Goal: Task Accomplishment & Management: Use online tool/utility

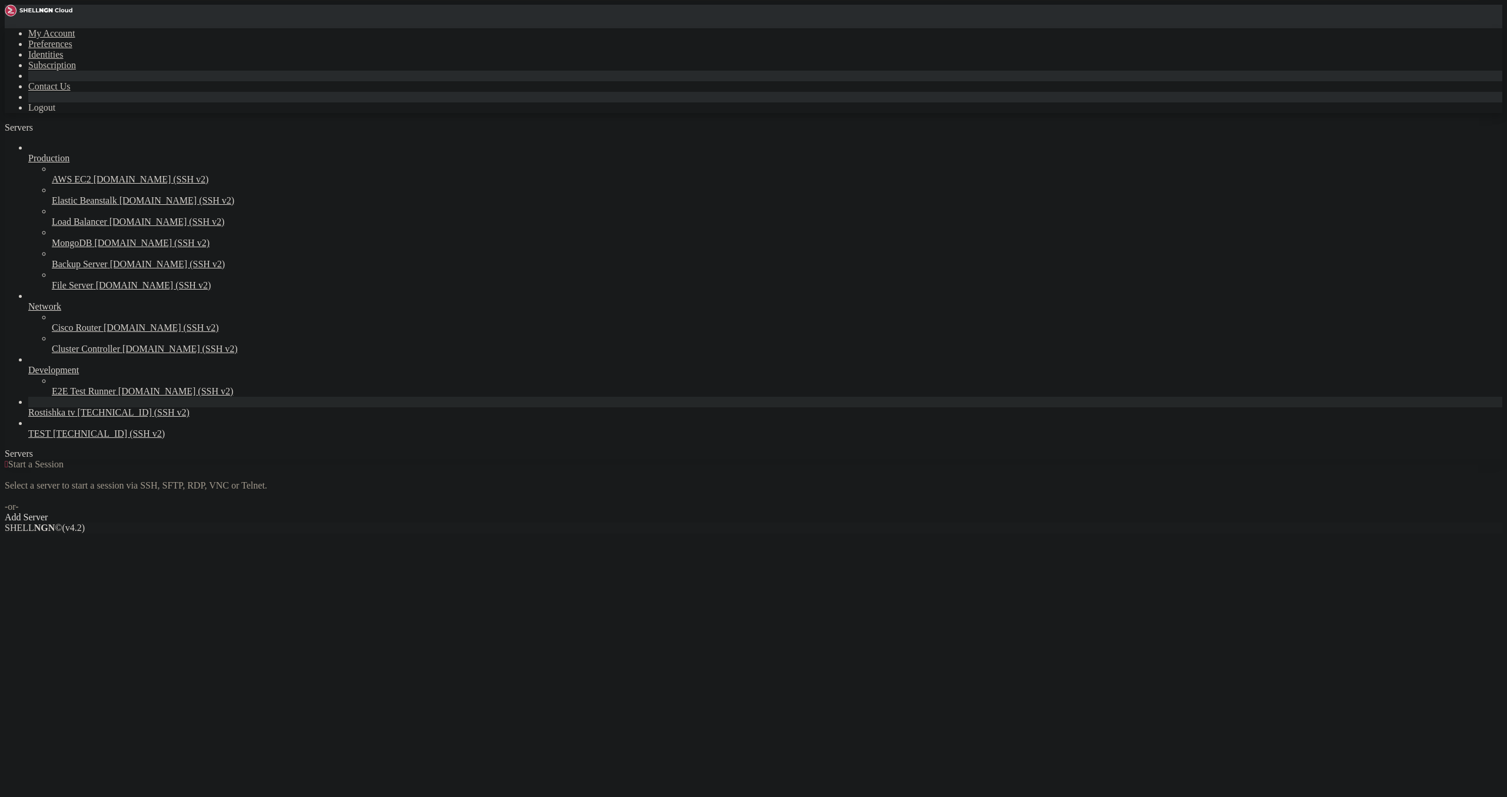
click at [35, 418] on link "Rostishka tv [TECHNICAL_ID] (SSH v2)" at bounding box center [765, 412] width 1474 height 11
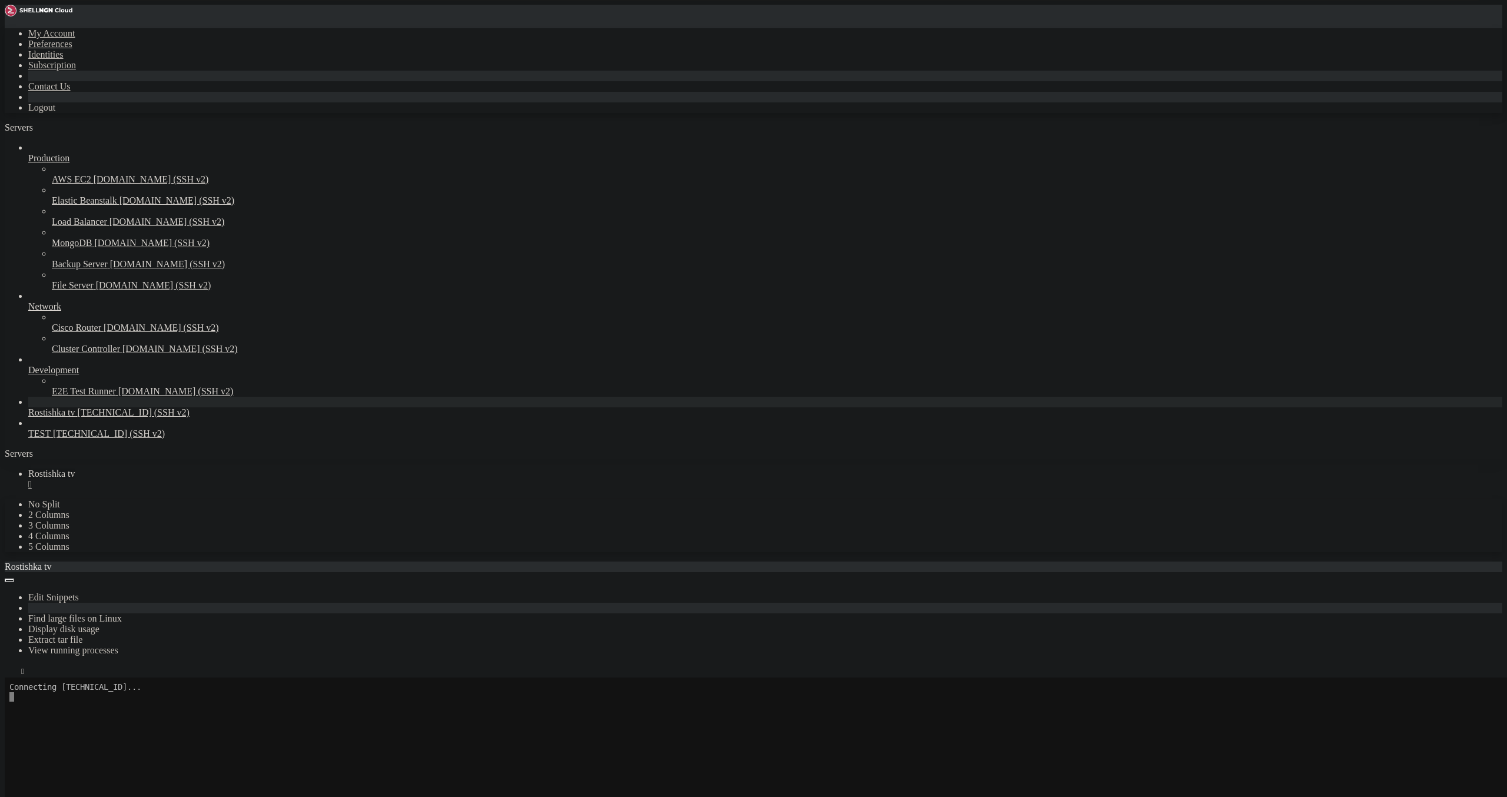
click at [220, 469] on link "Rostishka tv " at bounding box center [765, 479] width 1474 height 21
click at [223, 479] on div "" at bounding box center [765, 484] width 1474 height 11
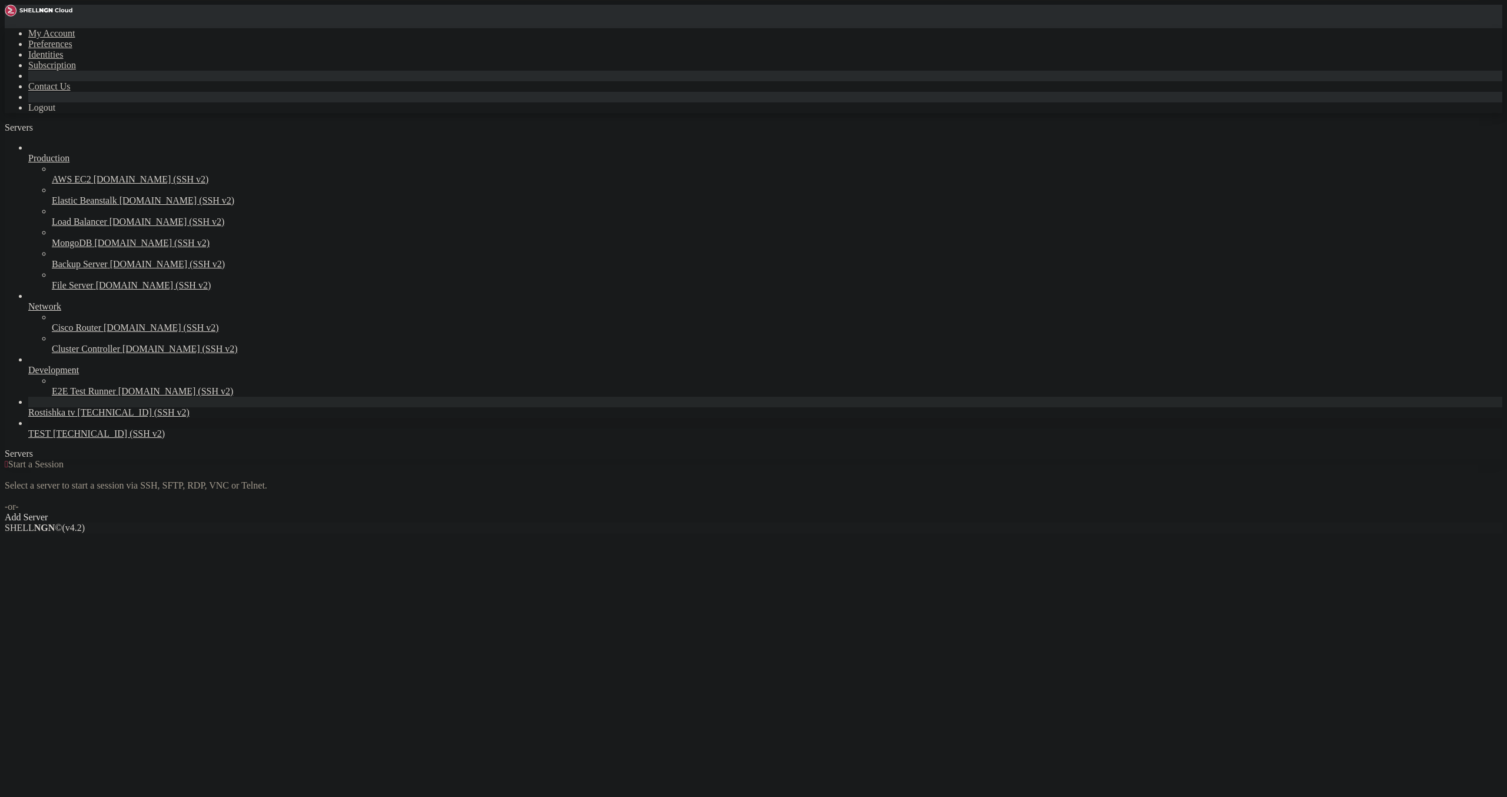
click at [51, 439] on span "TEST" at bounding box center [39, 434] width 22 height 10
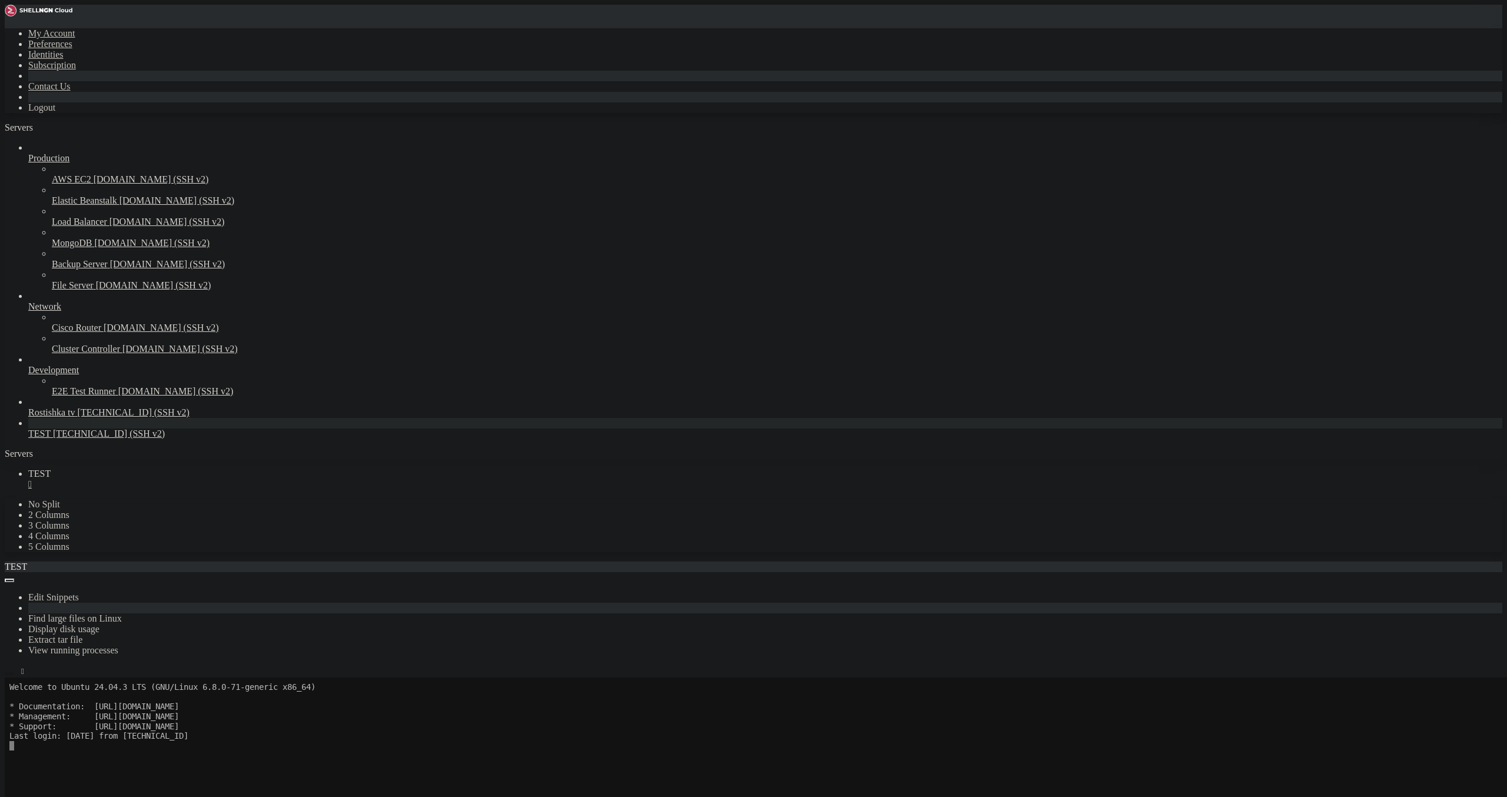
scroll to position [68, 0]
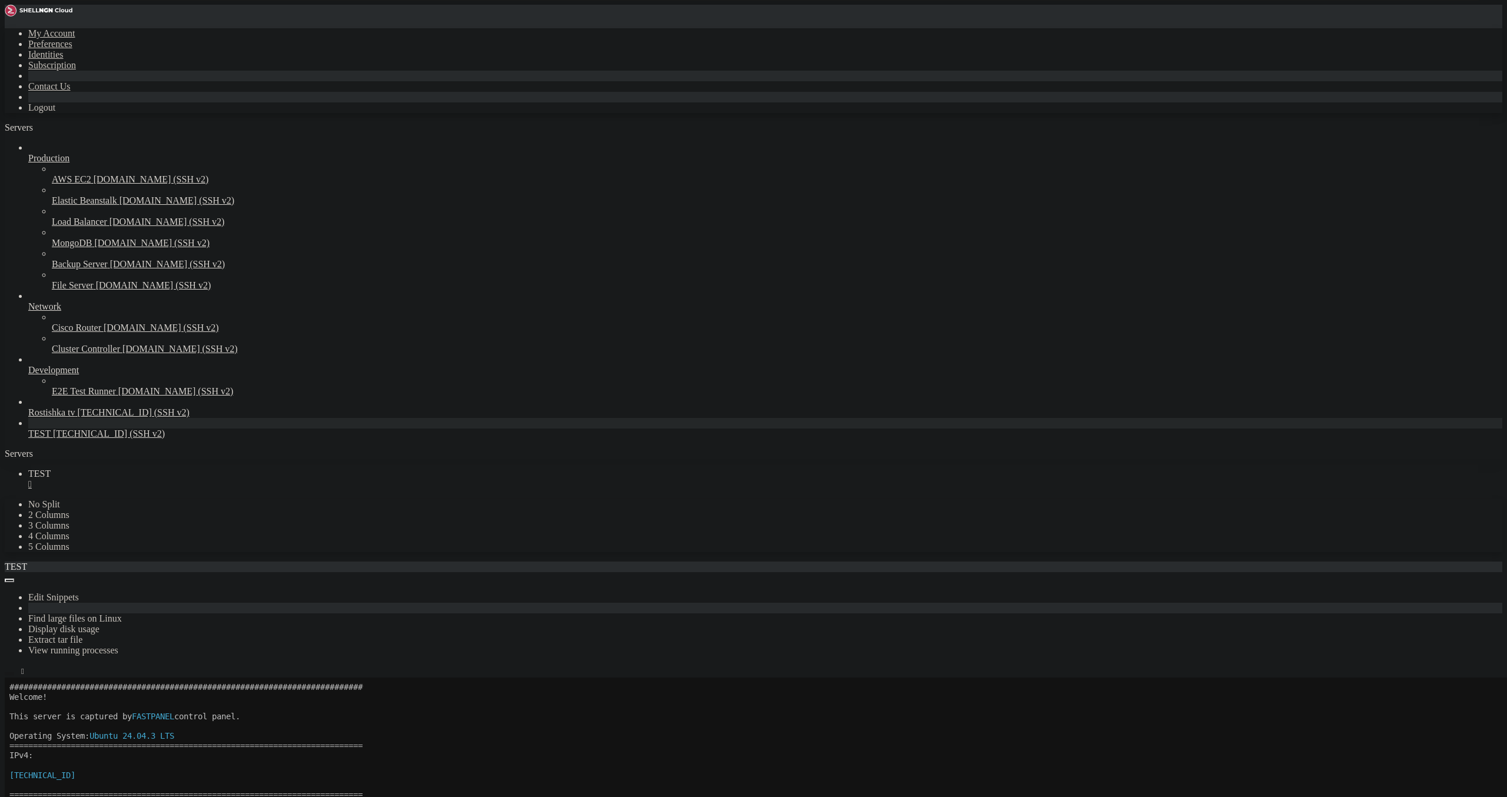
click at [9, 674] on icon "button" at bounding box center [9, 674] width 0 height 0
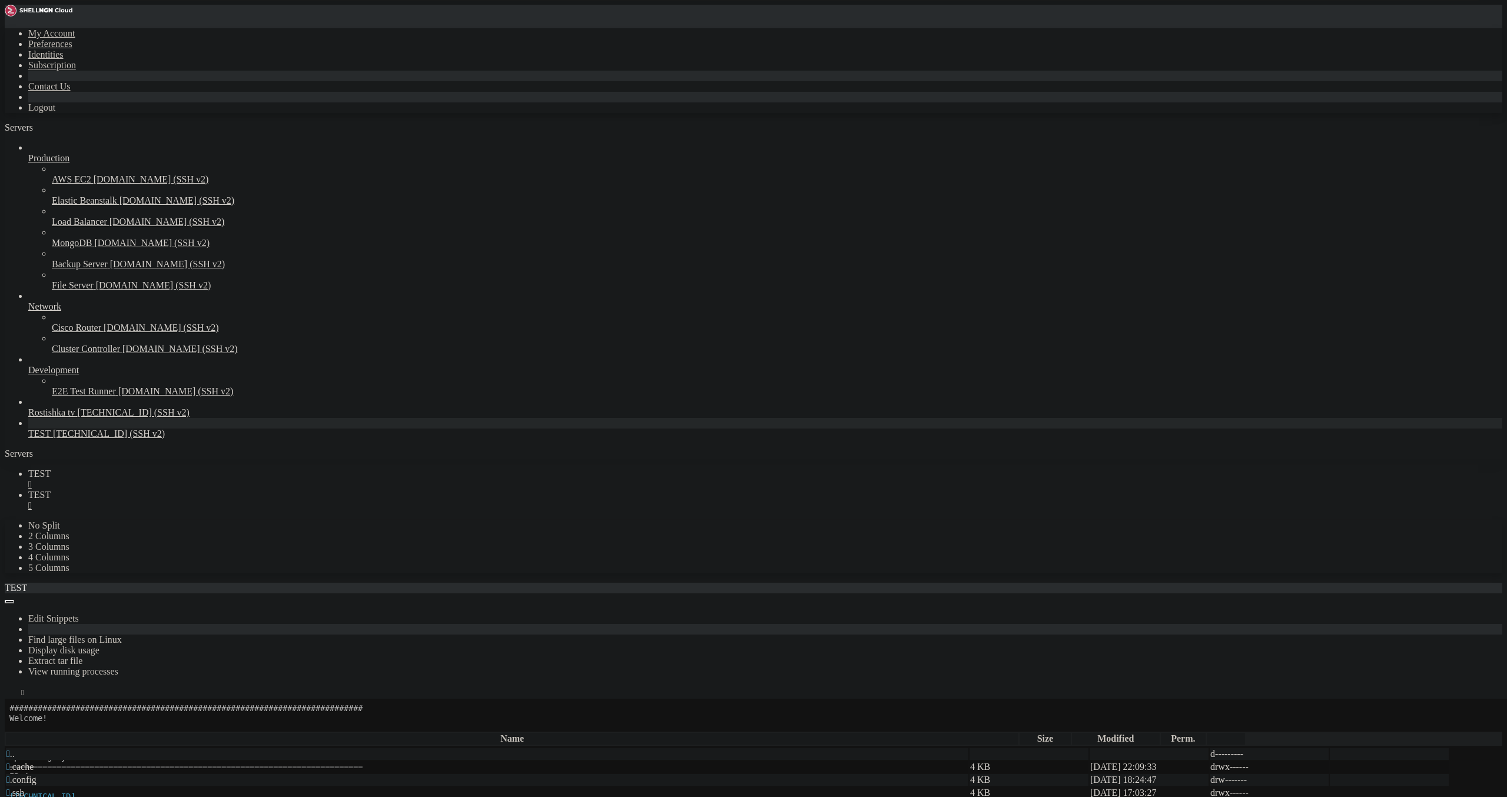
click at [34, 762] on span " .cache" at bounding box center [19, 767] width 27 height 10
click at [9, 728] on icon "button" at bounding box center [9, 728] width 0 height 0
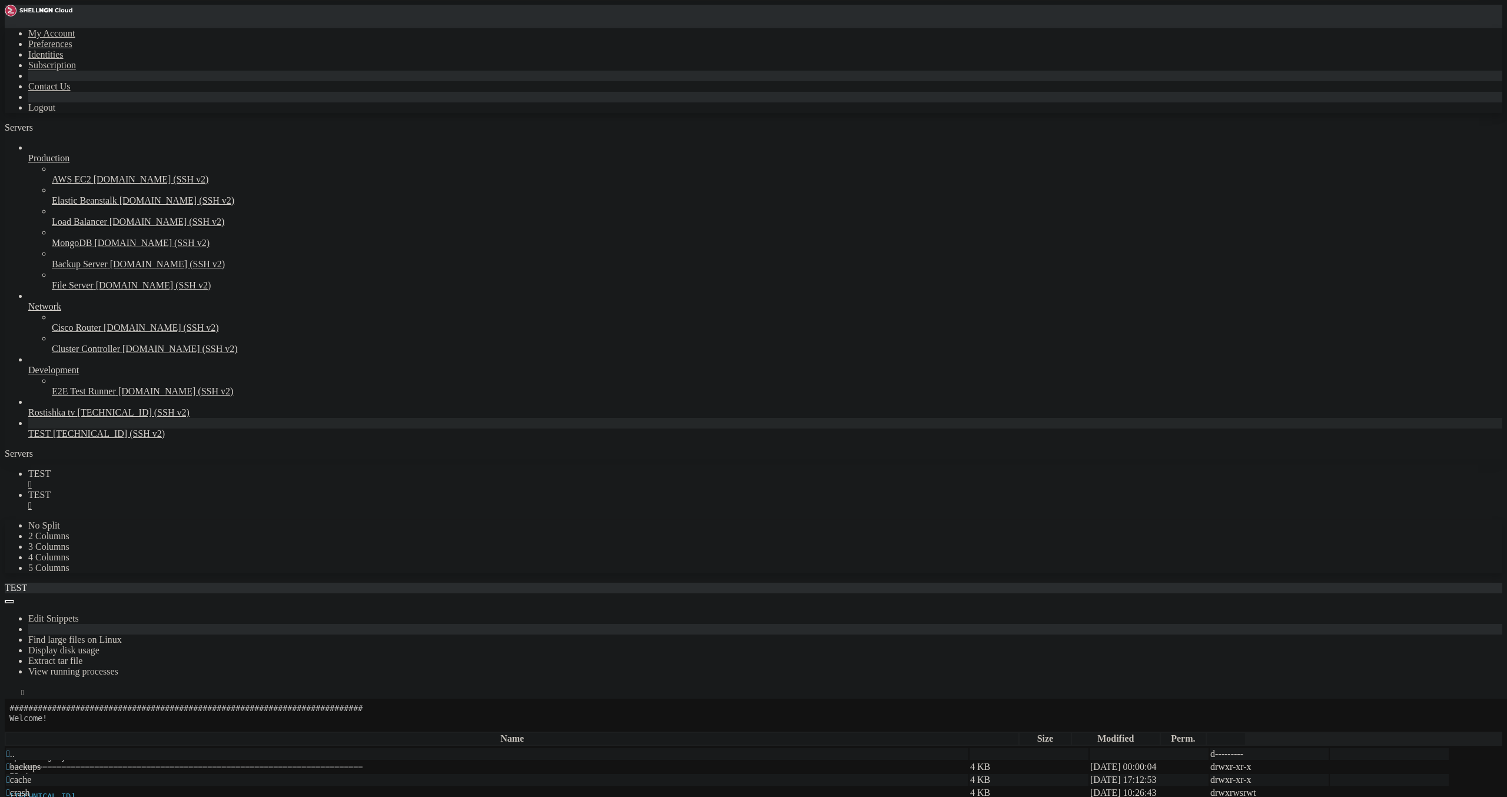
click at [178, 774] on td " html" at bounding box center [487, 780] width 963 height 12
click at [39, 762] on span " fastuser" at bounding box center [22, 767] width 33 height 10
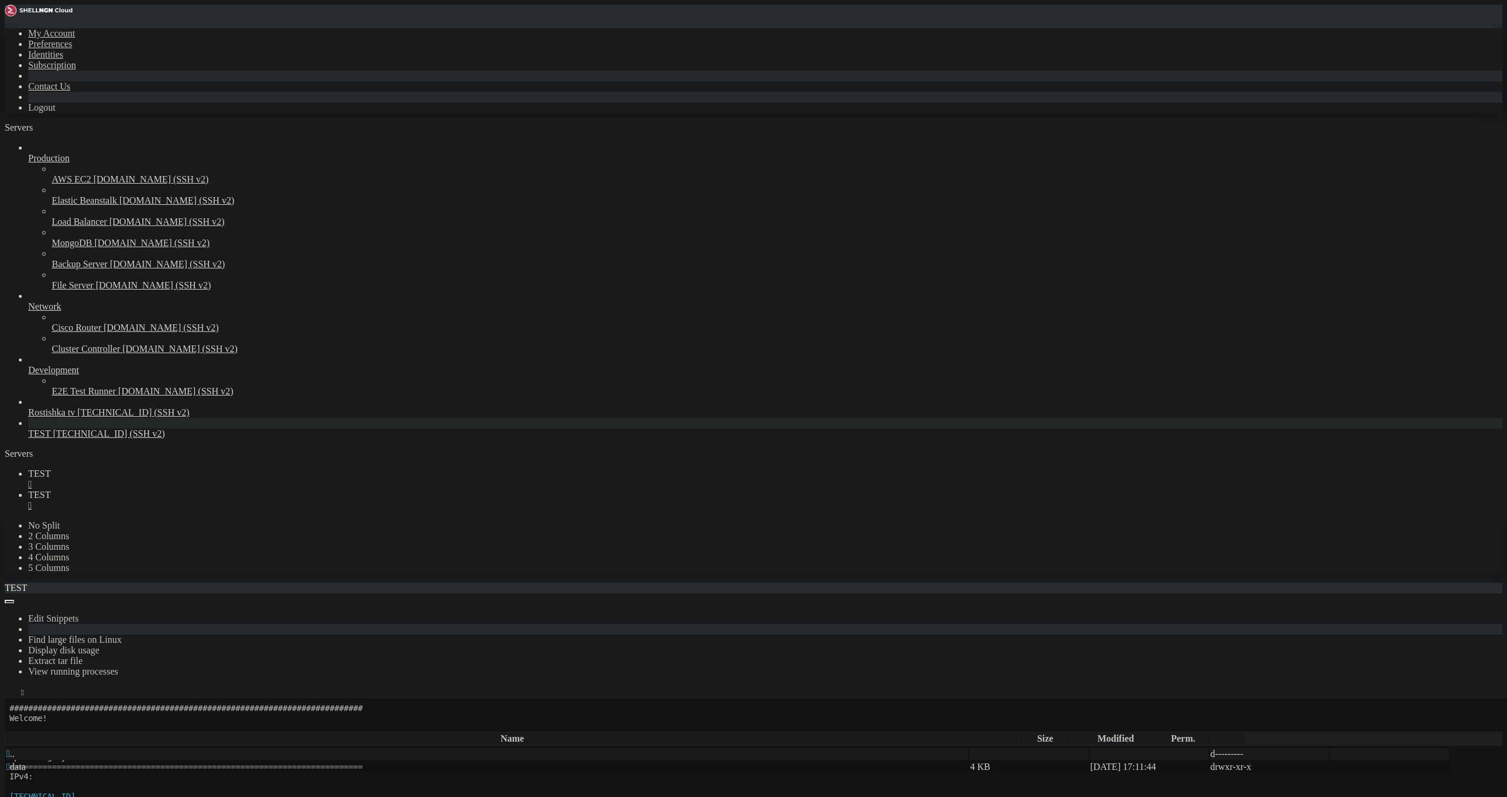
click at [26, 762] on span " data" at bounding box center [15, 767] width 19 height 10
click at [84, 762] on span " [TECHNICAL_ID]" at bounding box center [45, 767] width 78 height 10
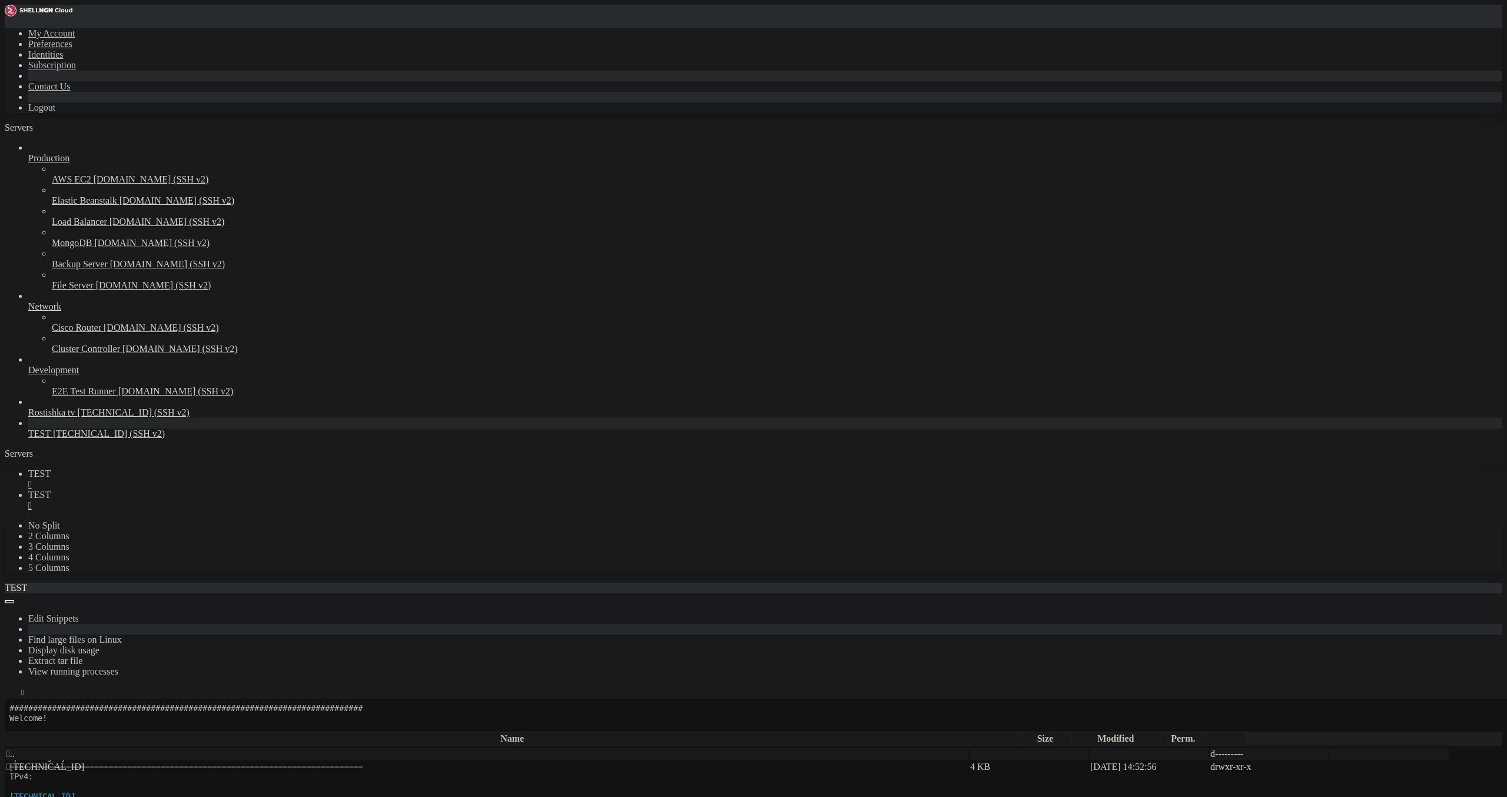
click at [84, 762] on span " [TECHNICAL_ID]" at bounding box center [45, 767] width 78 height 10
click at [49, 788] on span " TEST_TV" at bounding box center [27, 793] width 43 height 10
type input "/var/www/fastuser/data/www/[TECHNICAL_ID][URL]"
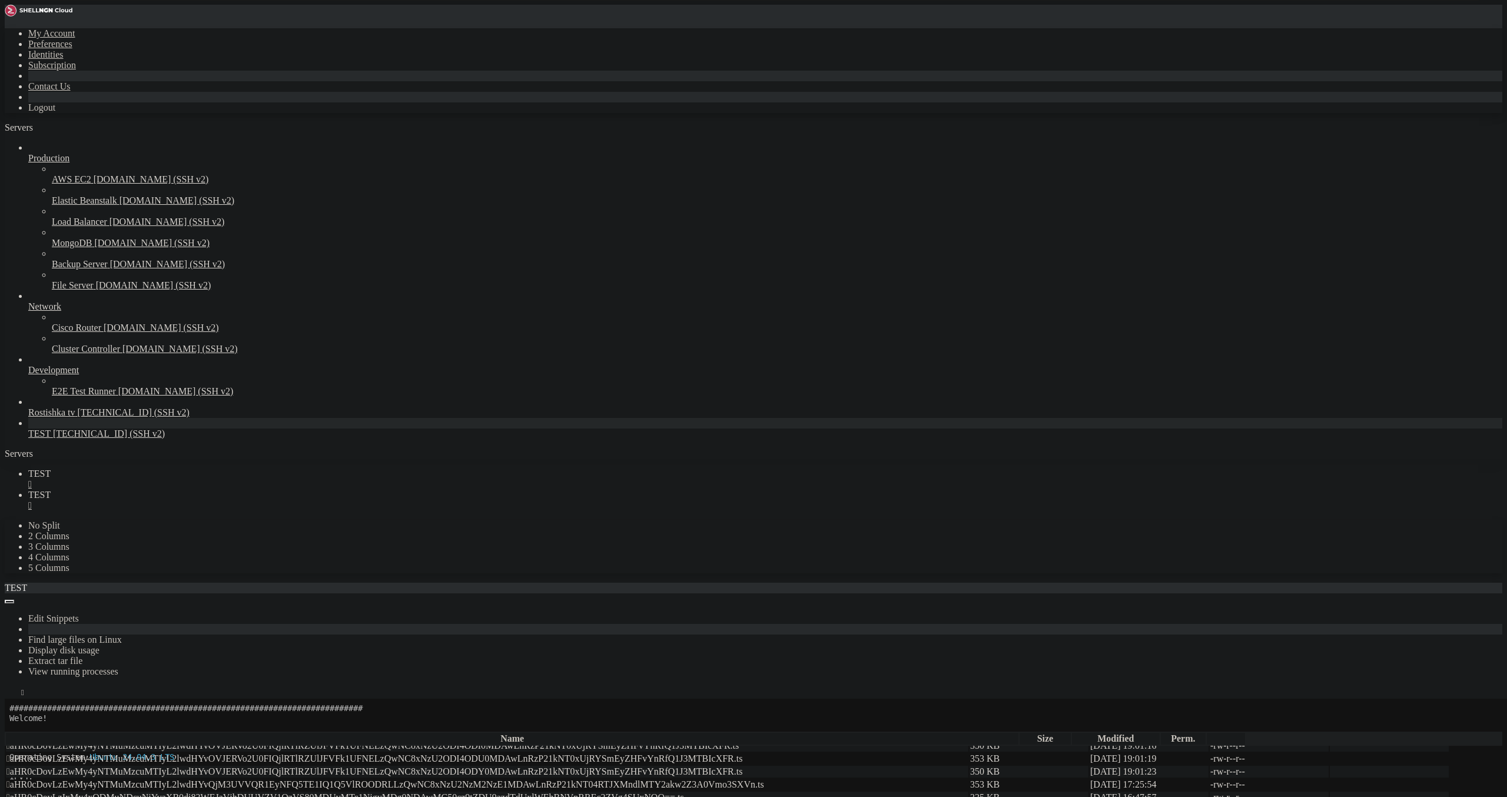
scroll to position [8276, 0]
drag, startPoint x: 927, startPoint y: 648, endPoint x: 915, endPoint y: 625, distance: 25.3
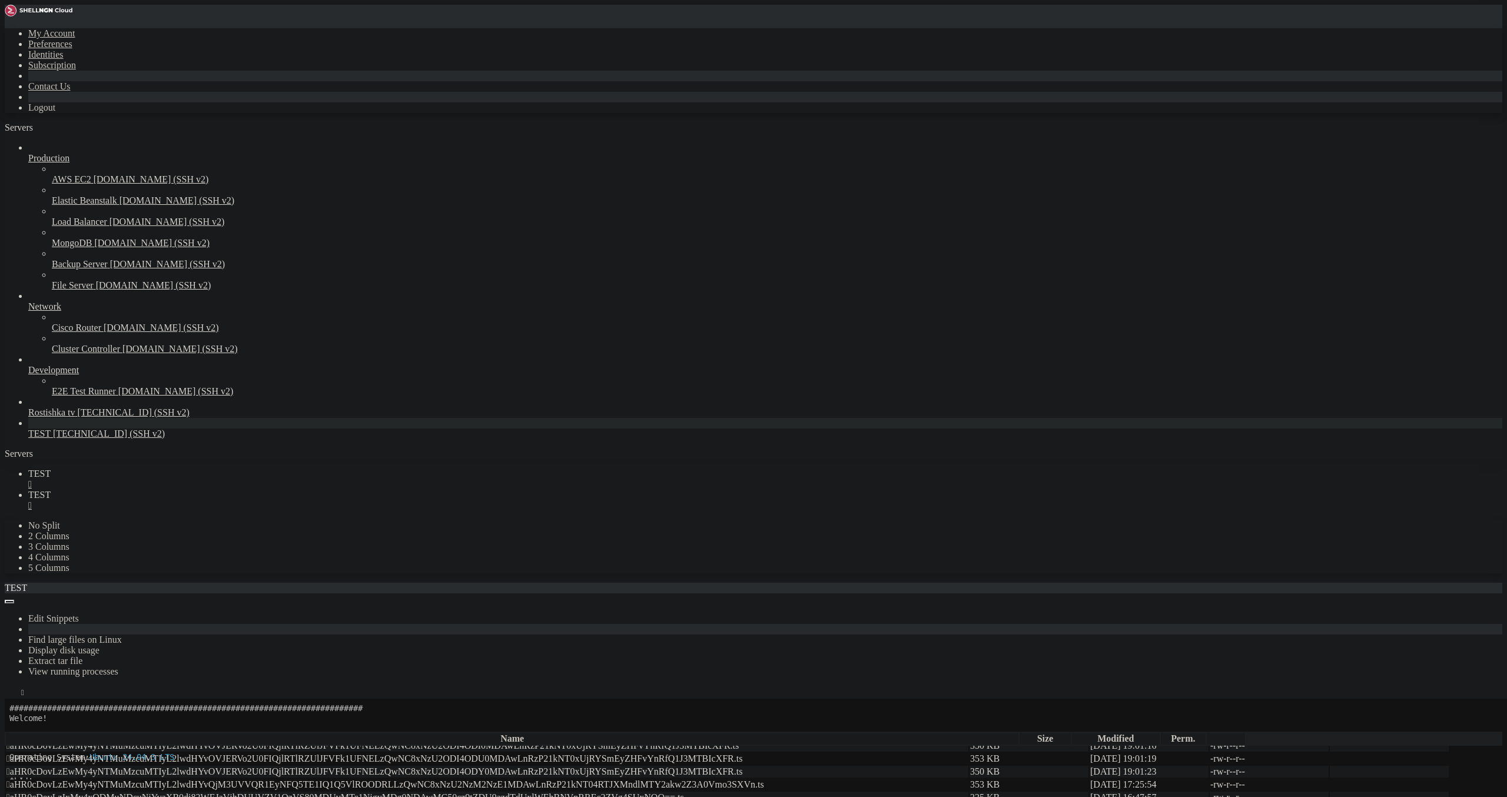
drag, startPoint x: 866, startPoint y: 538, endPoint x: 863, endPoint y: 527, distance: 11.7
drag, startPoint x: 859, startPoint y: 509, endPoint x: 856, endPoint y: 499, distance: 9.7
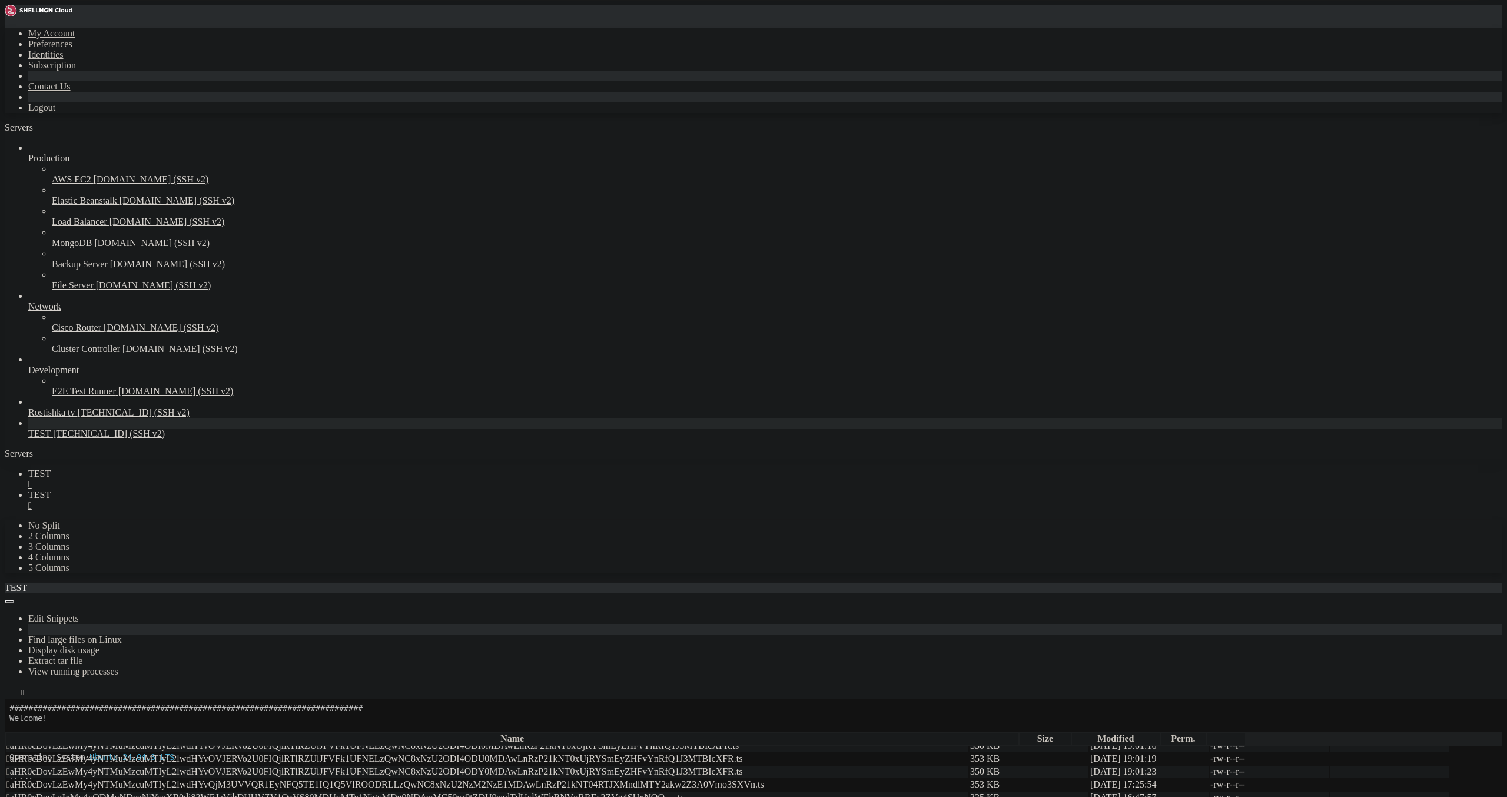
drag, startPoint x: 846, startPoint y: 462, endPoint x: 844, endPoint y: 447, distance: 14.8
drag, startPoint x: 825, startPoint y: 400, endPoint x: 824, endPoint y: 388, distance: 12.4
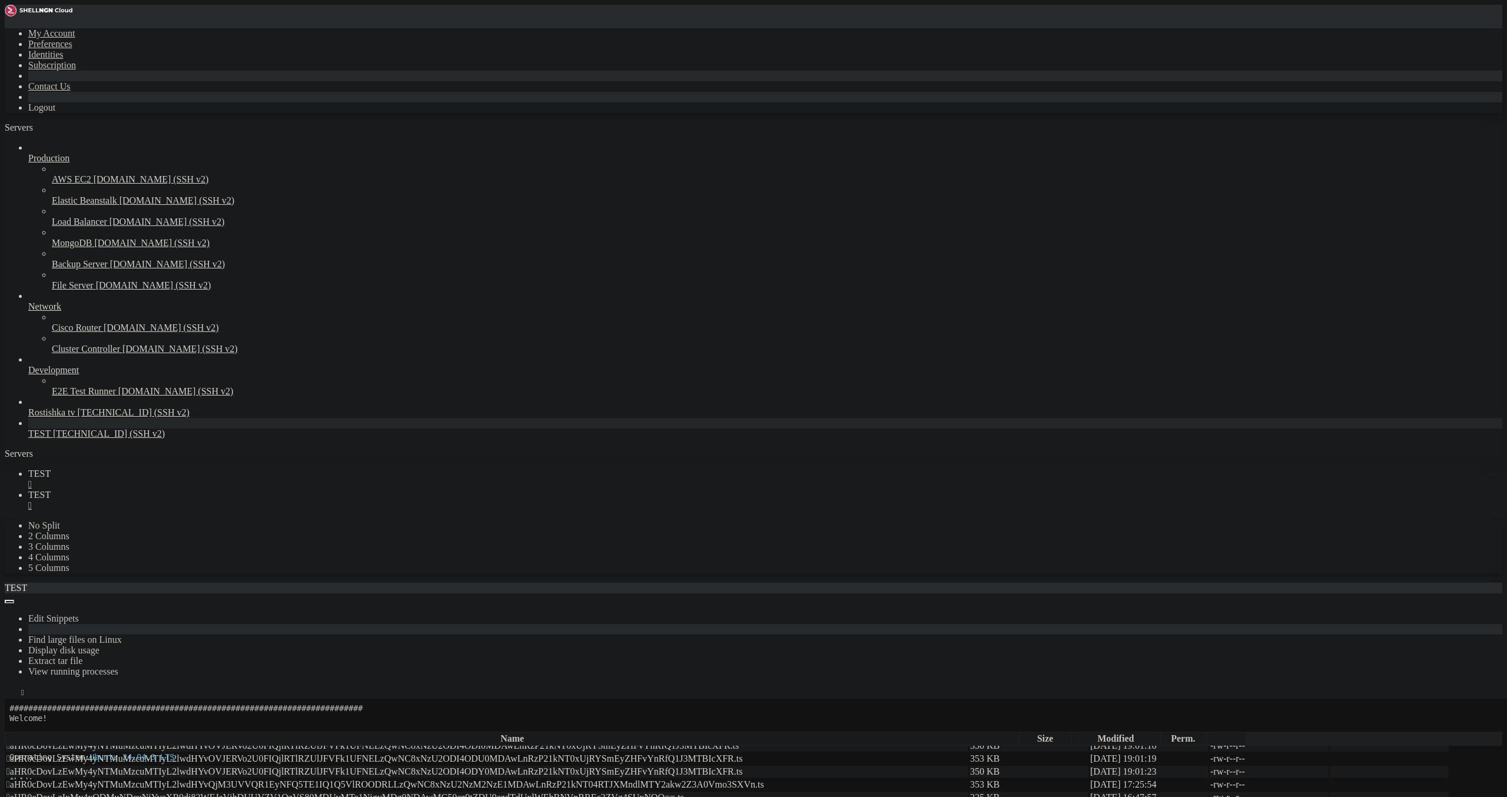
drag, startPoint x: 825, startPoint y: 353, endPoint x: 825, endPoint y: 344, distance: 8.8
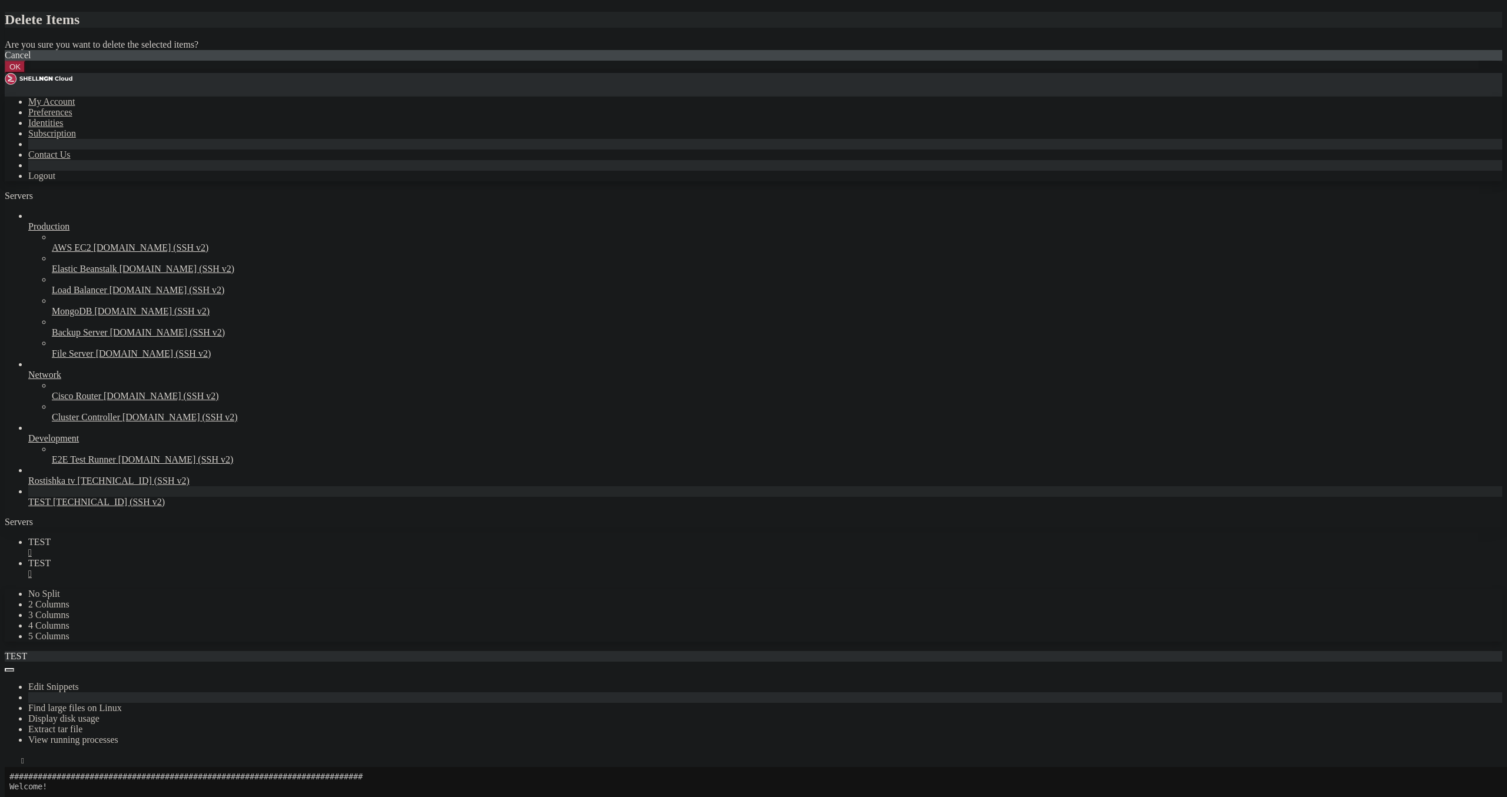
click at [25, 73] on button "OK" at bounding box center [15, 67] width 21 height 12
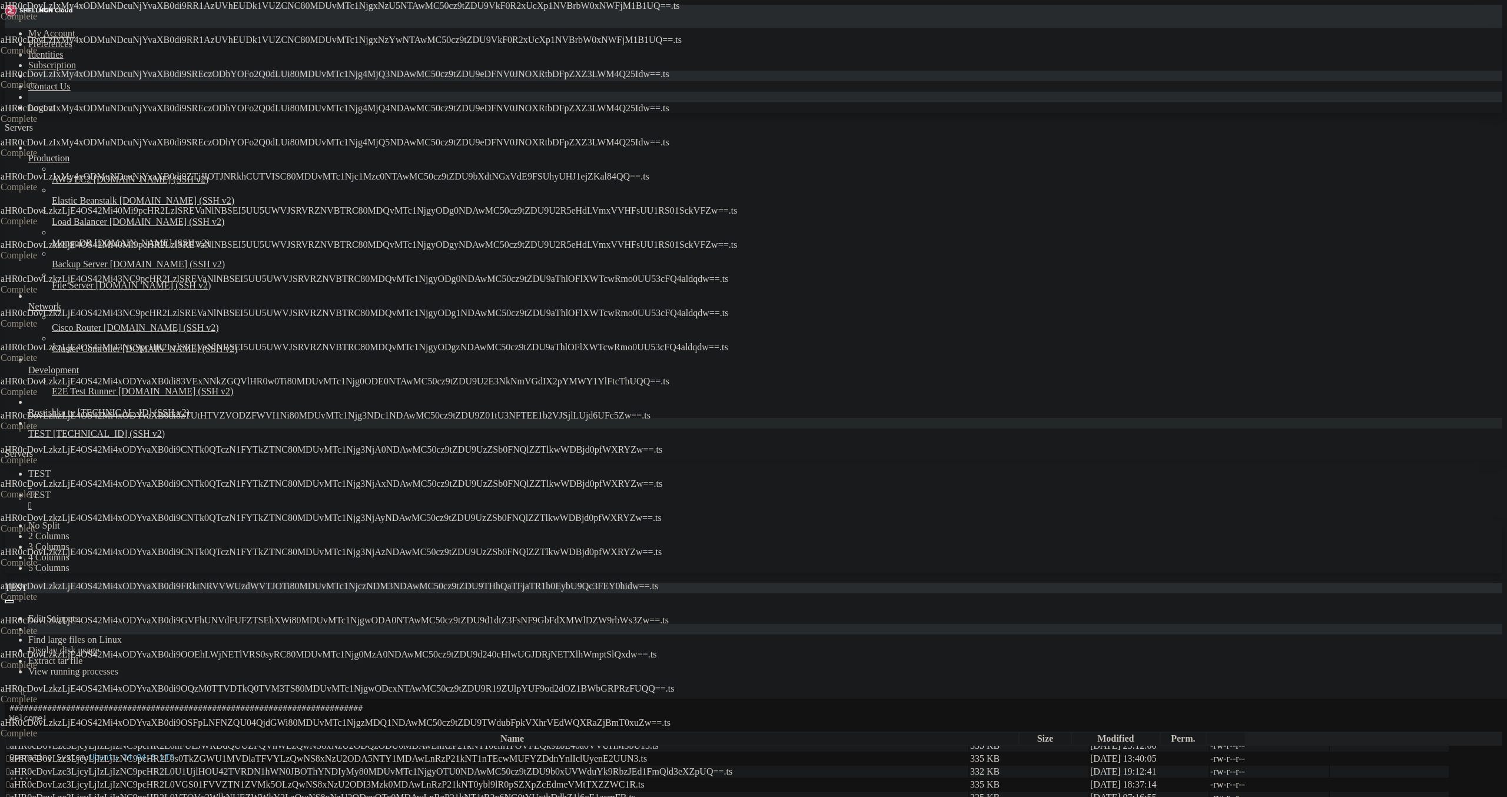
scroll to position [0, 0]
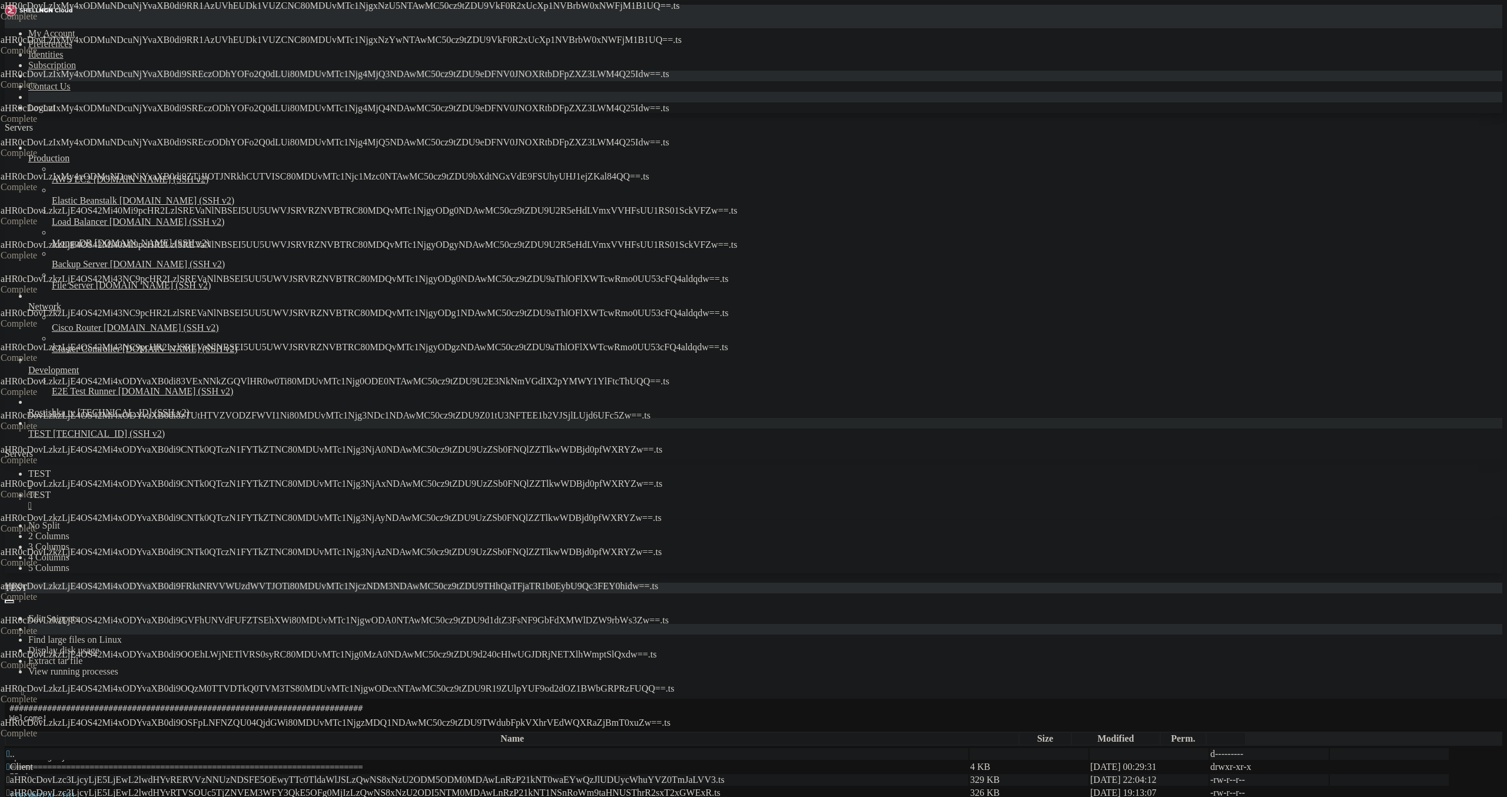
drag, startPoint x: 273, startPoint y: 730, endPoint x: 286, endPoint y: 704, distance: 28.7
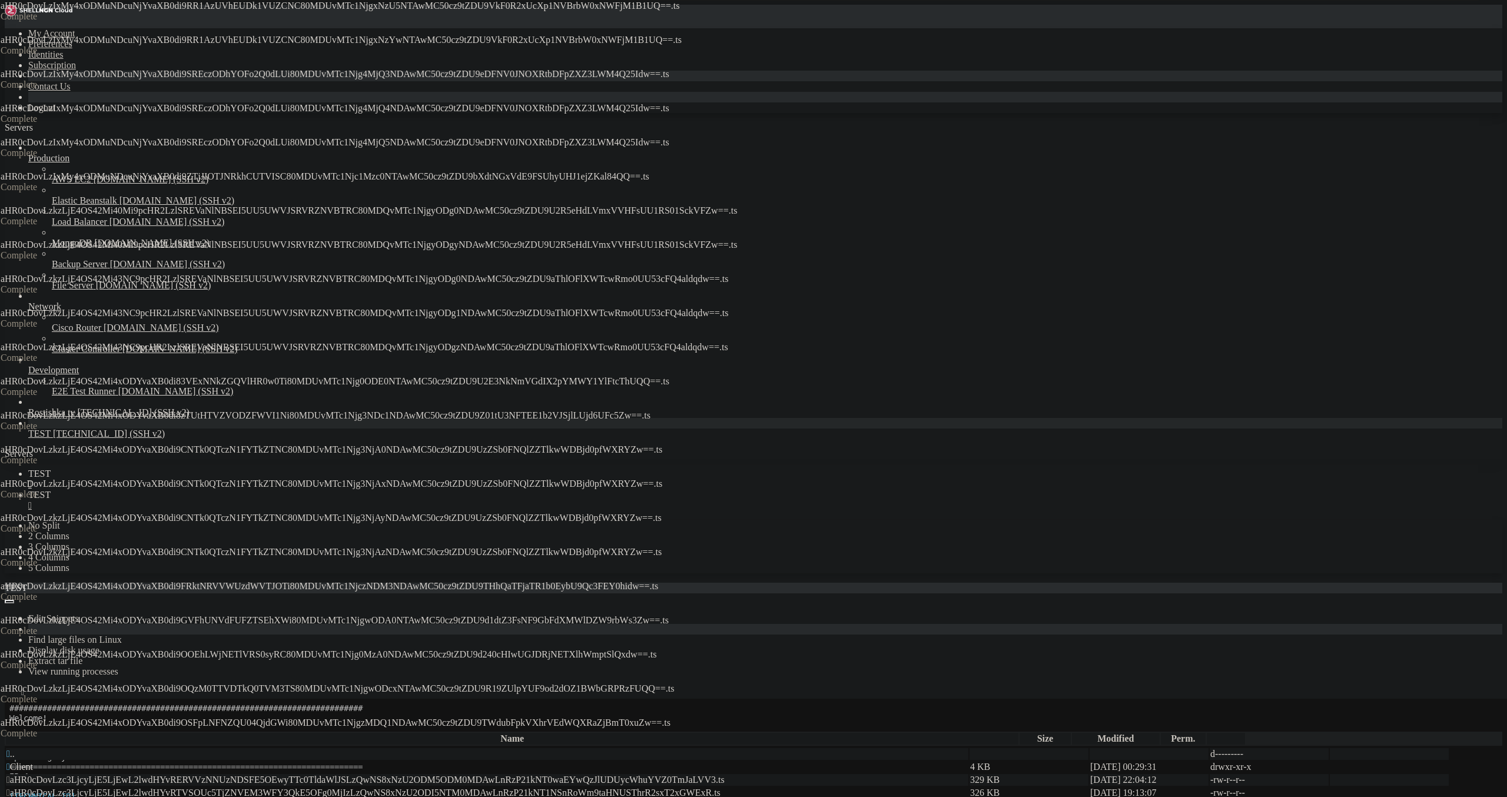
drag, startPoint x: 371, startPoint y: 336, endPoint x: 381, endPoint y: 319, distance: 20.3
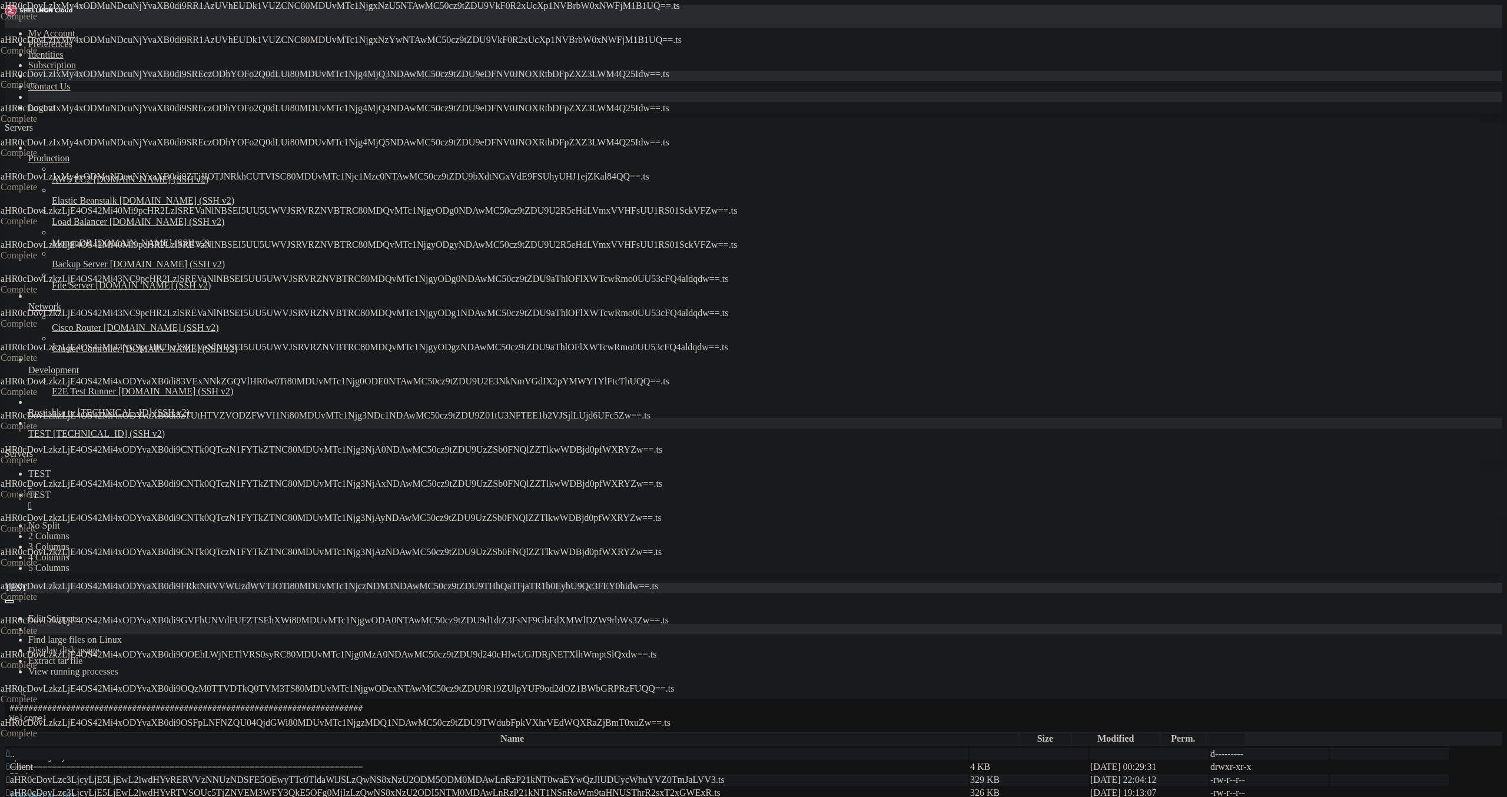
click at [439, 797] on span " aHR0cDovLzc3LjcyLjE5LjEwL2lwdHYvSDVER1lYV1c3RTVSWTNXQjYzRzhLQUhMLzQwNS8xNzU2O…" at bounding box center [358, 806] width 704 height 10
click at [450, 788] on span " aHR0cDovLzc3LjcyLjE5LjEwL2lwdHYvRTVSOUc5TjZNVEM3WFY3QkE5OFg0MjIzLzQwNS8xNzU2O…" at bounding box center [363, 793] width 714 height 10
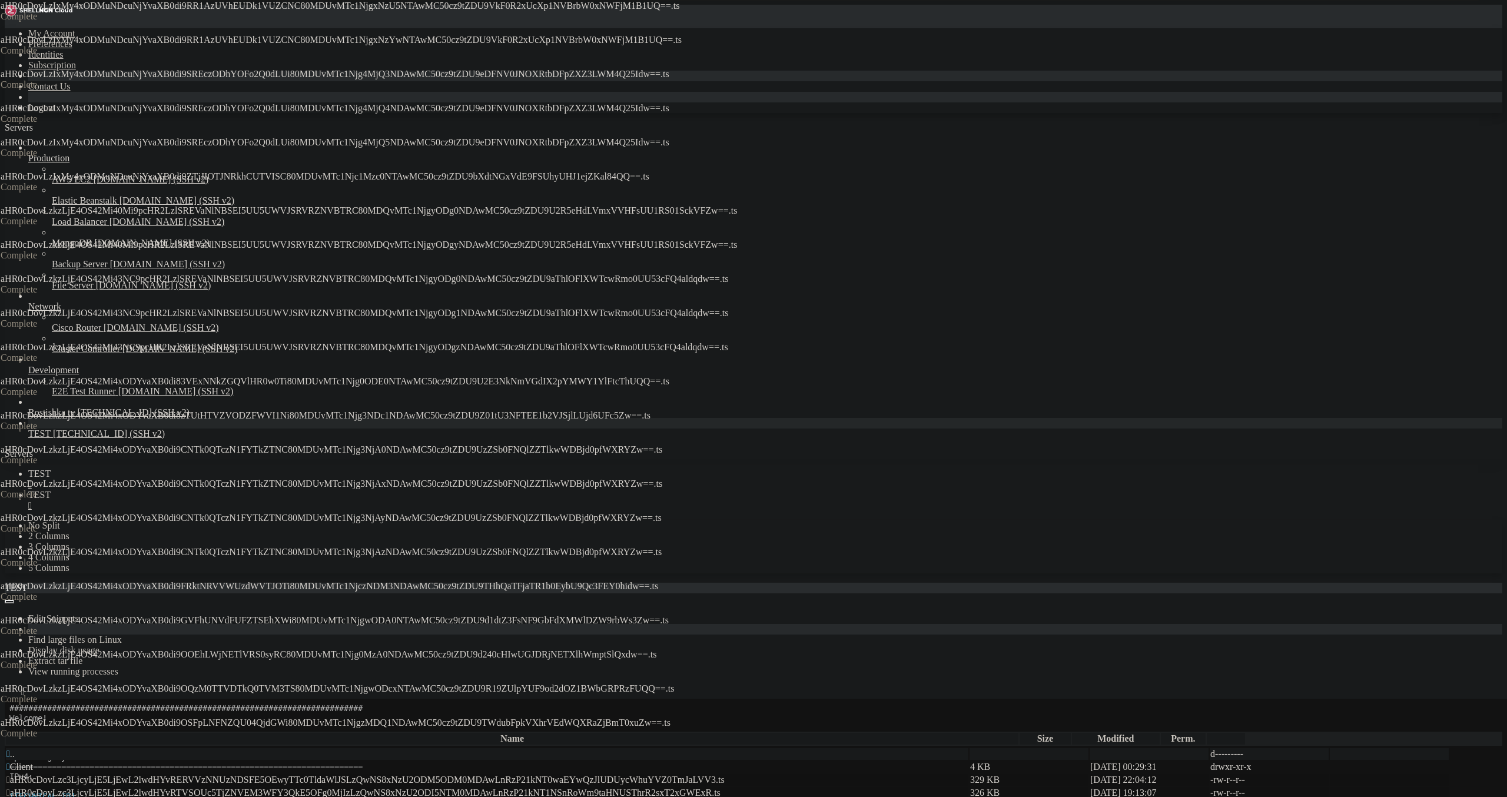
click at [472, 775] on span " aHR0cDovLzc3LjcyLjE5LjEwL2lwdHYvRERVVzNNUzNDSFE5OEwyTTc0TldaWlJSLzQwNS8xNzU2O…" at bounding box center [365, 780] width 718 height 10
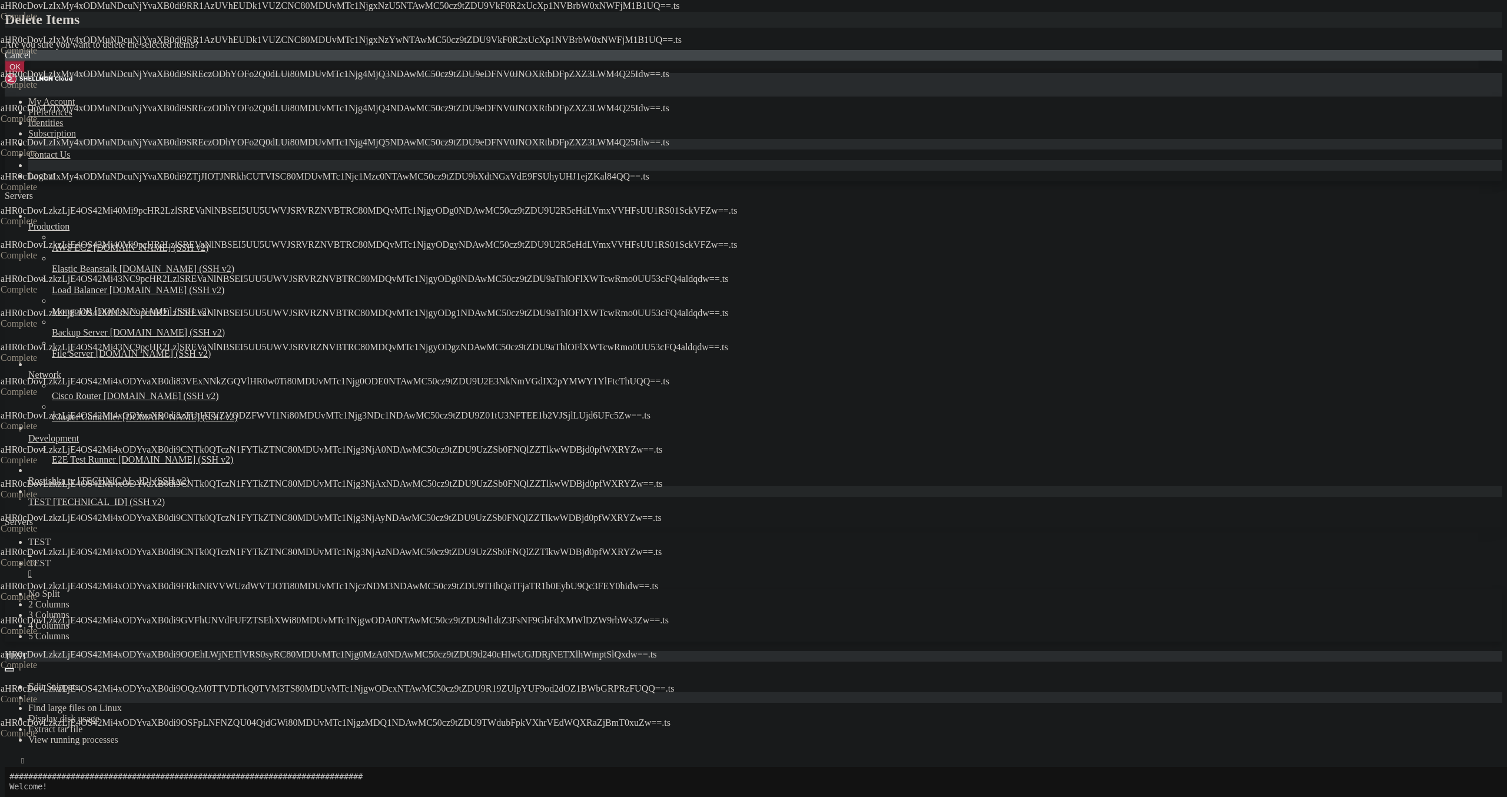
click at [25, 73] on button "OK" at bounding box center [15, 67] width 21 height 12
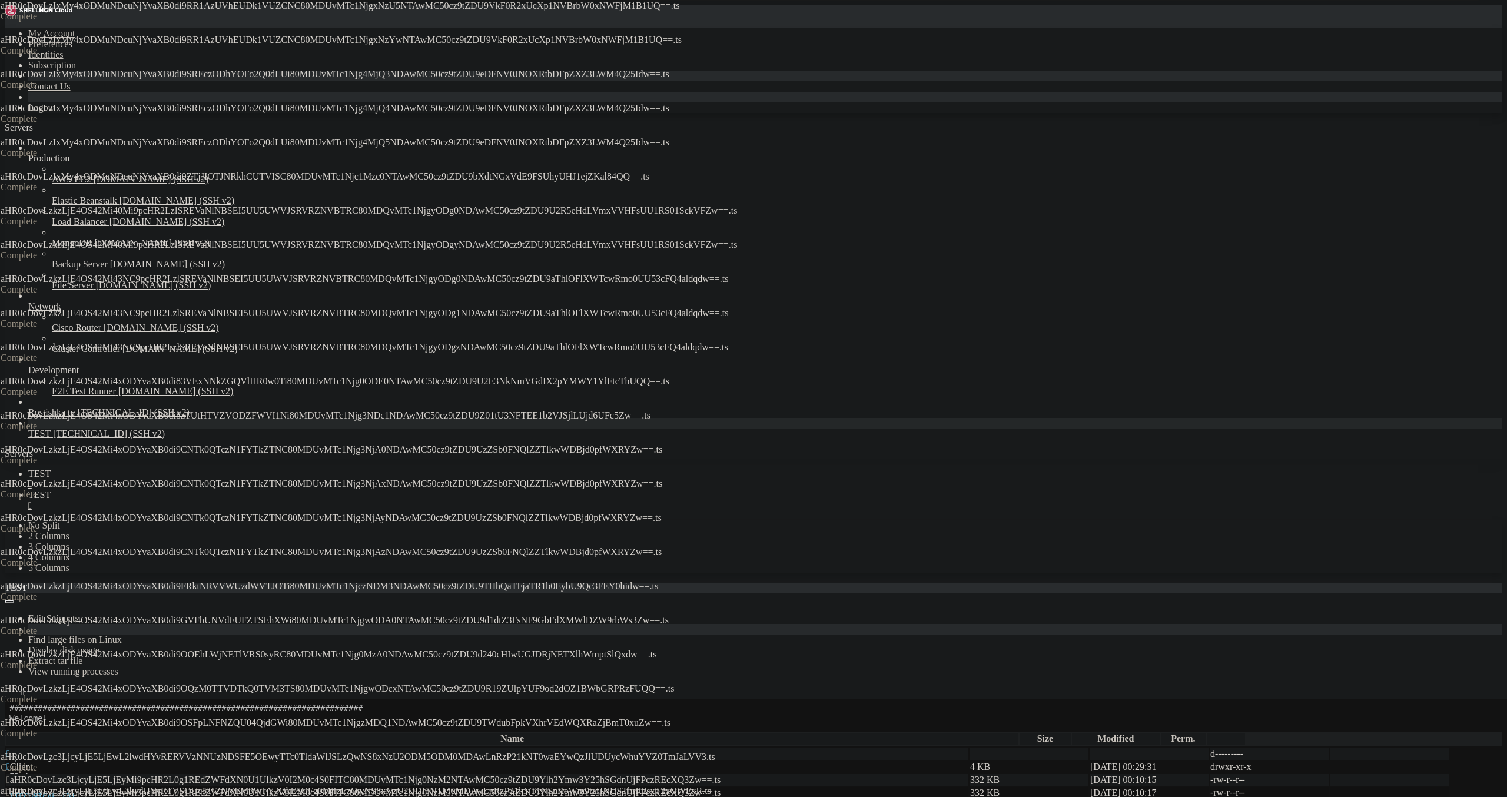
drag, startPoint x: 528, startPoint y: 153, endPoint x: 527, endPoint y: 164, distance: 11.2
click at [528, 775] on span " aHR0cDovLzc3LjcyLjE5LjEyMi9pcHR2L0g1REdZWFdXN0U1UlkzV0I2M0c4S0FITC80MDUvMTc1N…" at bounding box center [363, 780] width 714 height 10
click at [523, 788] on span " aHR0cDovLzc3LjcyLjE5LjEyMi9pcHR2L0g1REdZWFdXN0U1UlkzV0I2M0c4S0FITC80MDUvMTc1N…" at bounding box center [363, 793] width 714 height 10
drag, startPoint x: 525, startPoint y: 193, endPoint x: 526, endPoint y: 200, distance: 7.7
click at [525, 797] on td " aHR0cDovLzc3LjcyLjE5LjEyMi9pcHR2L0JZTFZXVkYyNlQ3WlBFLzQwNS8xNzU2ODY3MTM0MDAwL…" at bounding box center [487, 806] width 963 height 12
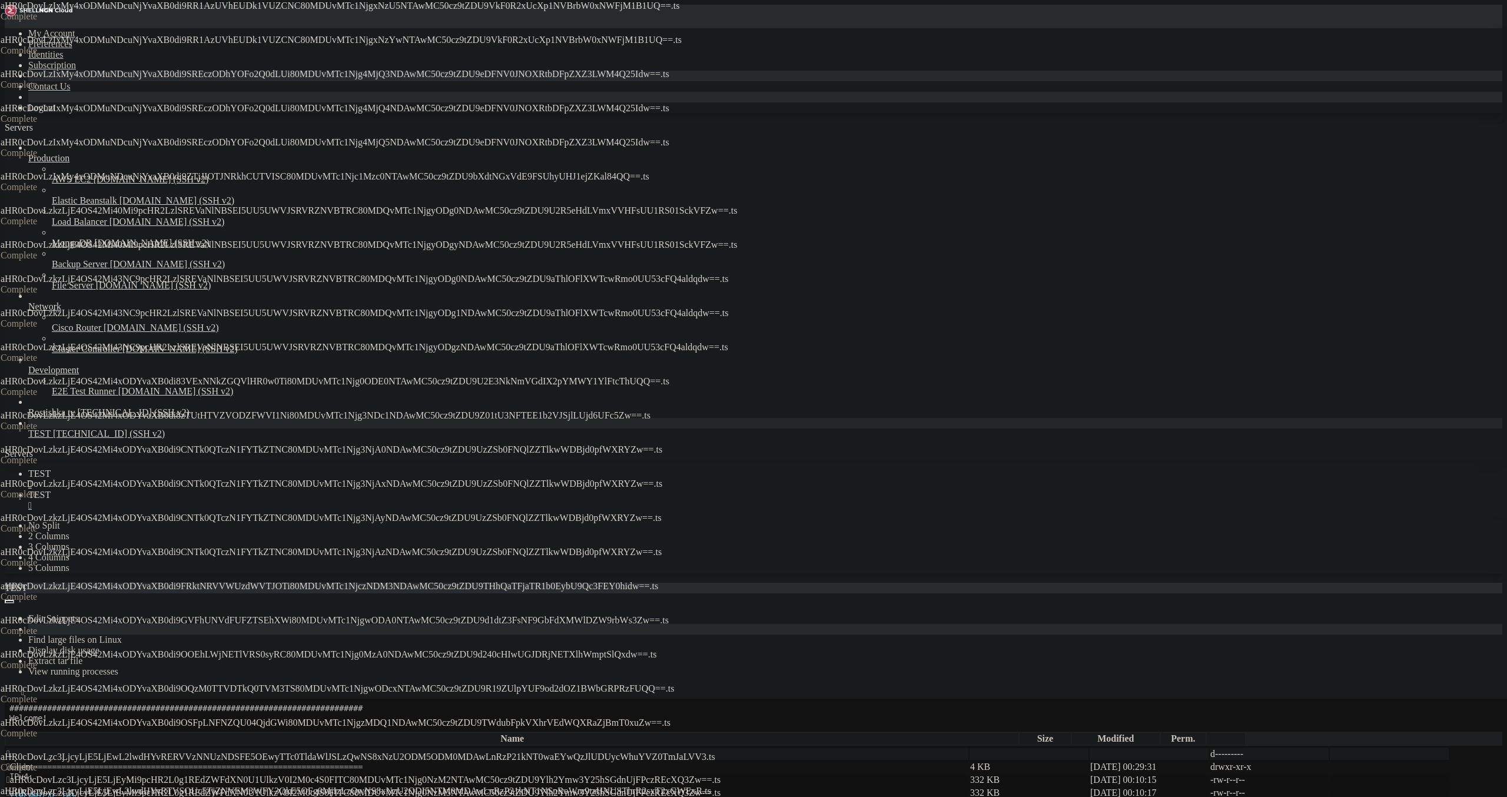
drag, startPoint x: 516, startPoint y: 217, endPoint x: 517, endPoint y: 223, distance: 6.6
drag, startPoint x: 524, startPoint y: 257, endPoint x: 528, endPoint y: 269, distance: 11.9
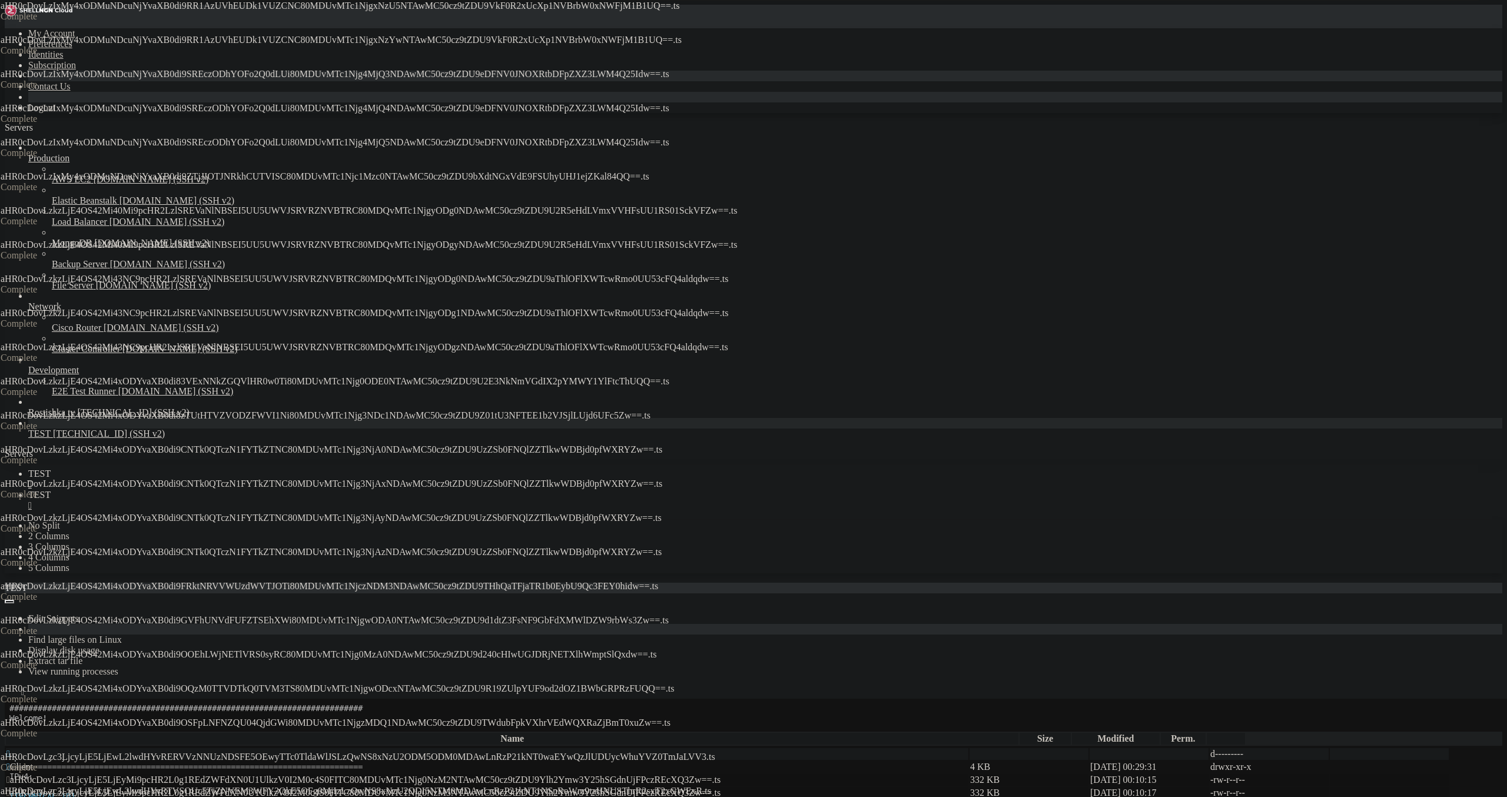
drag, startPoint x: 509, startPoint y: 313, endPoint x: 516, endPoint y: 327, distance: 15.0
drag, startPoint x: 516, startPoint y: 356, endPoint x: 522, endPoint y: 368, distance: 12.9
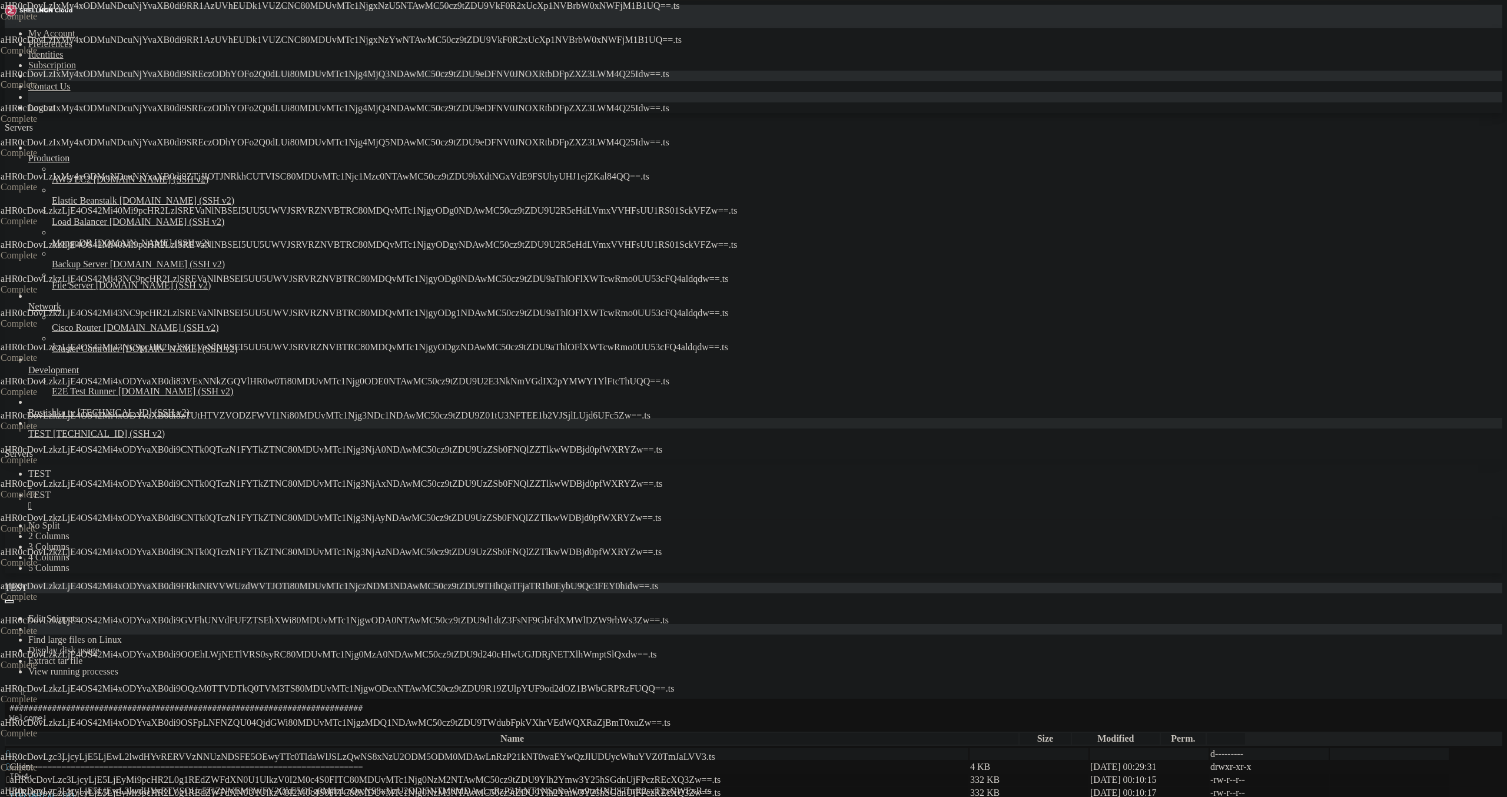
drag, startPoint x: 526, startPoint y: 389, endPoint x: 530, endPoint y: 395, distance: 7.2
drag, startPoint x: 539, startPoint y: 412, endPoint x: 541, endPoint y: 417, distance: 6.1
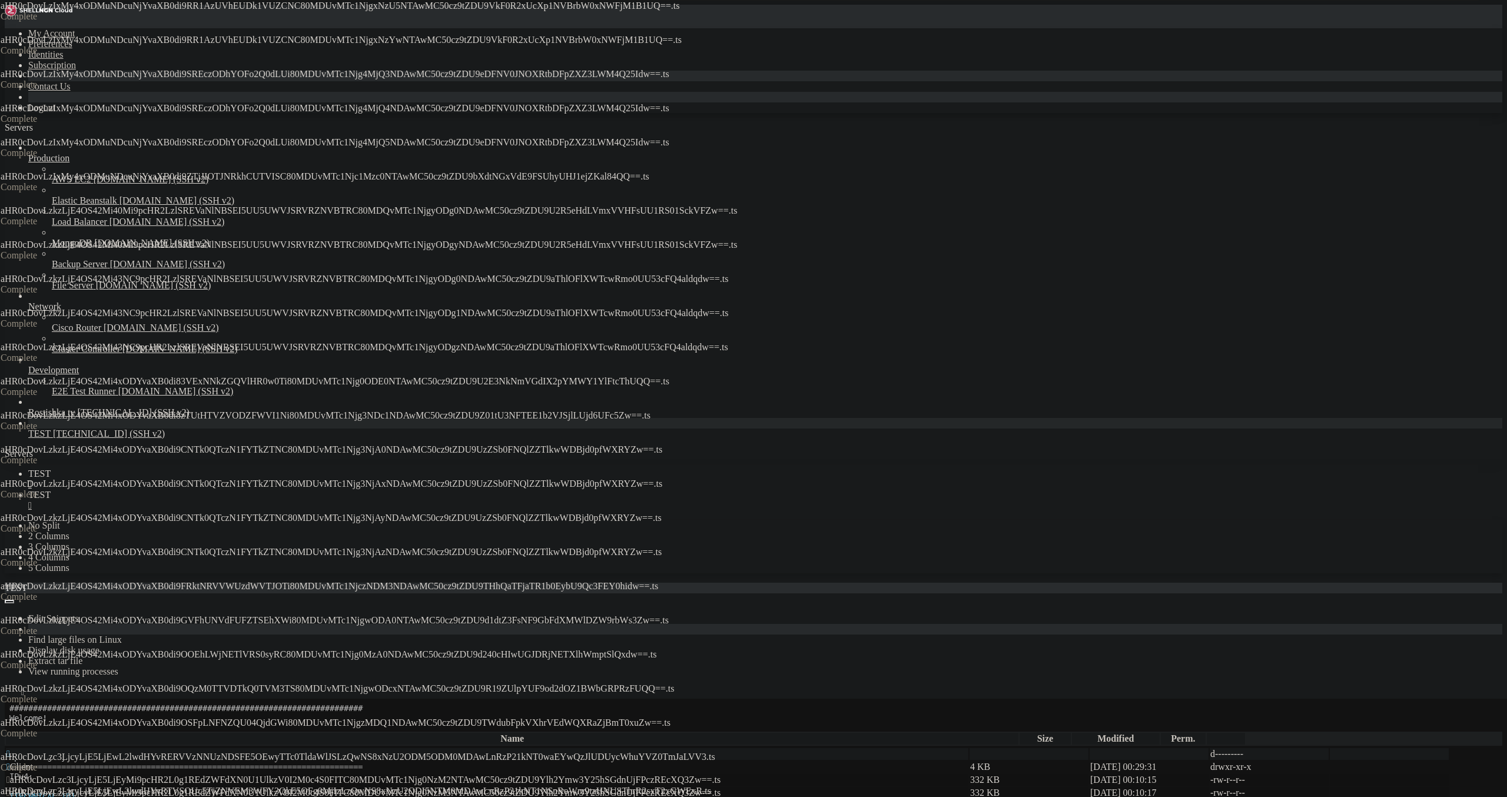
drag, startPoint x: 562, startPoint y: 519, endPoint x: 566, endPoint y: 542, distance: 23.3
drag, startPoint x: 564, startPoint y: 548, endPoint x: 566, endPoint y: 562, distance: 14.2
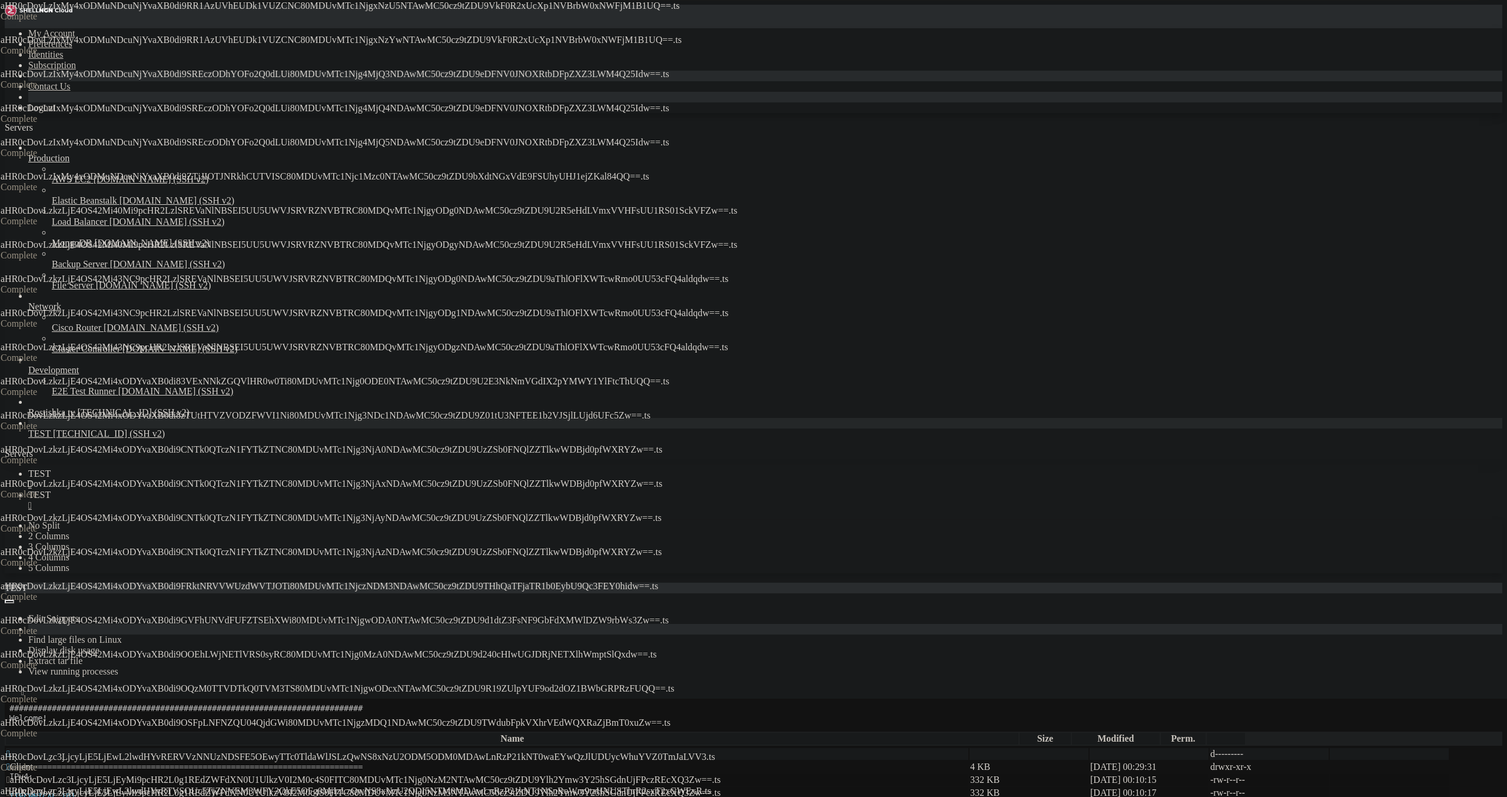
drag, startPoint x: 565, startPoint y: 628, endPoint x: 566, endPoint y: 639, distance: 11.2
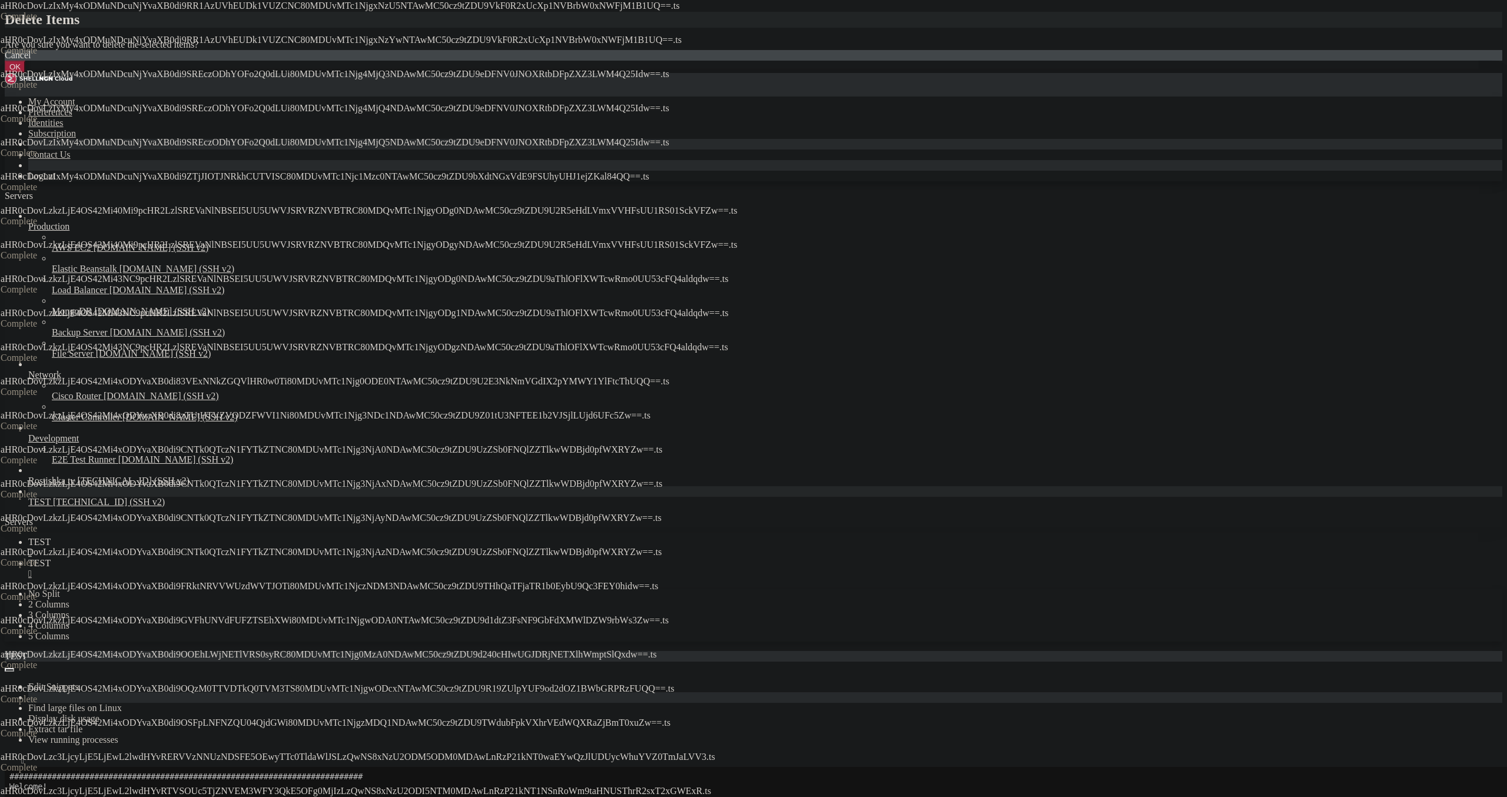
click at [25, 73] on button "OK" at bounding box center [15, 67] width 21 height 12
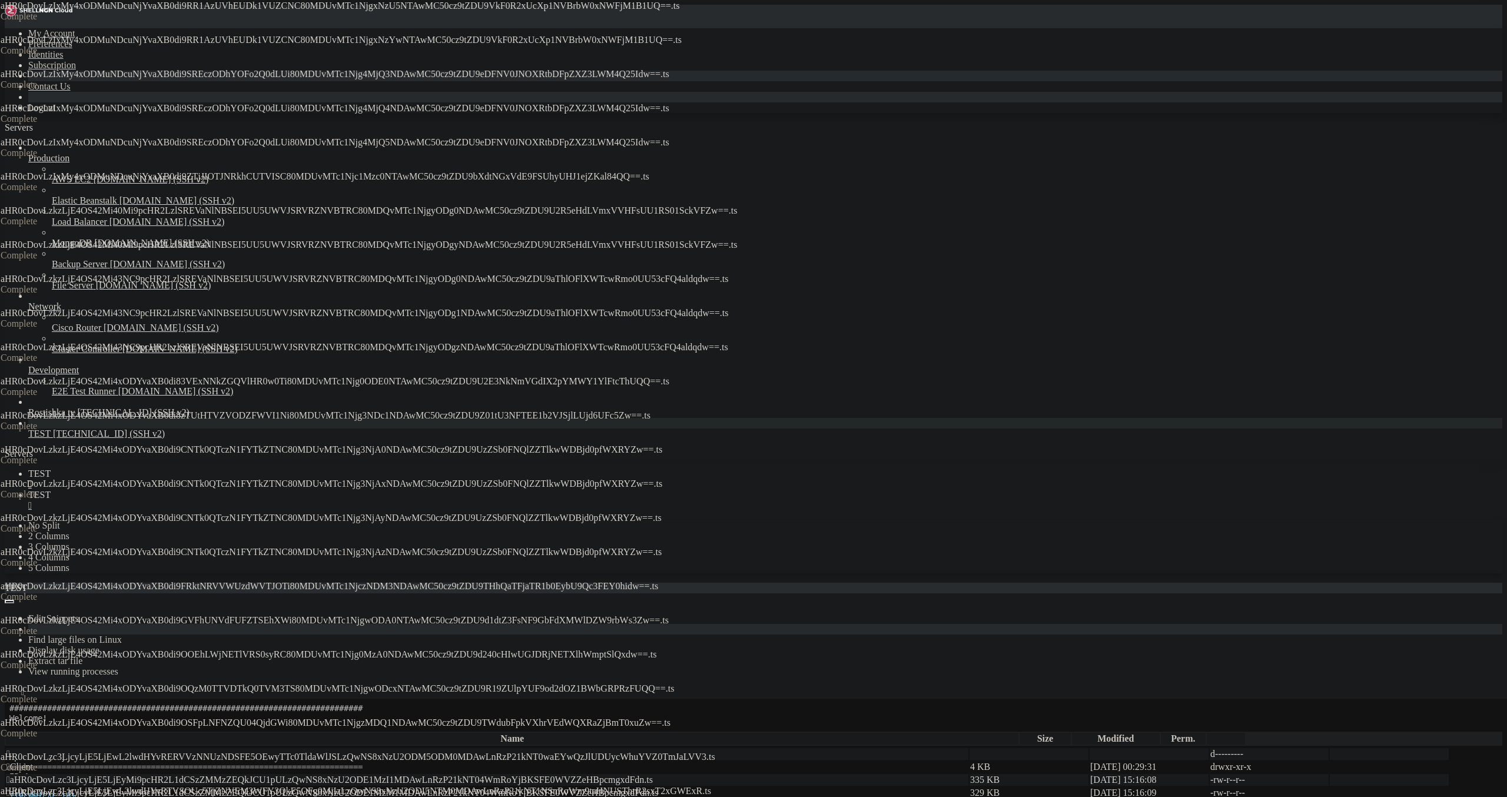
drag, startPoint x: 215, startPoint y: 649, endPoint x: 206, endPoint y: 632, distance: 19.8
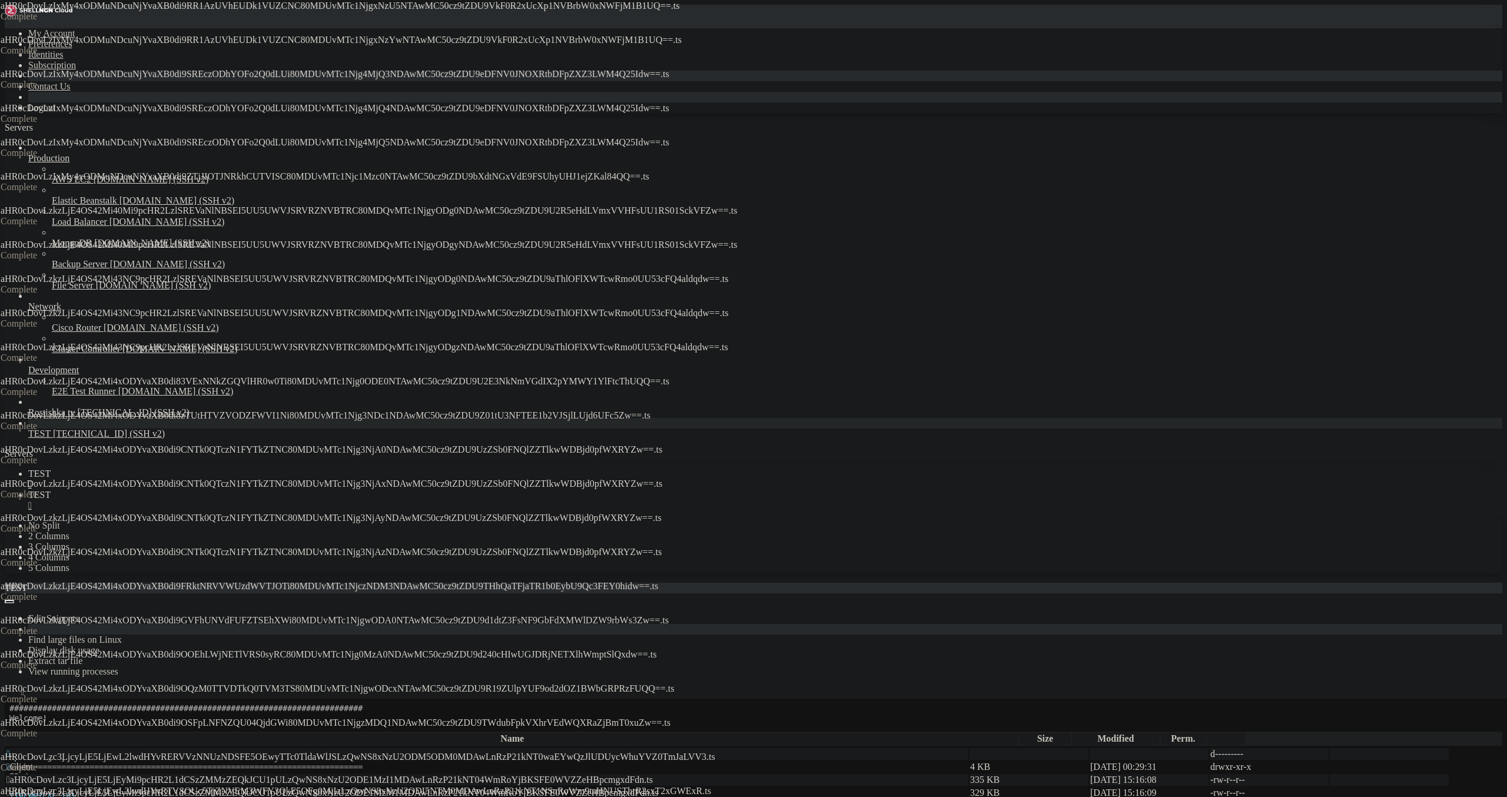
drag, startPoint x: 197, startPoint y: 553, endPoint x: 200, endPoint y: 543, distance: 10.6
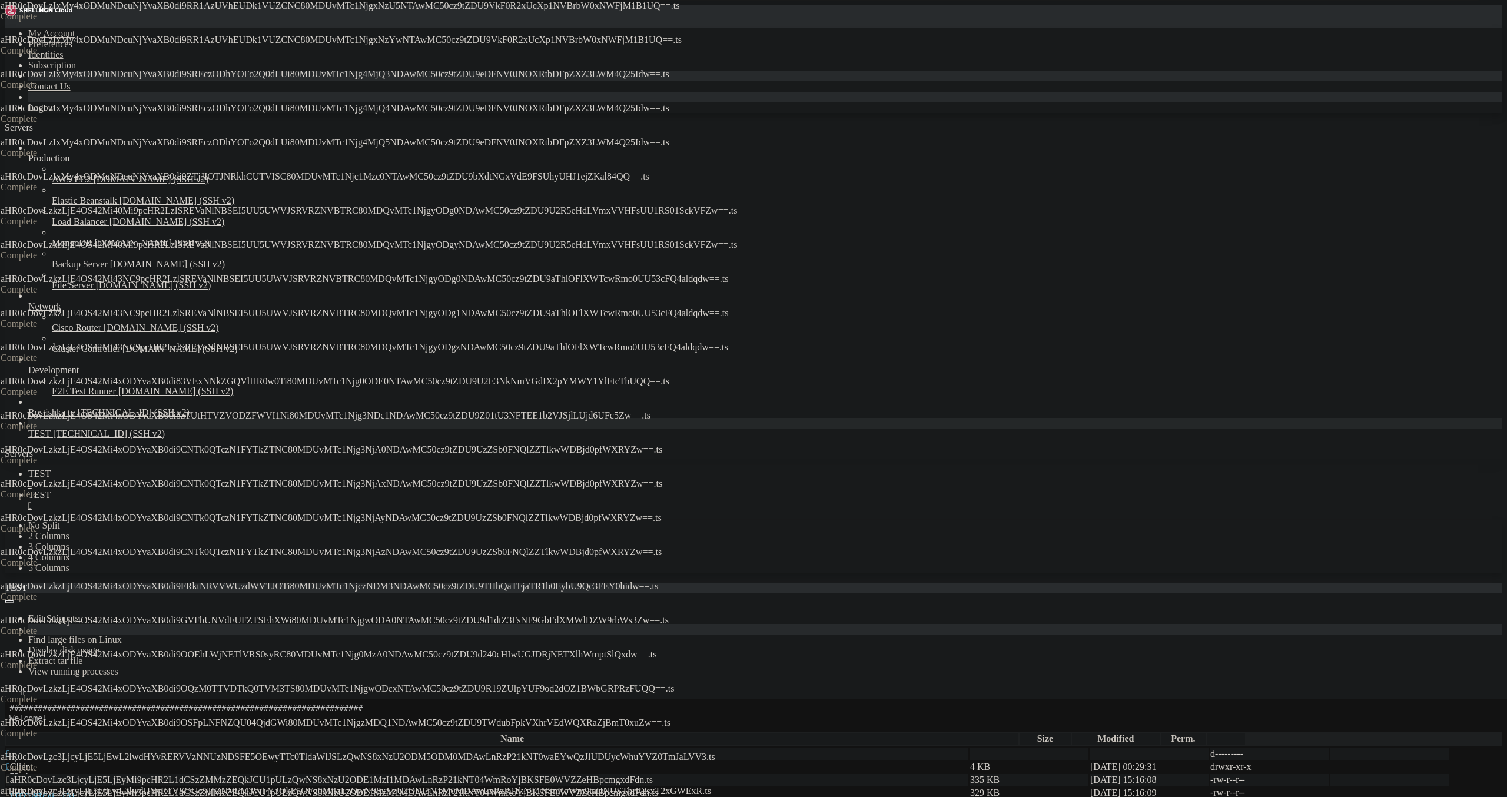
drag, startPoint x: 213, startPoint y: 408, endPoint x: 214, endPoint y: 379, distance: 29.5
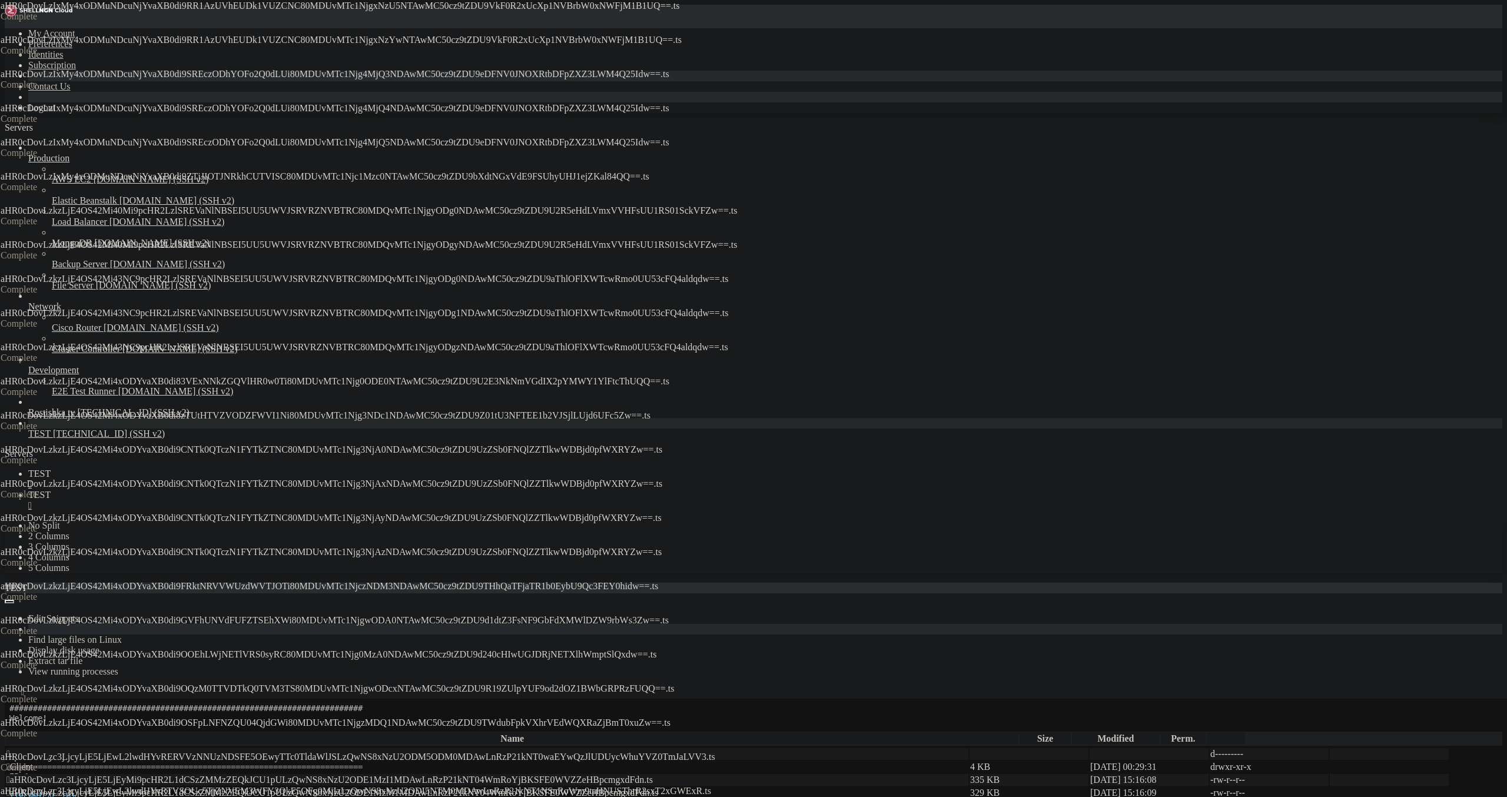
drag, startPoint x: 284, startPoint y: 206, endPoint x: 293, endPoint y: 183, distance: 24.6
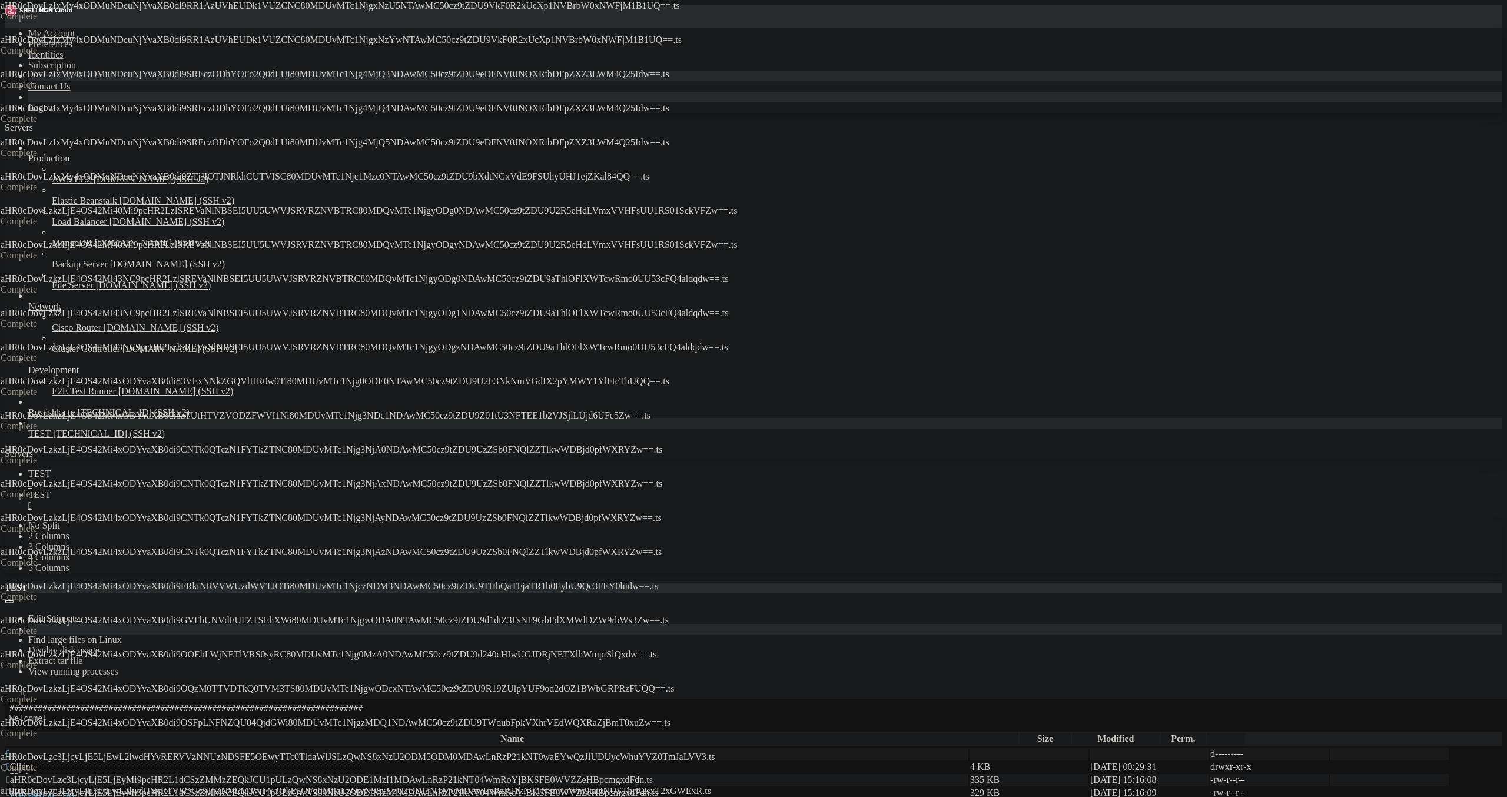
click at [284, 797] on span " aHR0cDovLzc3LjcyLjE5LjEyMi9pcHR2L1dCSzZMMzZEQkJCU1pULzQwNS8xNzU2ODE1MzQ1MDAwL…" at bounding box center [331, 806] width 650 height 10
click at [296, 788] on span " aHR0cDovLzc3LjcyLjE5LjEyMi9pcHR2L1dCSzZMMzZEQkJCU1pULzQwNS8xNzU2ODE1MzM1MDAwL…" at bounding box center [332, 793] width 652 height 10
click at [309, 775] on span " aHR0cDovLzc3LjcyLjE5LjEyMi9pcHR2L1dCSzZMMzZEQkJCU1pULzQwNS8xNzU2ODE1MzI1MDAwL…" at bounding box center [329, 780] width 647 height 10
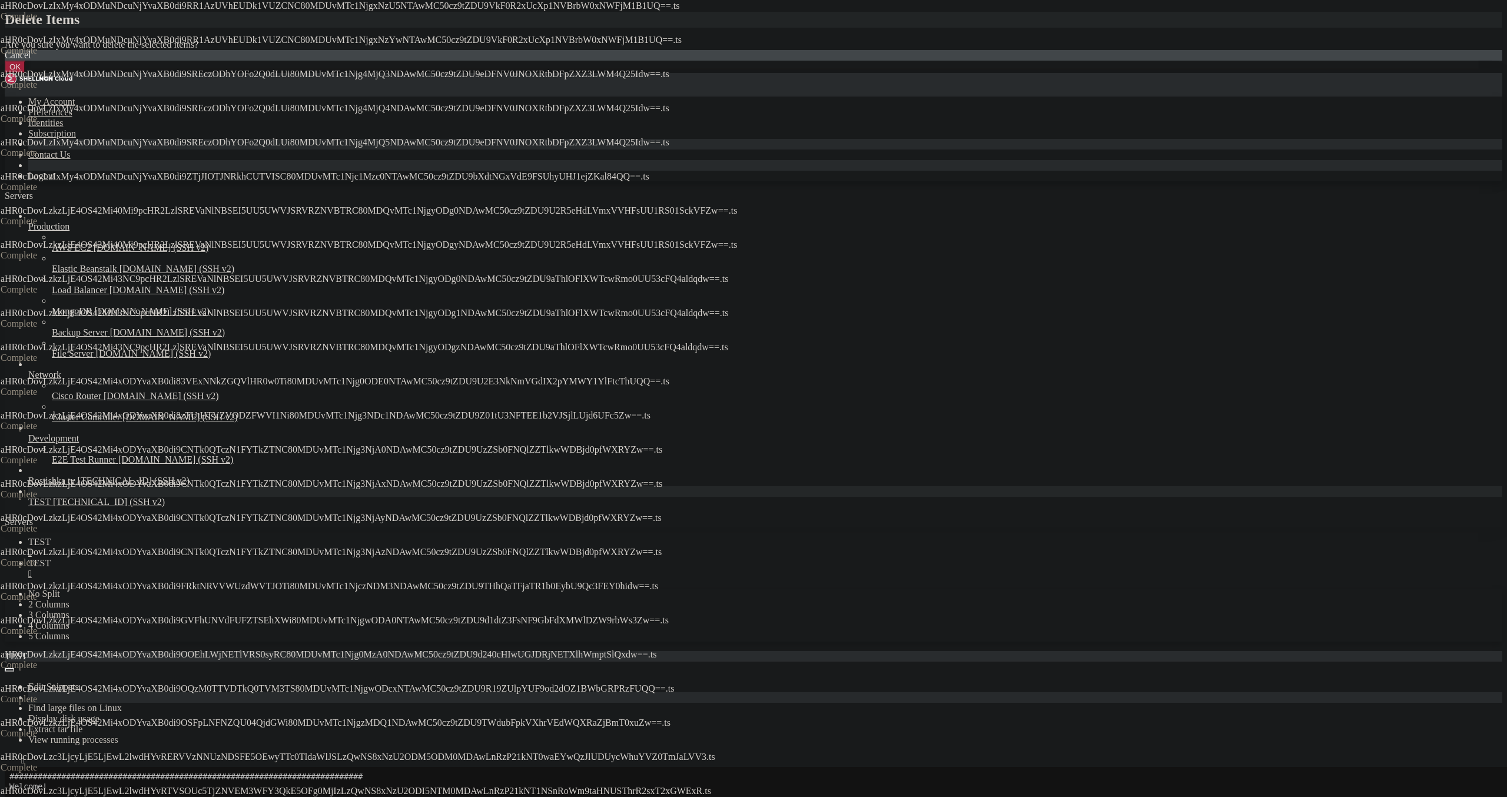
click at [25, 73] on button "OK" at bounding box center [15, 67] width 21 height 12
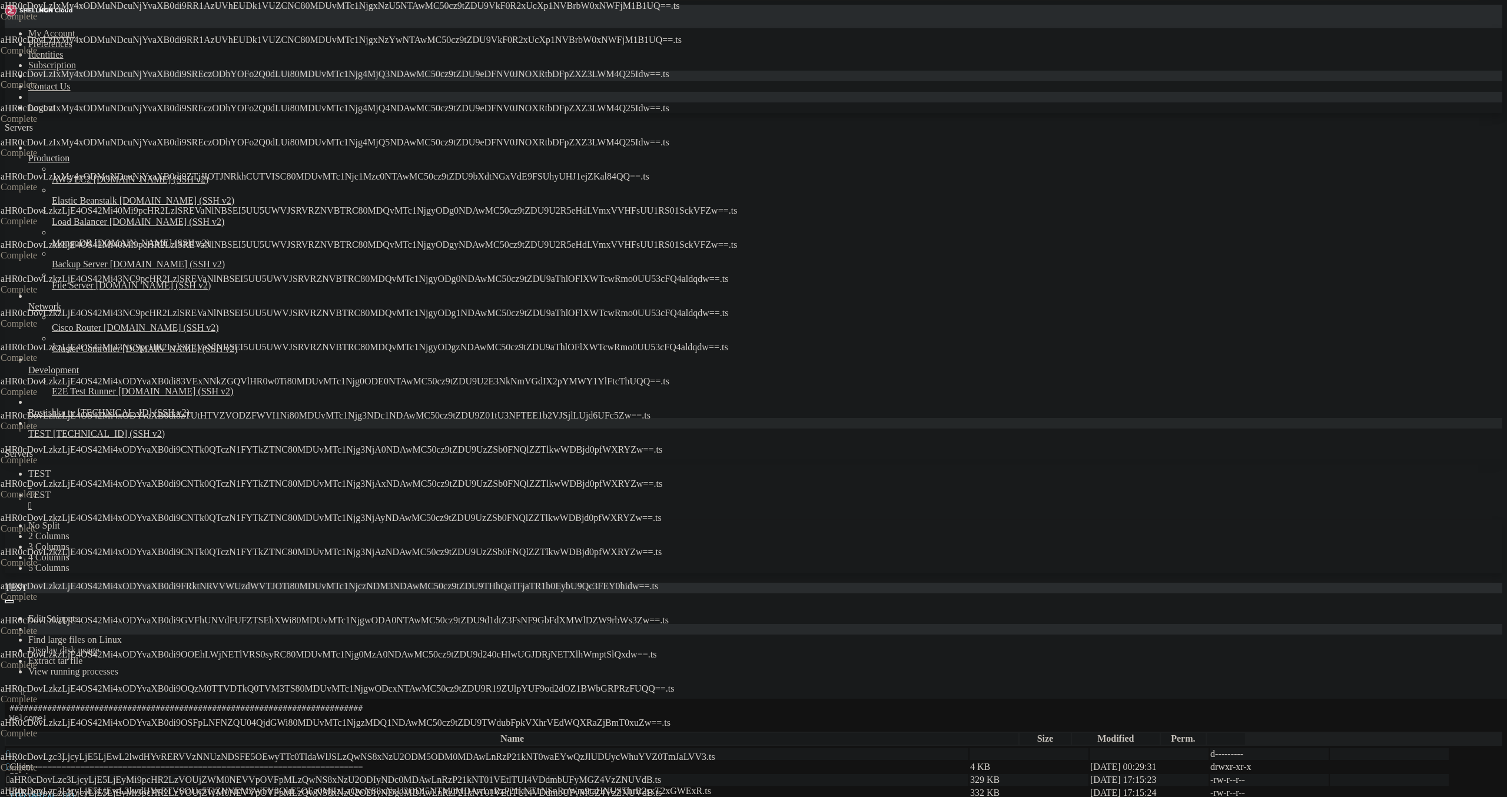
drag, startPoint x: 488, startPoint y: 649, endPoint x: 489, endPoint y: 642, distance: 7.7
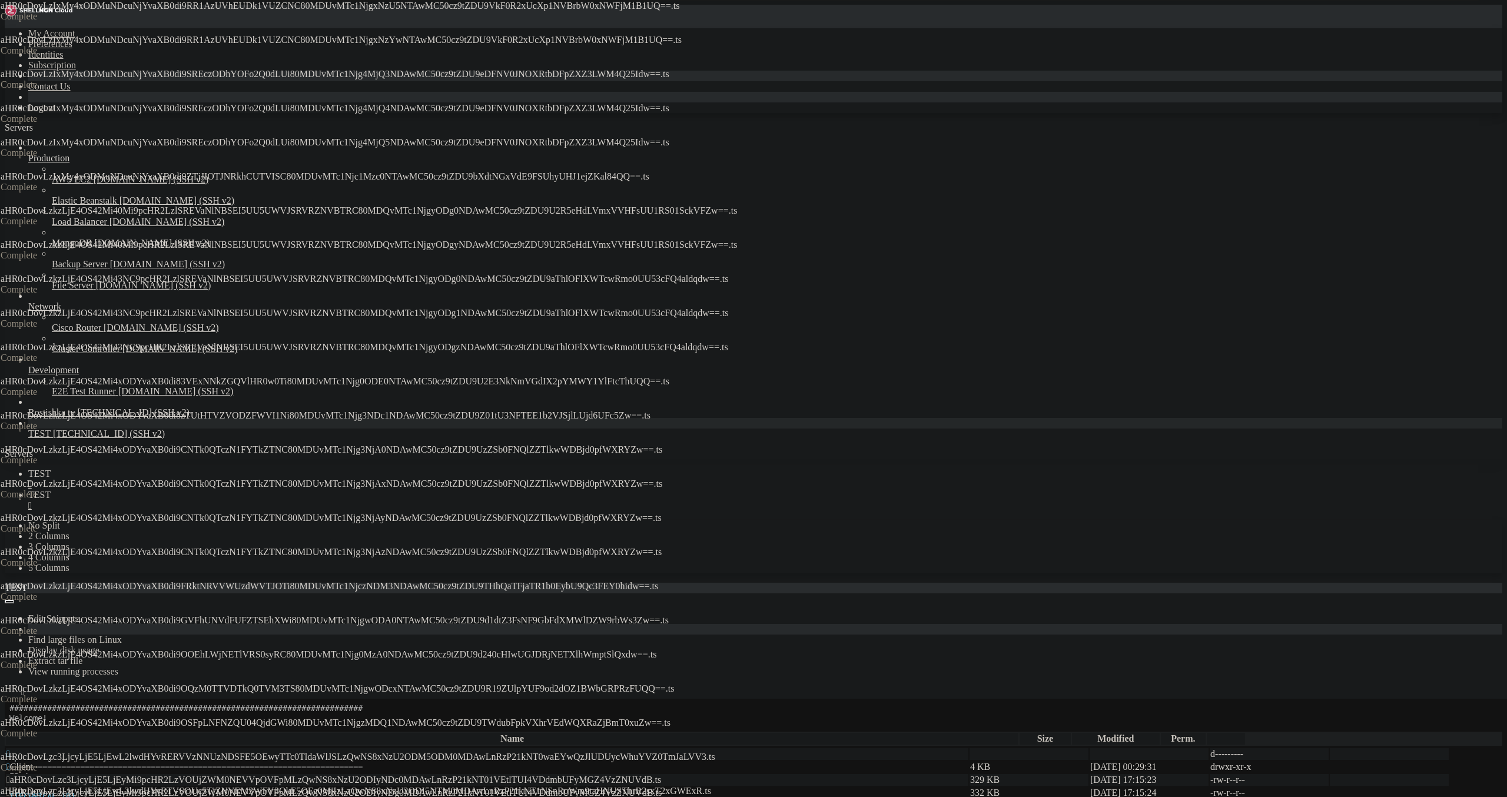
drag, startPoint x: 490, startPoint y: 588, endPoint x: 491, endPoint y: 579, distance: 9.4
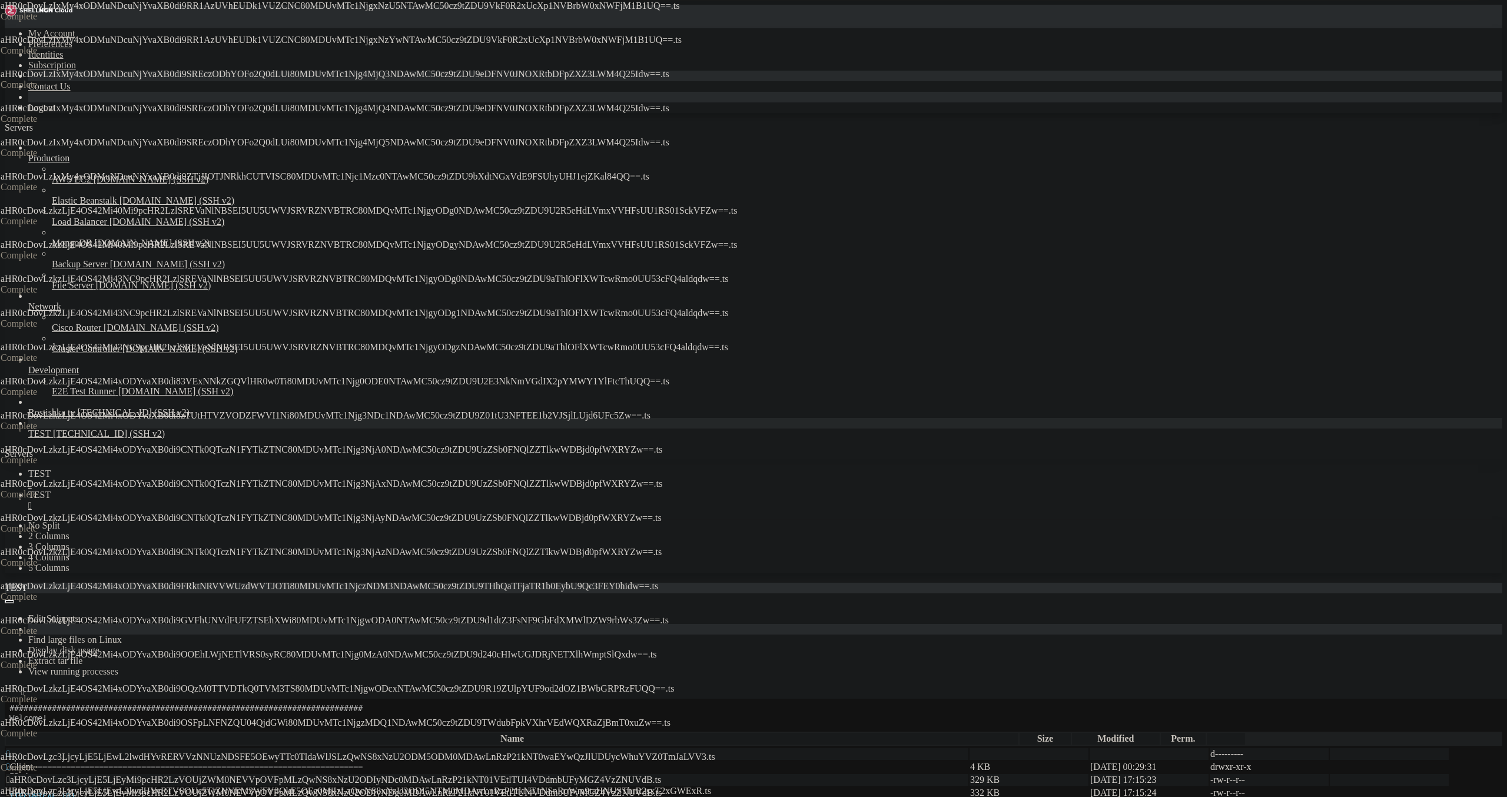
drag, startPoint x: 479, startPoint y: 468, endPoint x: 479, endPoint y: 460, distance: 8.2
drag, startPoint x: 488, startPoint y: 396, endPoint x: 490, endPoint y: 386, distance: 9.7
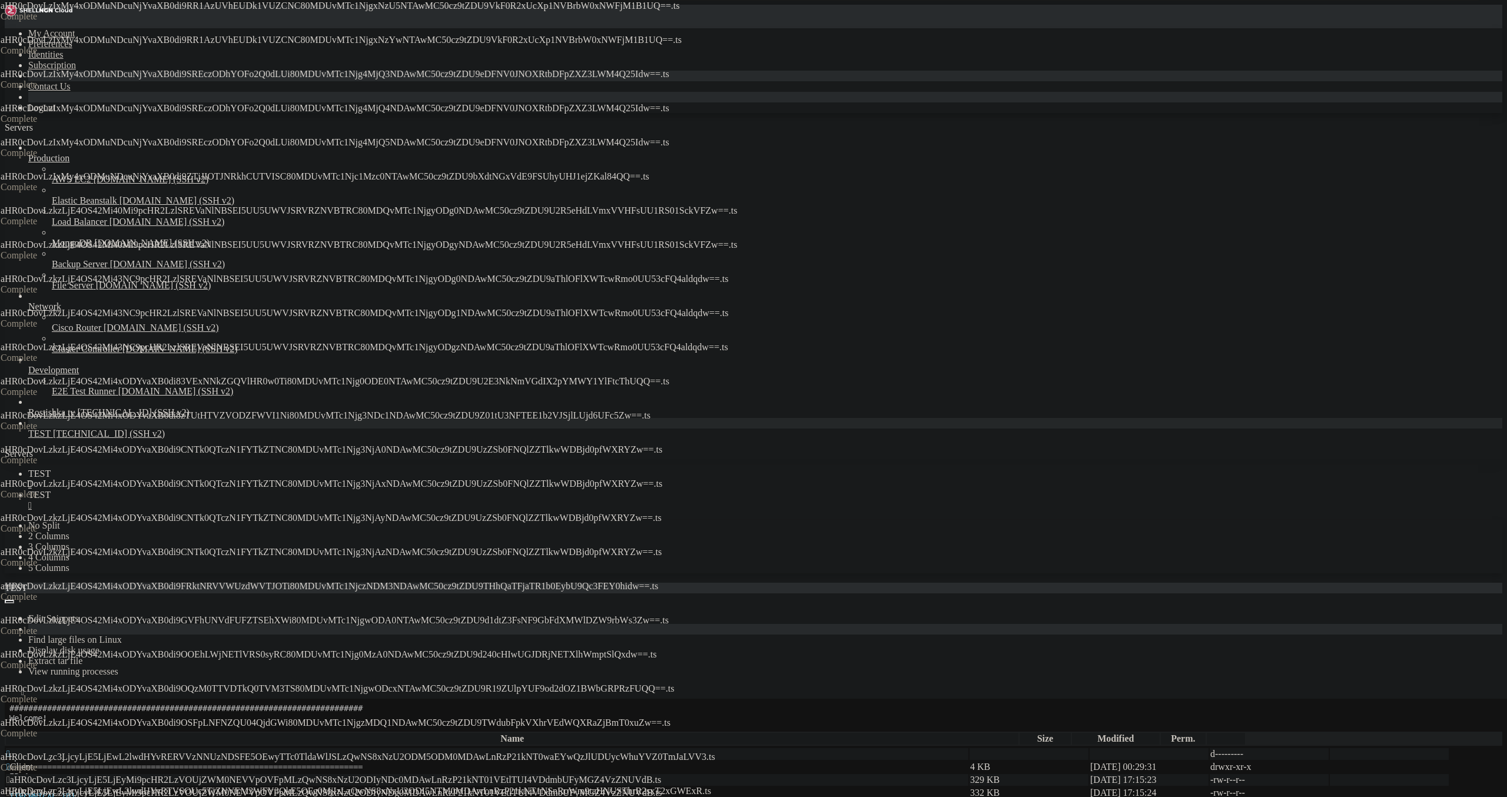
drag, startPoint x: 498, startPoint y: 353, endPoint x: 502, endPoint y: 334, distance: 19.8
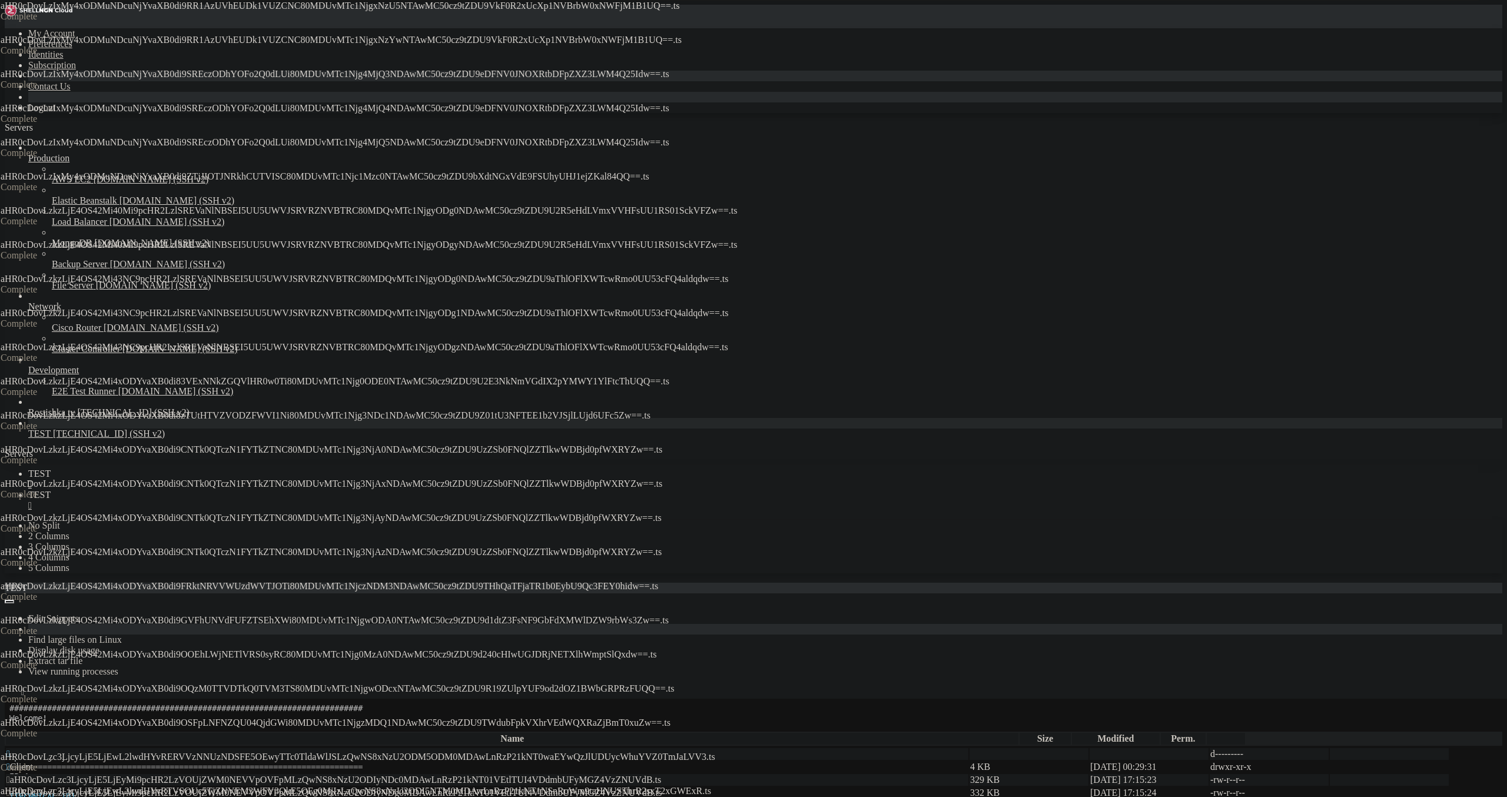
click at [572, 797] on span " aHR0cDovLzc3LjcyLjE5LjEyMi9pcHR2LzVOUjZWM0NEVVpOVFpMLzQwNS8xNzU2ODIyNDk0MDAwL…" at bounding box center [333, 806] width 655 height 10
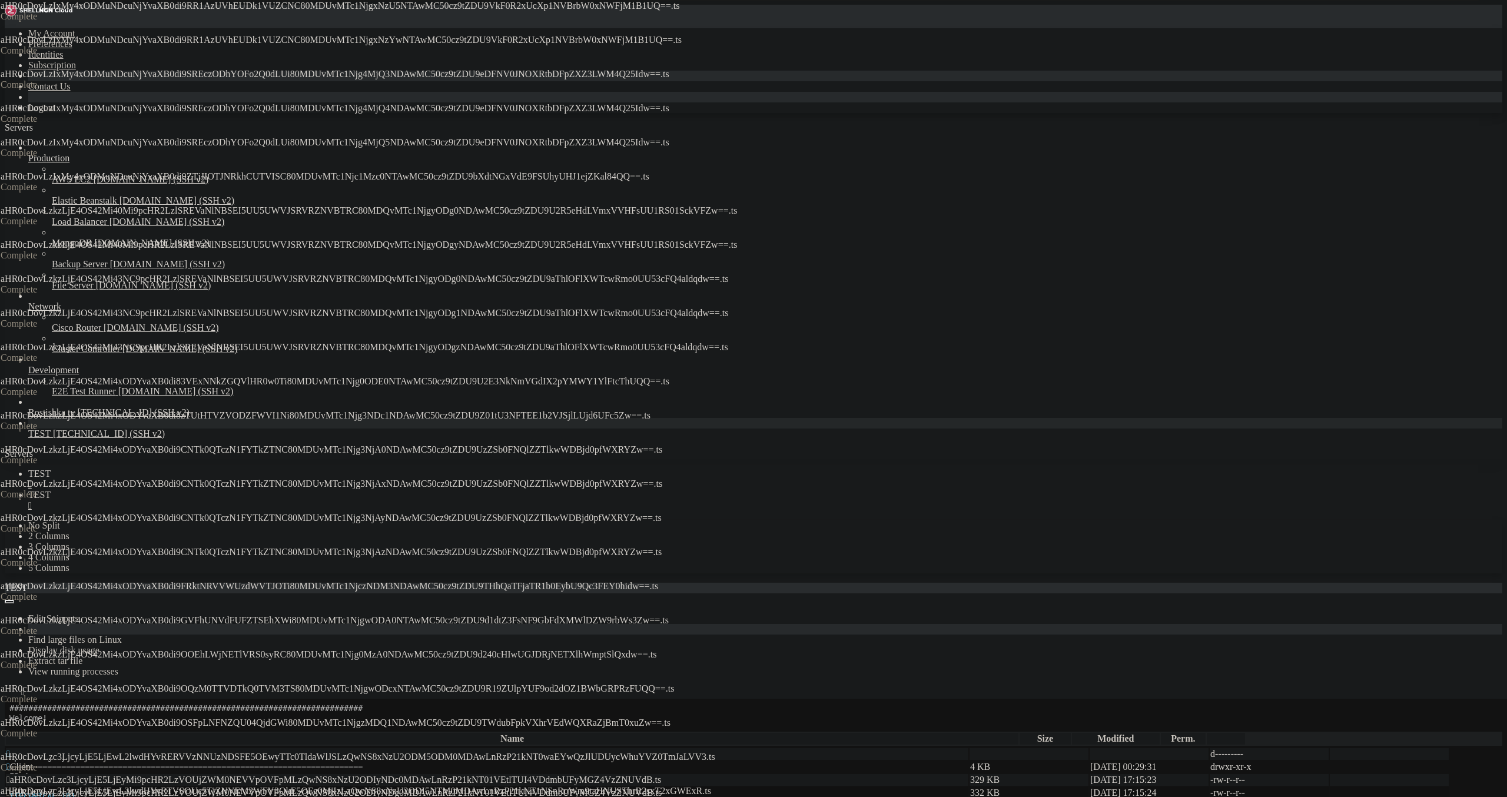
drag, startPoint x: 583, startPoint y: 187, endPoint x: 588, endPoint y: 183, distance: 6.4
click at [585, 787] on td " aHR0cDovLzc3LjcyLjE5LjEyMi9pcHR2LzVOUjZWM0NEVVpOVFpMLzQwNS8xNzU2ODIyNDg0MDAwL…" at bounding box center [487, 793] width 963 height 12
click at [609, 774] on td " aHR0cDovLzc3LjcyLjE5LjEyMi9pcHR2LzVOUjZWM0NEVVpOVFpMLzQwNS8xNzU2ODIyNDc0MDAwL…" at bounding box center [487, 780] width 963 height 12
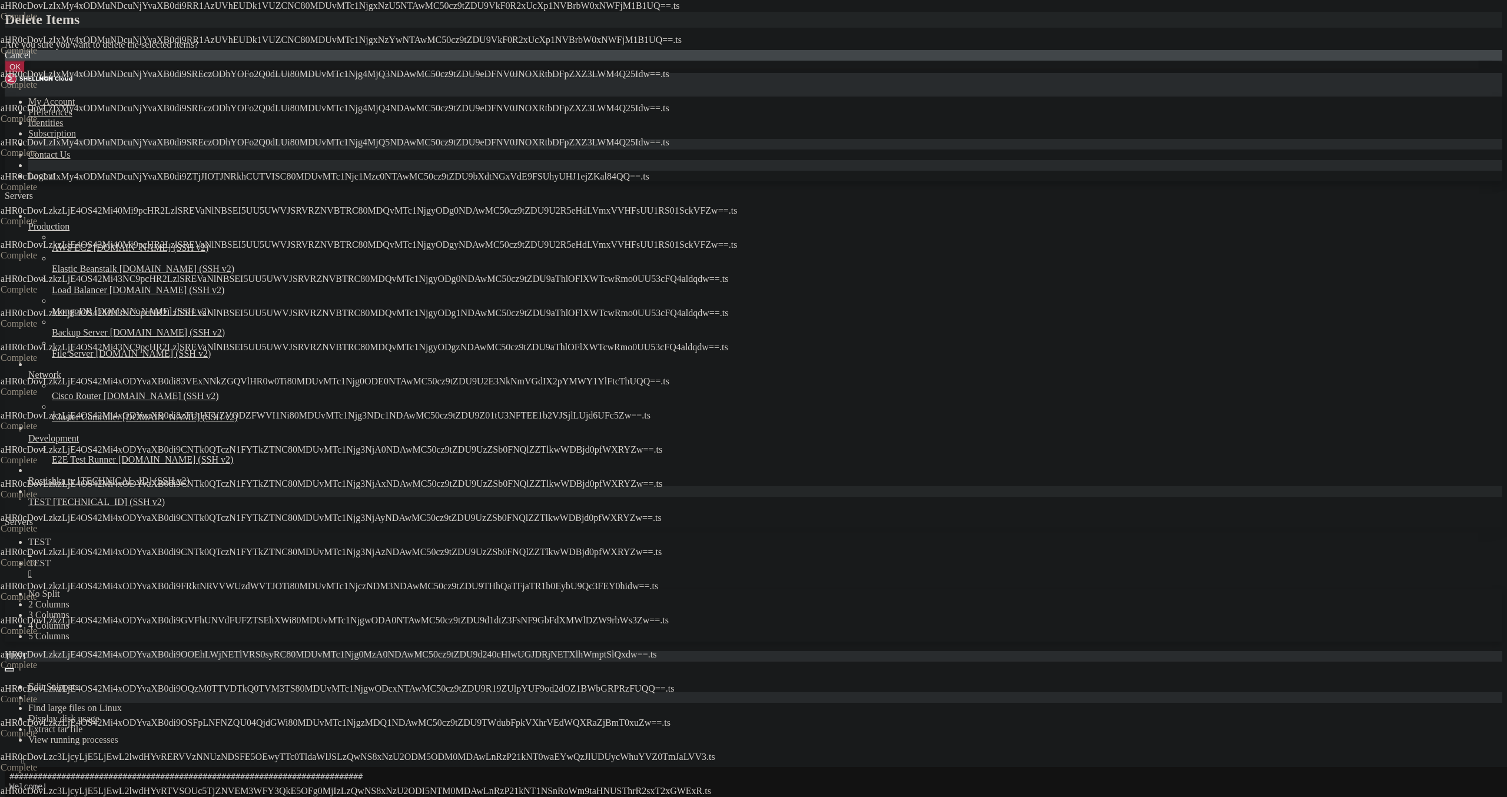
click at [25, 73] on button "OK" at bounding box center [15, 67] width 21 height 12
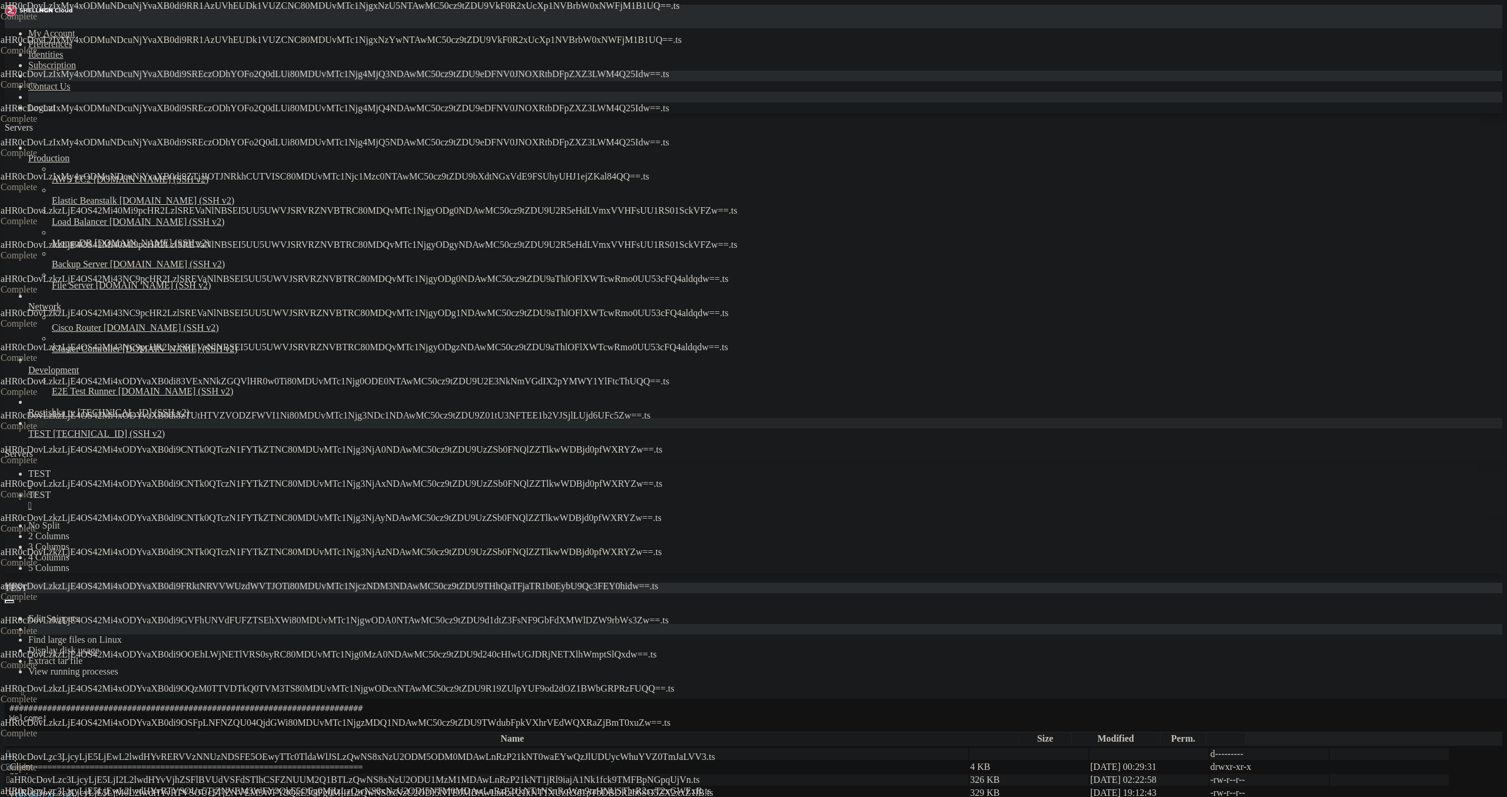
drag, startPoint x: 223, startPoint y: 725, endPoint x: 222, endPoint y: 714, distance: 10.6
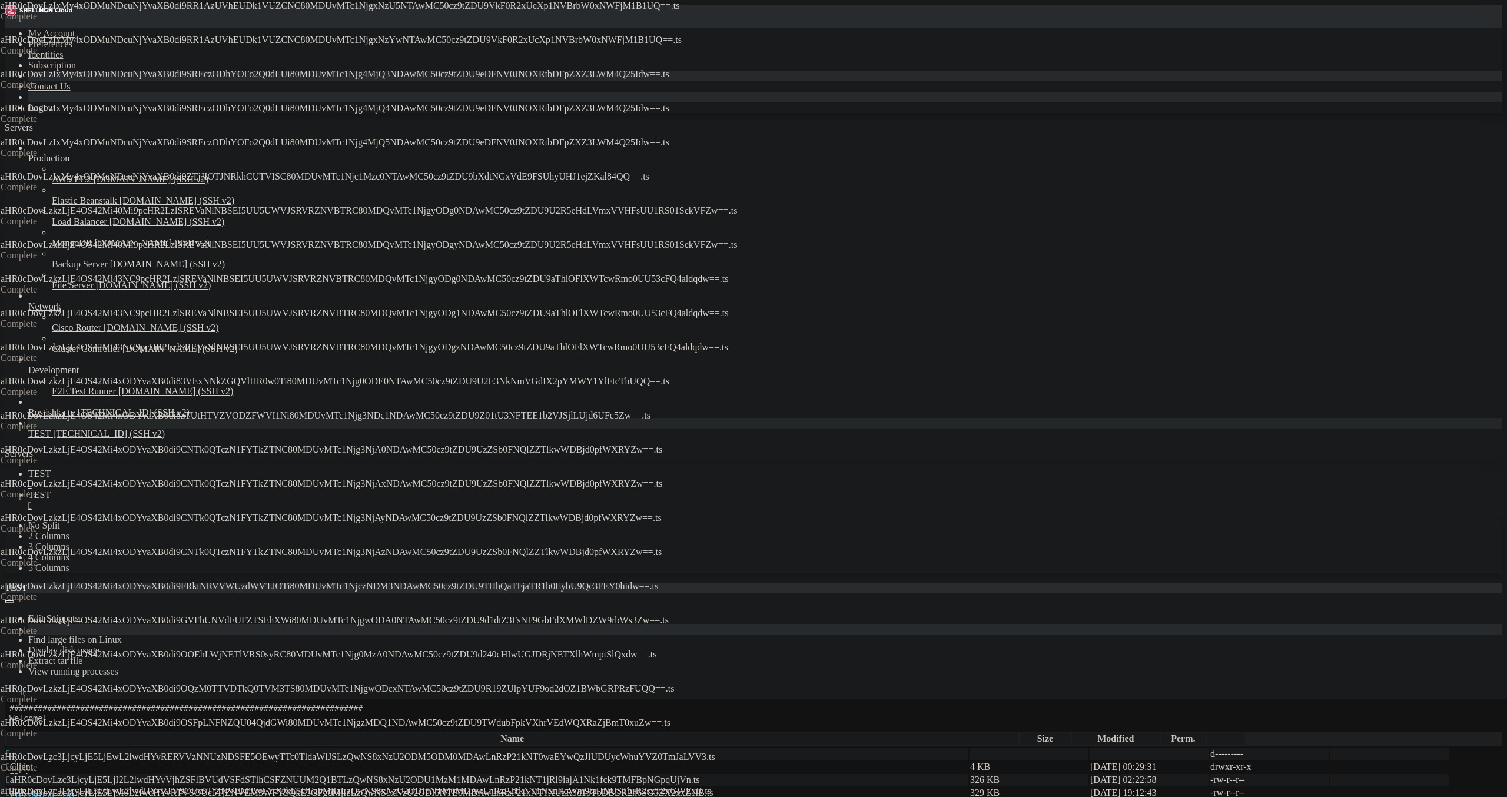
drag, startPoint x: 240, startPoint y: 522, endPoint x: 240, endPoint y: 513, distance: 8.8
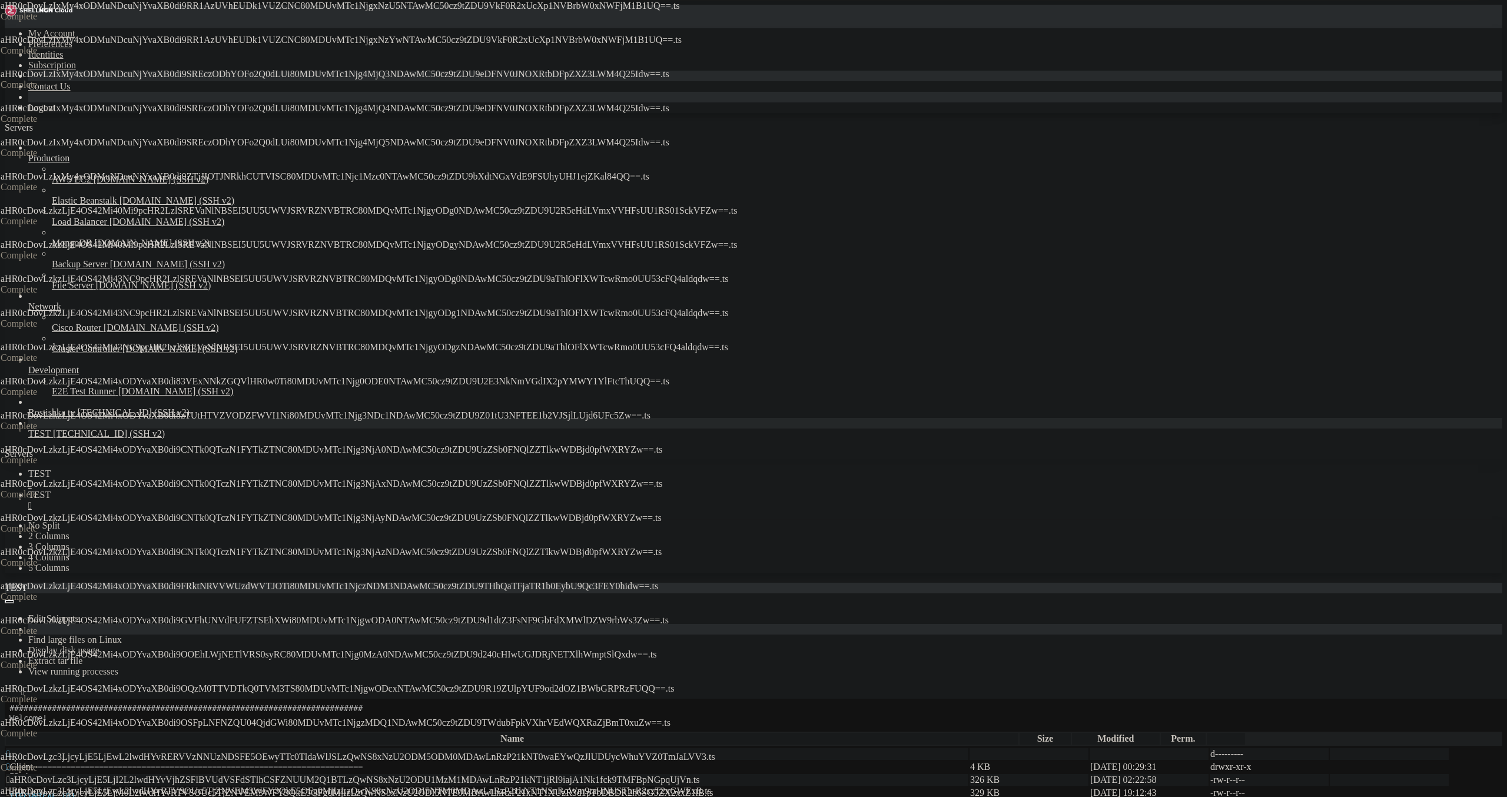
click at [338, 797] on span " aHR0cDovLzc3LjcyLjE5LjM0L2lwdHYvRTVSOUc5TjZNVEM3WFY3QkE5OFg0MjIzLzQwNS8xNzU2O…" at bounding box center [361, 806] width 710 height 10
click at [344, 788] on span " aHR0cDovLzc3LjcyLjE5LjM0L2lwdHYvRTVSOUc5TjZNVEM3WFY3QkE5OFg0MjIzLzQwNS8xNzU2O…" at bounding box center [359, 793] width 707 height 10
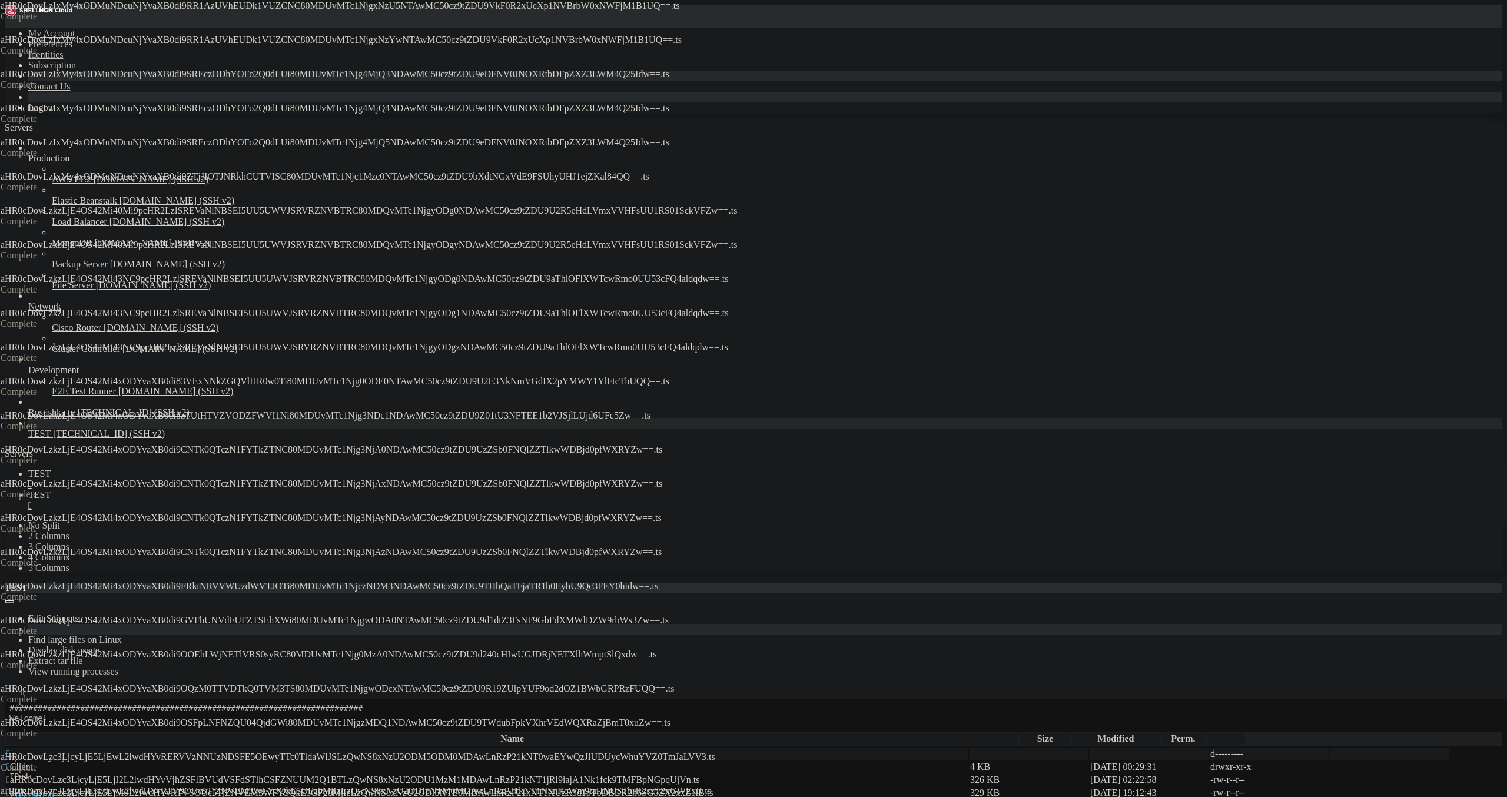
click at [353, 775] on span " aHR0cDovLzc3LjcyLjE5LjI2L2lwdHYvVjhZSFlBVUdVSFdSTlhCSFZNUUM2Q1BTLzQwNS8xNzU2O…" at bounding box center [352, 780] width 693 height 10
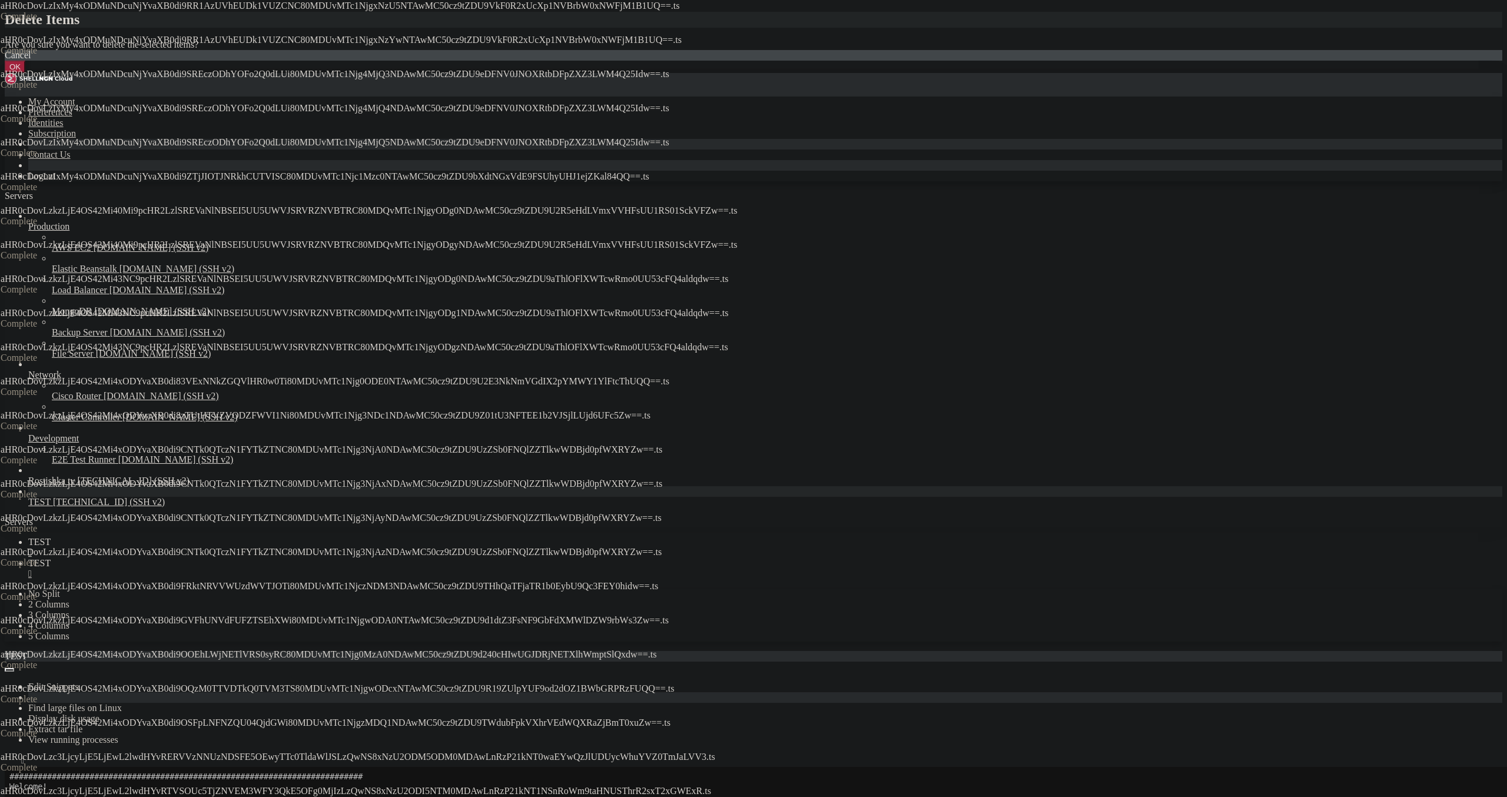
click at [25, 73] on button "OK" at bounding box center [15, 67] width 21 height 12
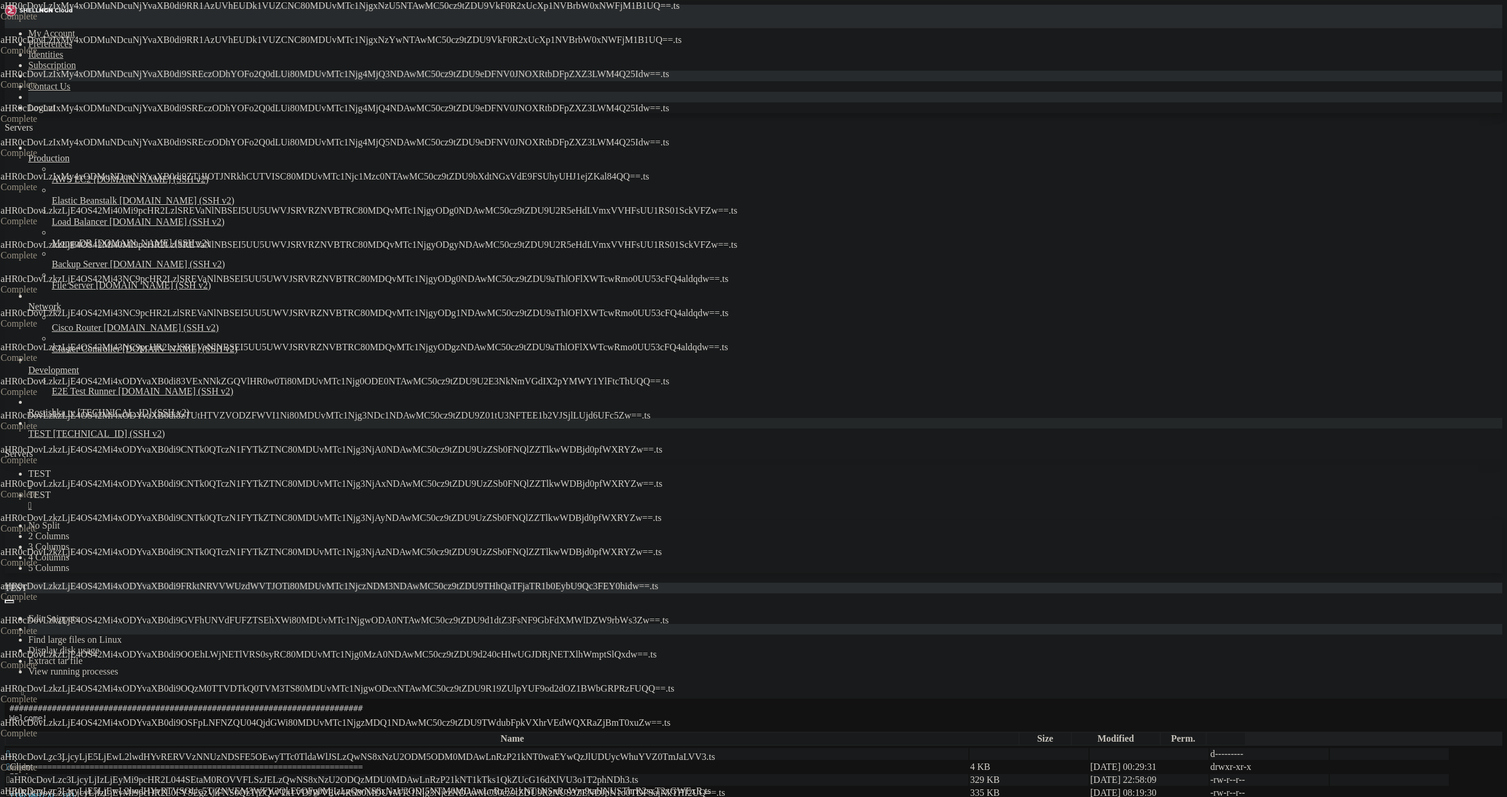
drag, startPoint x: 317, startPoint y: 720, endPoint x: 314, endPoint y: 696, distance: 23.7
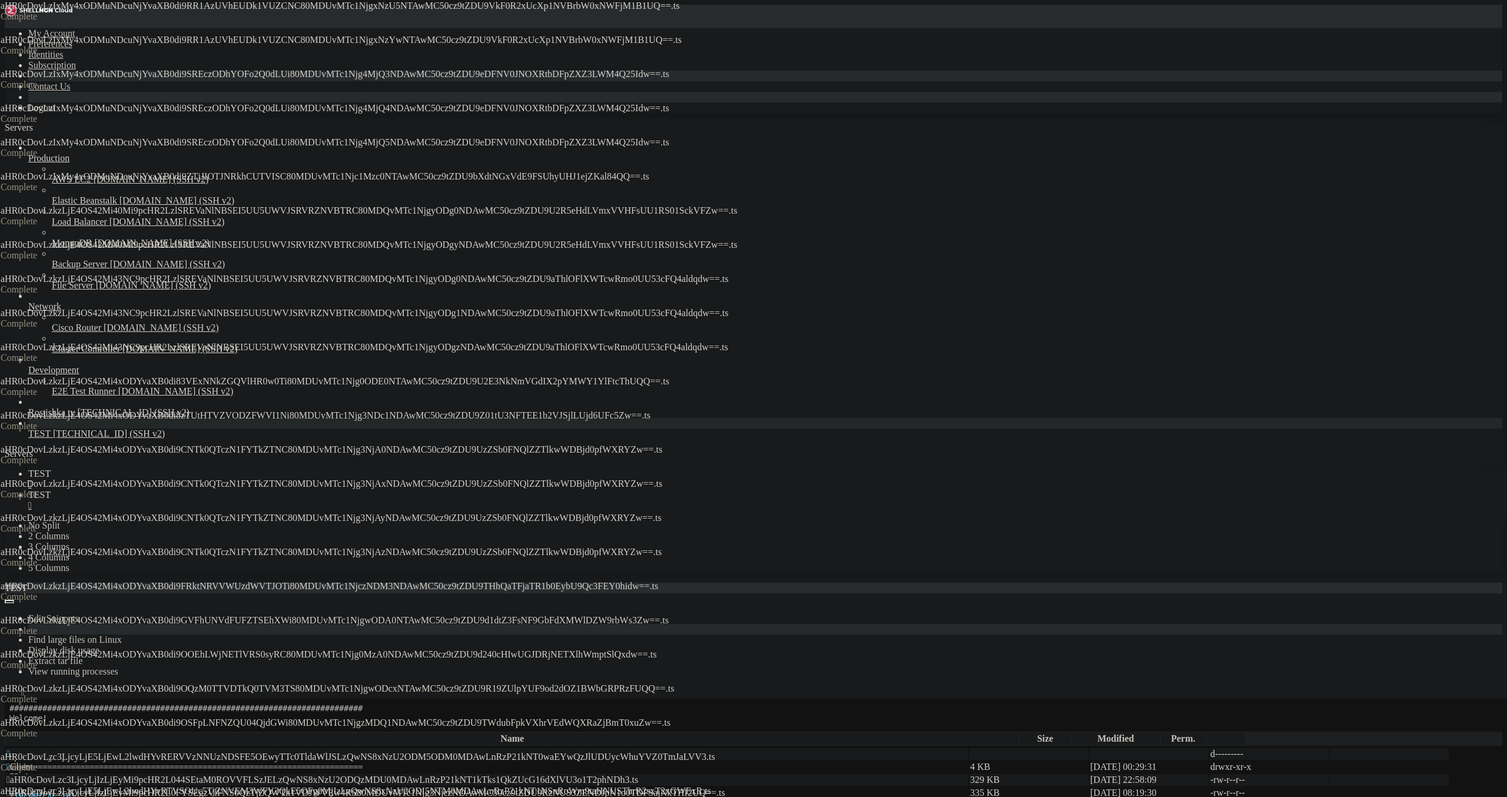
drag, startPoint x: 324, startPoint y: 596, endPoint x: 324, endPoint y: 579, distance: 16.5
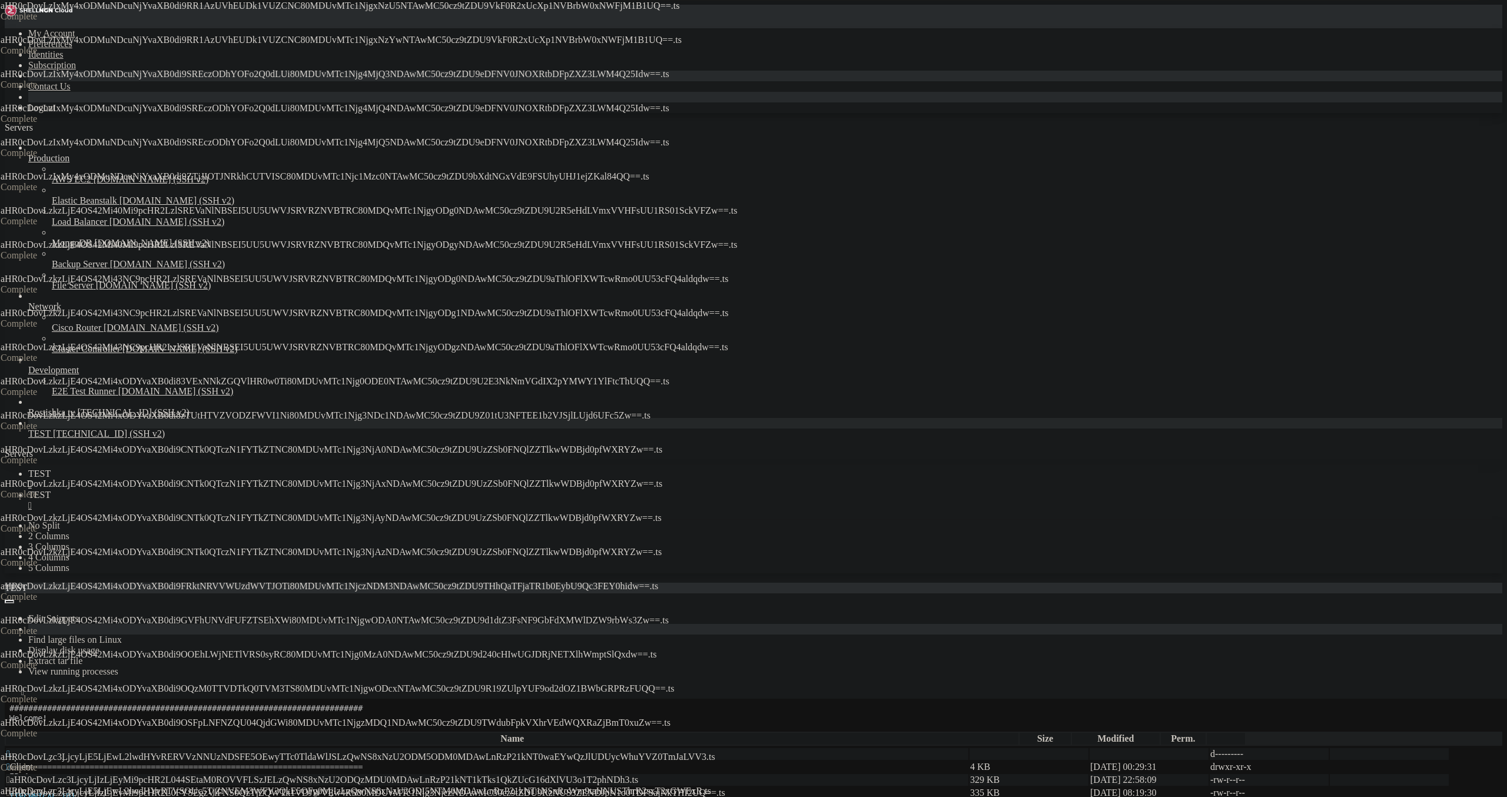
drag, startPoint x: 325, startPoint y: 553, endPoint x: 324, endPoint y: 547, distance: 5.9
drag, startPoint x: 321, startPoint y: 488, endPoint x: 324, endPoint y: 477, distance: 11.6
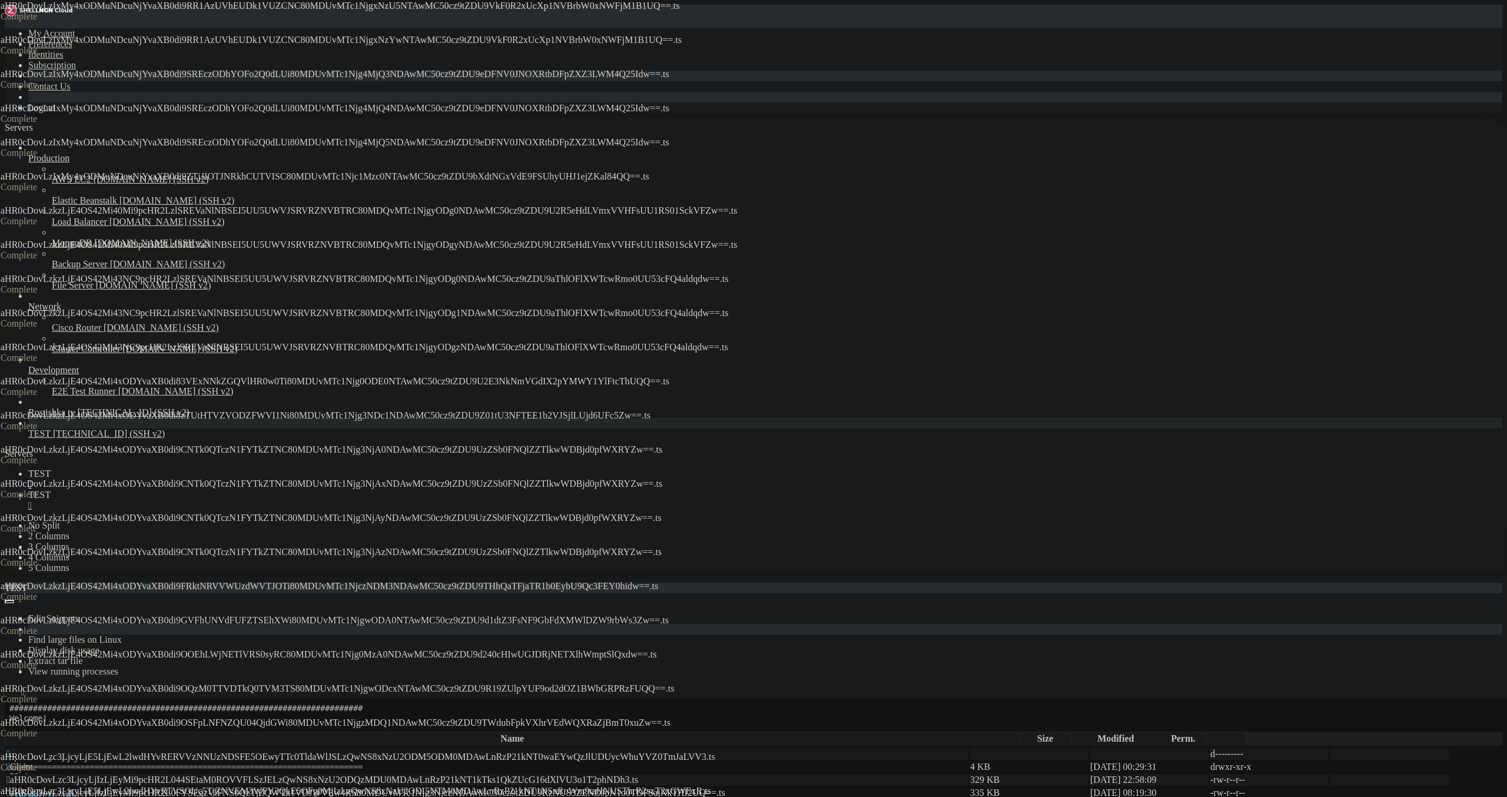
drag, startPoint x: 345, startPoint y: 362, endPoint x: 349, endPoint y: 347, distance: 14.7
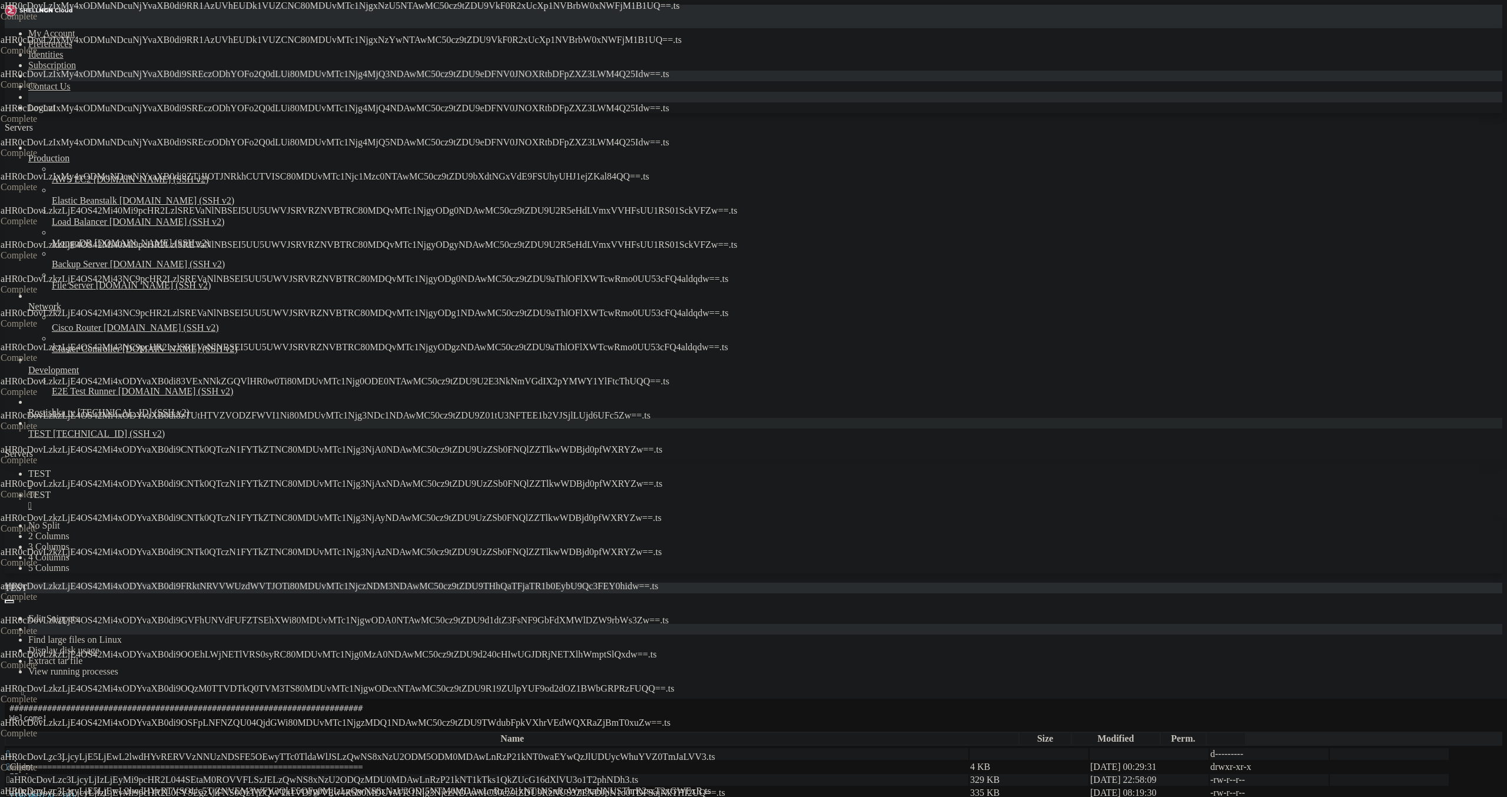
drag, startPoint x: 367, startPoint y: 309, endPoint x: 371, endPoint y: 304, distance: 6.7
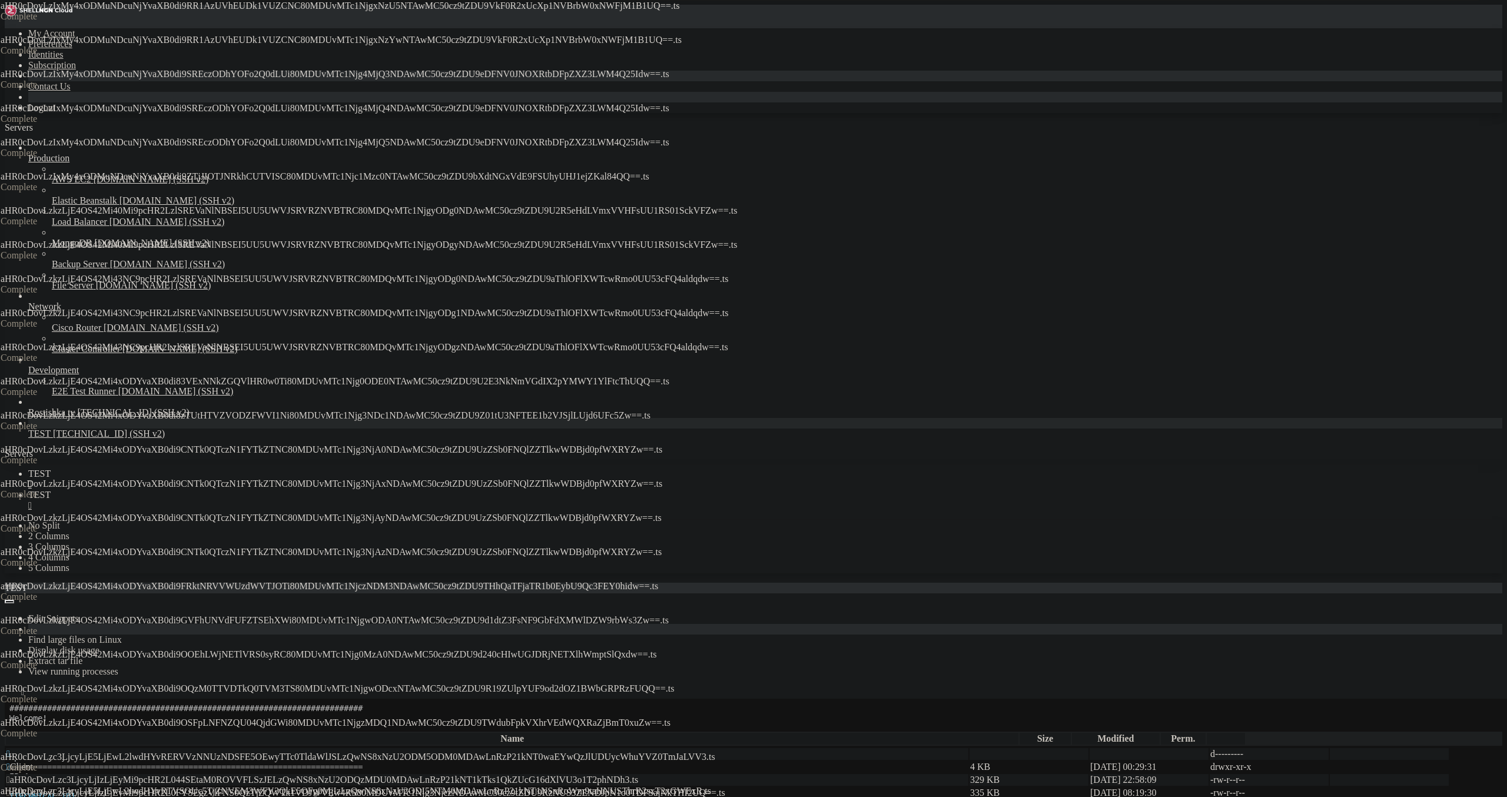
drag, startPoint x: 400, startPoint y: 253, endPoint x: 406, endPoint y: 249, distance: 7.2
drag, startPoint x: 416, startPoint y: 230, endPoint x: 425, endPoint y: 221, distance: 12.5
click at [442, 797] on span " aHR0cDovLzc3LjcyLjIzLjEyMi9pcHR2L0g1REdZWFdXN0U1UlkzV0I2M0c4S0FITC80MDUvMTc1N…" at bounding box center [367, 806] width 723 height 10
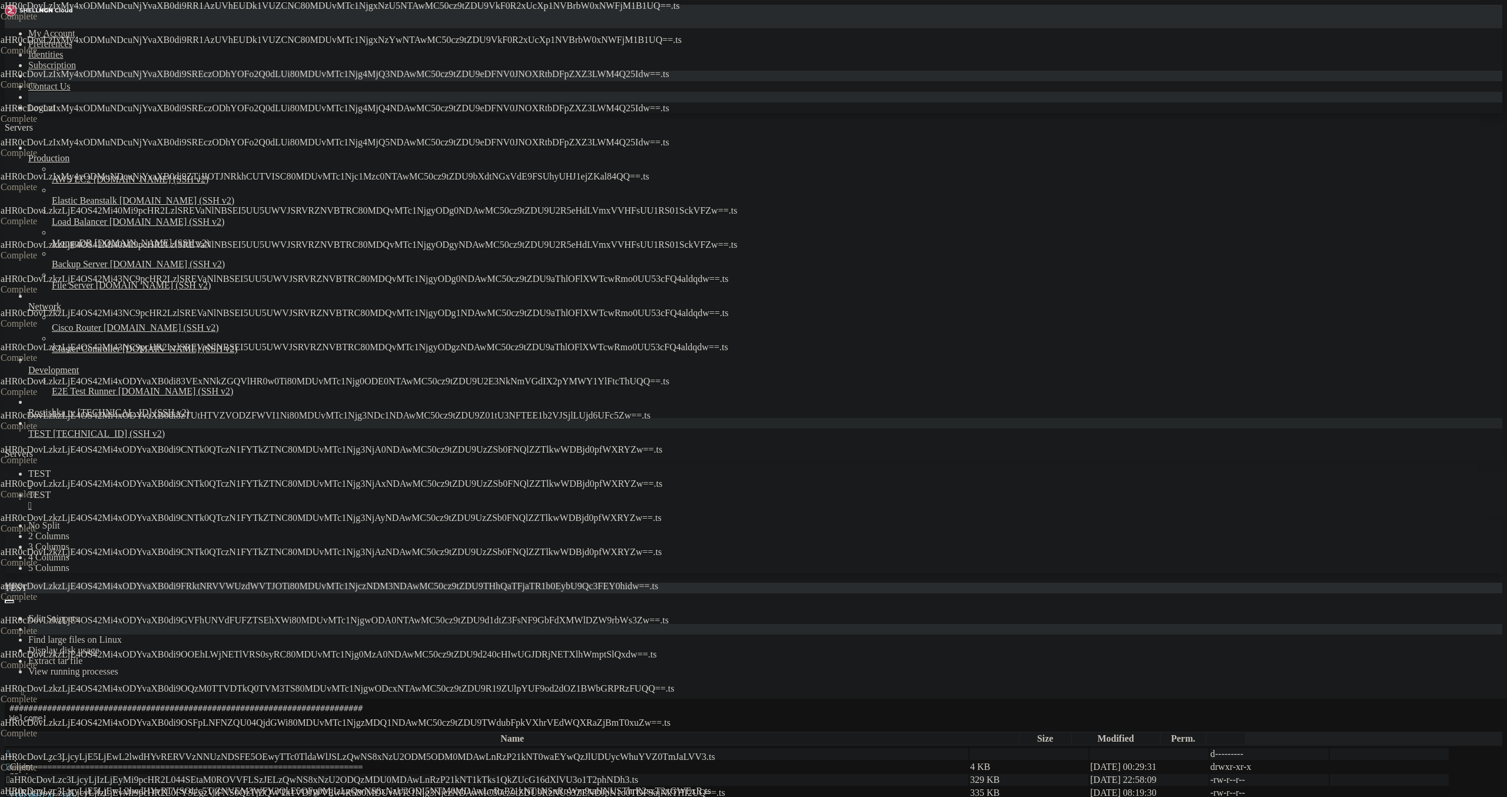
click at [465, 788] on span " aHR0cDovLzc3LjcyLjIzLjEyMi9pcHR2L0FYSEgzVlFNS0QzTjZQWTk1VDJWVEw4RS80MDUvMTc1N…" at bounding box center [365, 793] width 719 height 10
drag, startPoint x: 524, startPoint y: 153, endPoint x: 533, endPoint y: 152, distance: 9.4
click at [525, 775] on span " aHR0cDovLzc3LjcyLjIzLjEyMi9pcHR2L044SEtaM0ROVVFLSzJELzQwNS8xNzU2ODQzMDU0MDAwL…" at bounding box center [322, 780] width 632 height 10
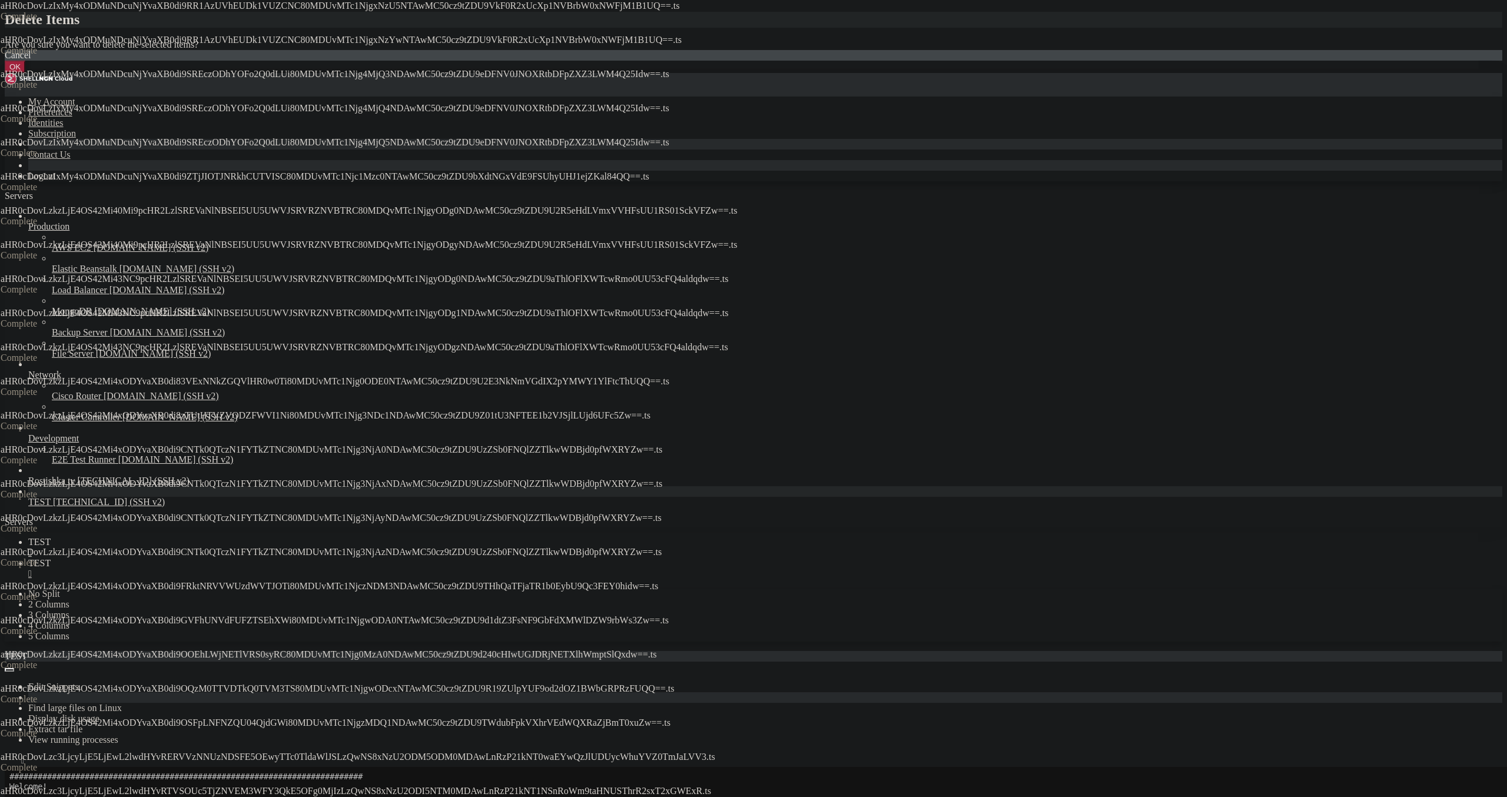
click at [25, 73] on button "OK" at bounding box center [15, 67] width 21 height 12
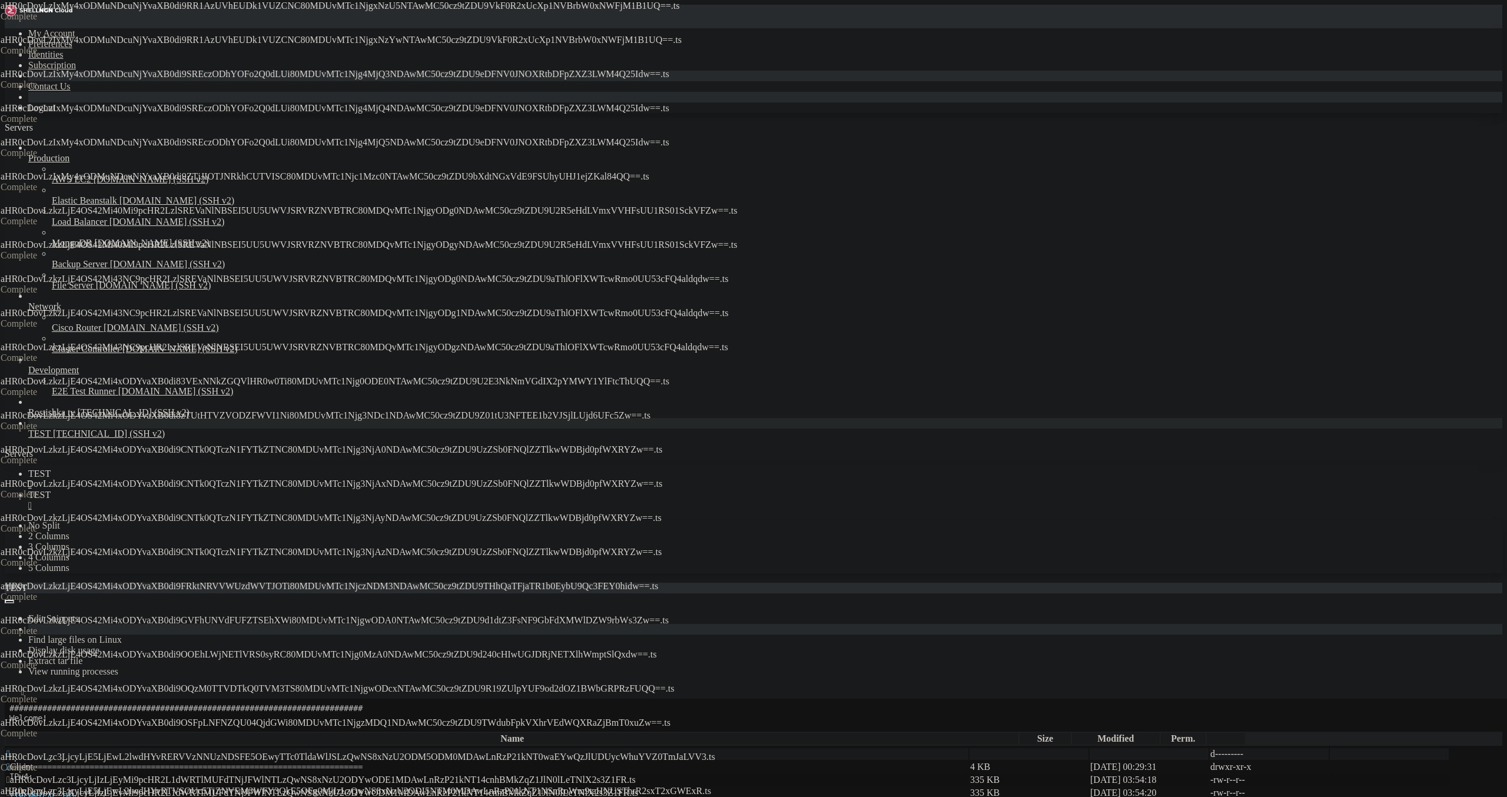
click at [636, 775] on span " aHR0cDovLzc3LjcyLjIzLjEyMi9pcHR2L1dWRTlMUFdTNjJFWlNTLzQwNS8xNzU2ODYwODE1MDAwL…" at bounding box center [320, 780] width 629 height 10
drag, startPoint x: 655, startPoint y: 172, endPoint x: 656, endPoint y: 183, distance: 10.7
click at [638, 788] on span " aHR0cDovLzc3LjcyLjIzLjEyMi9pcHR2L1dWRTlMUFdTNjJFWlNTLzQwNS8xNzU2ODYwODM1MDAwL…" at bounding box center [322, 793] width 632 height 10
click at [660, 797] on td " aHR0cDovLzc3LjcyLjIzLjEyMi9pcHR2L1E1VldGU0w0VFhRU0tWLzQwNS8xNzU2ODQyOTc0MDAwL…" at bounding box center [487, 806] width 963 height 12
drag, startPoint x: 667, startPoint y: 227, endPoint x: 670, endPoint y: 236, distance: 9.9
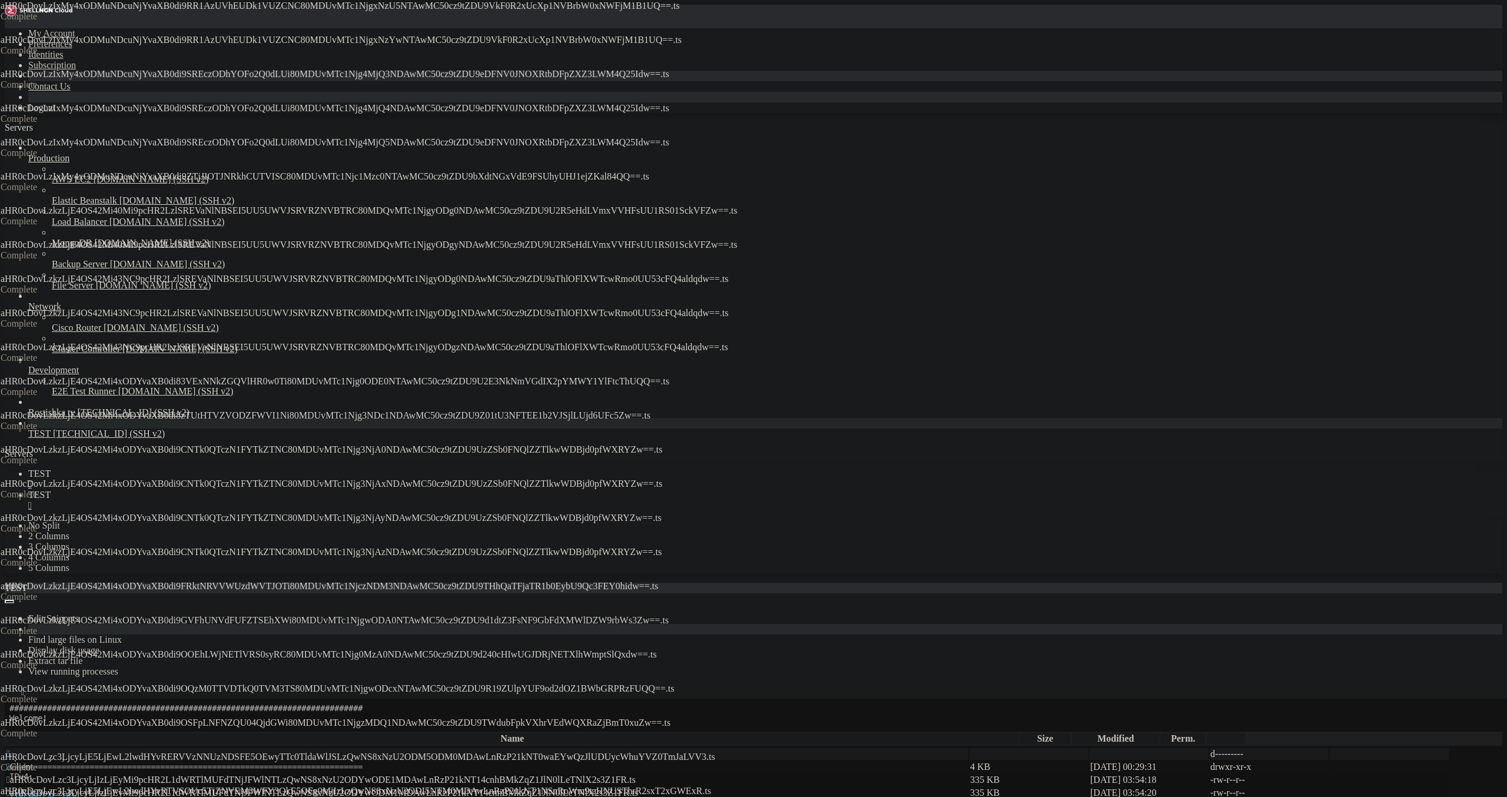
drag, startPoint x: 708, startPoint y: 361, endPoint x: 710, endPoint y: 373, distance: 12.0
drag, startPoint x: 712, startPoint y: 422, endPoint x: 713, endPoint y: 439, distance: 17.1
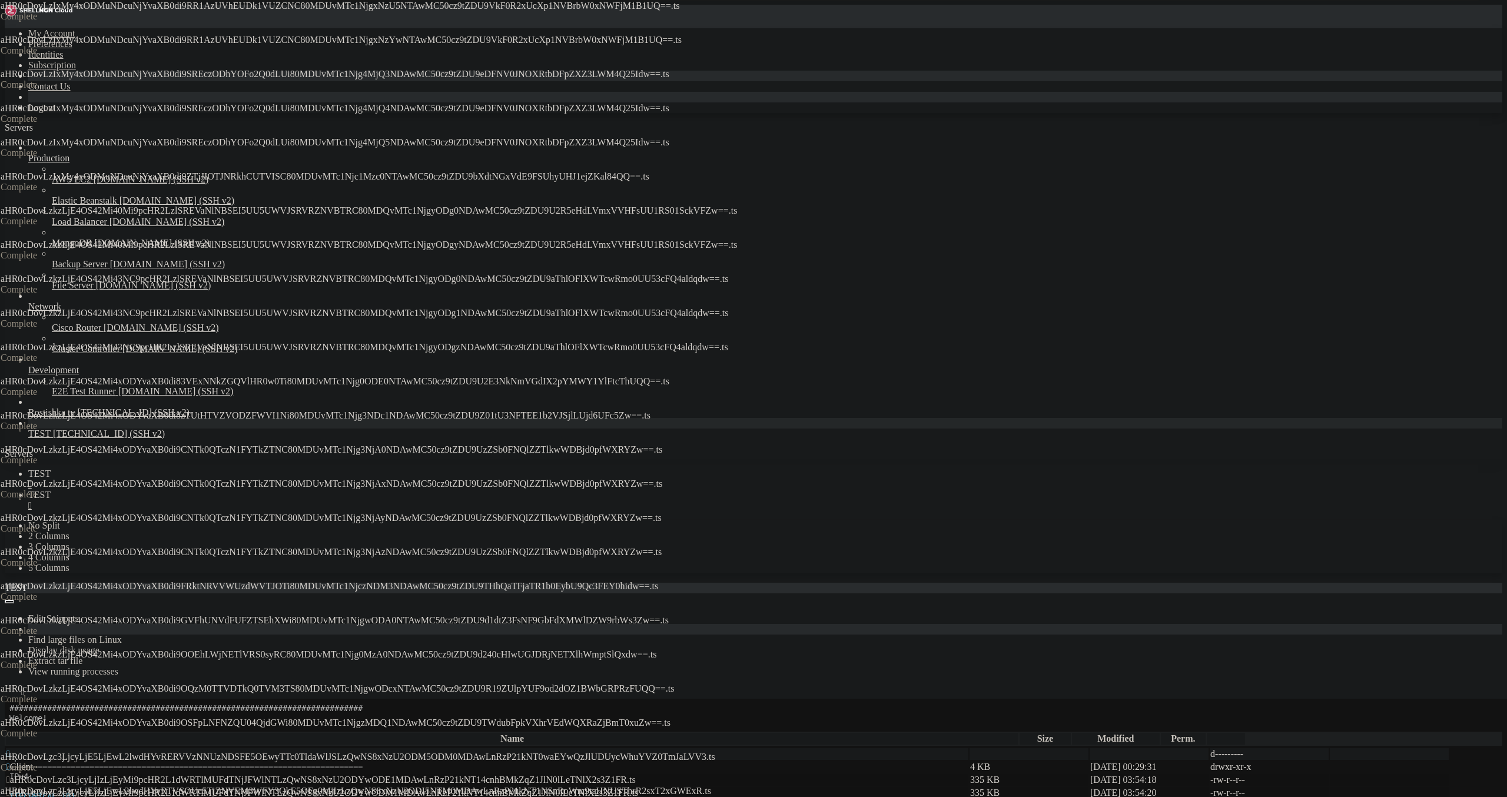
drag, startPoint x: 713, startPoint y: 443, endPoint x: 716, endPoint y: 460, distance: 17.3
drag, startPoint x: 717, startPoint y: 509, endPoint x: 717, endPoint y: 516, distance: 6.5
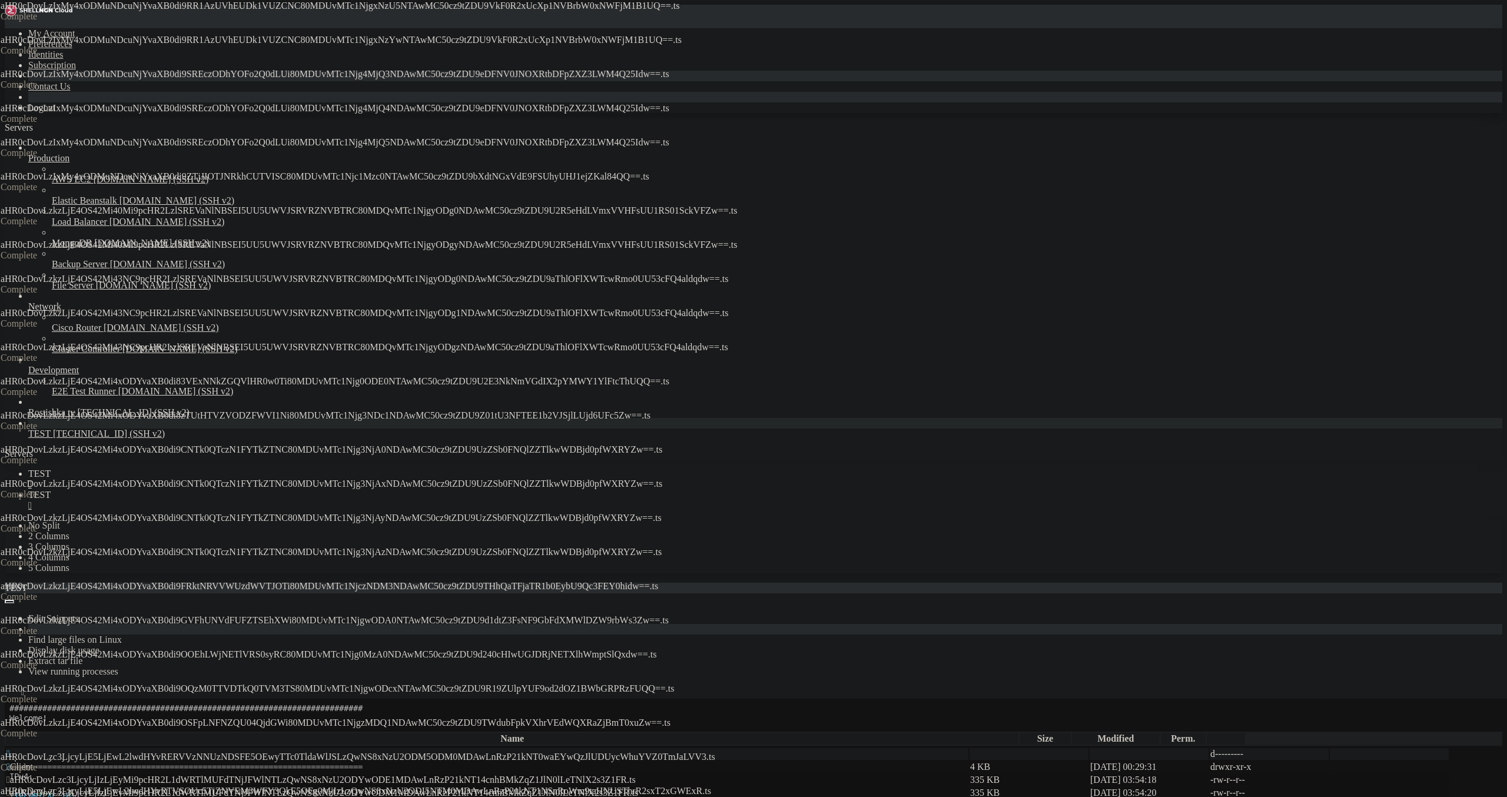
drag, startPoint x: 692, startPoint y: 534, endPoint x: 694, endPoint y: 578, distance: 44.2
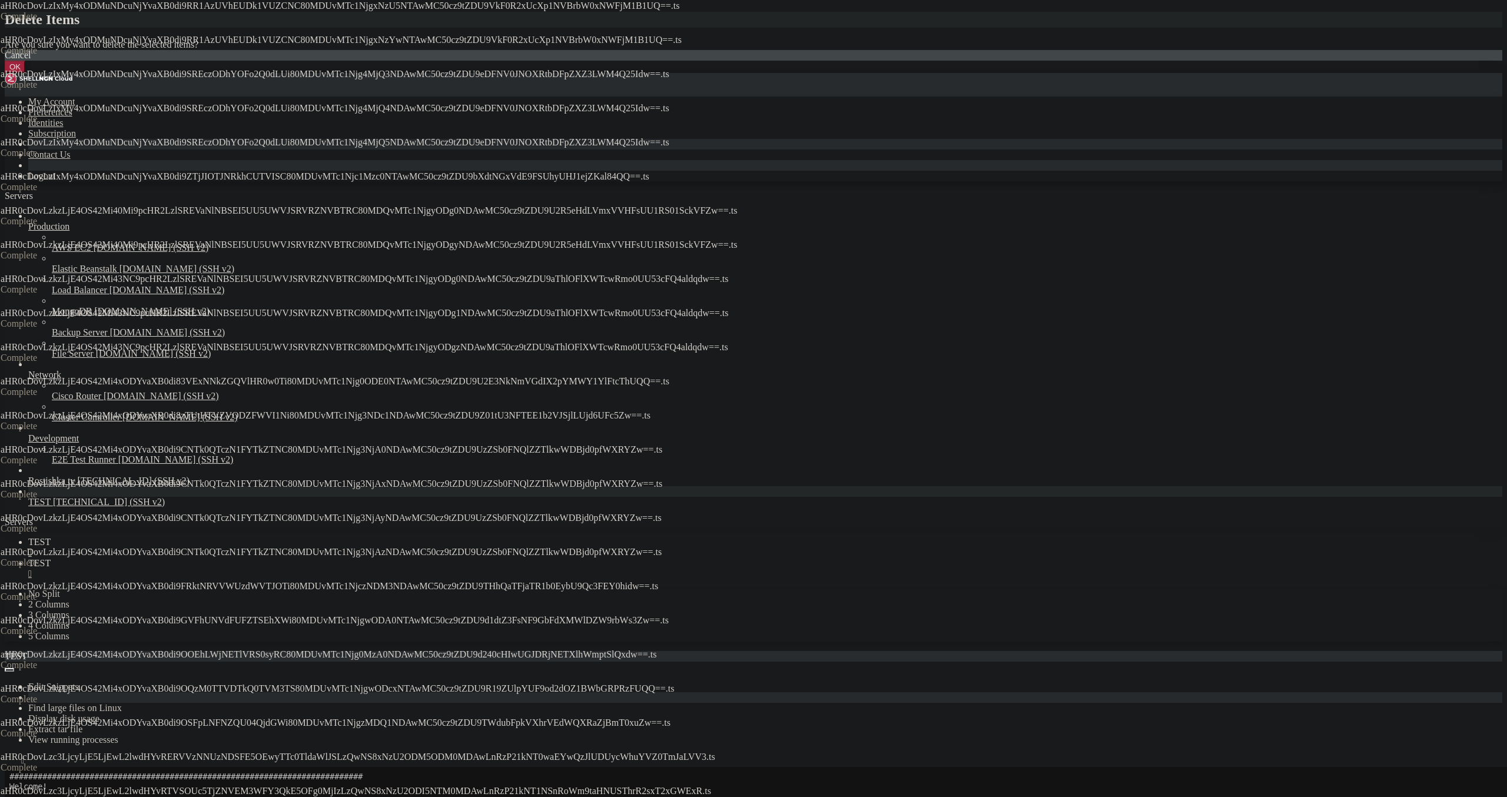
click at [25, 73] on button "OK" at bounding box center [15, 67] width 21 height 12
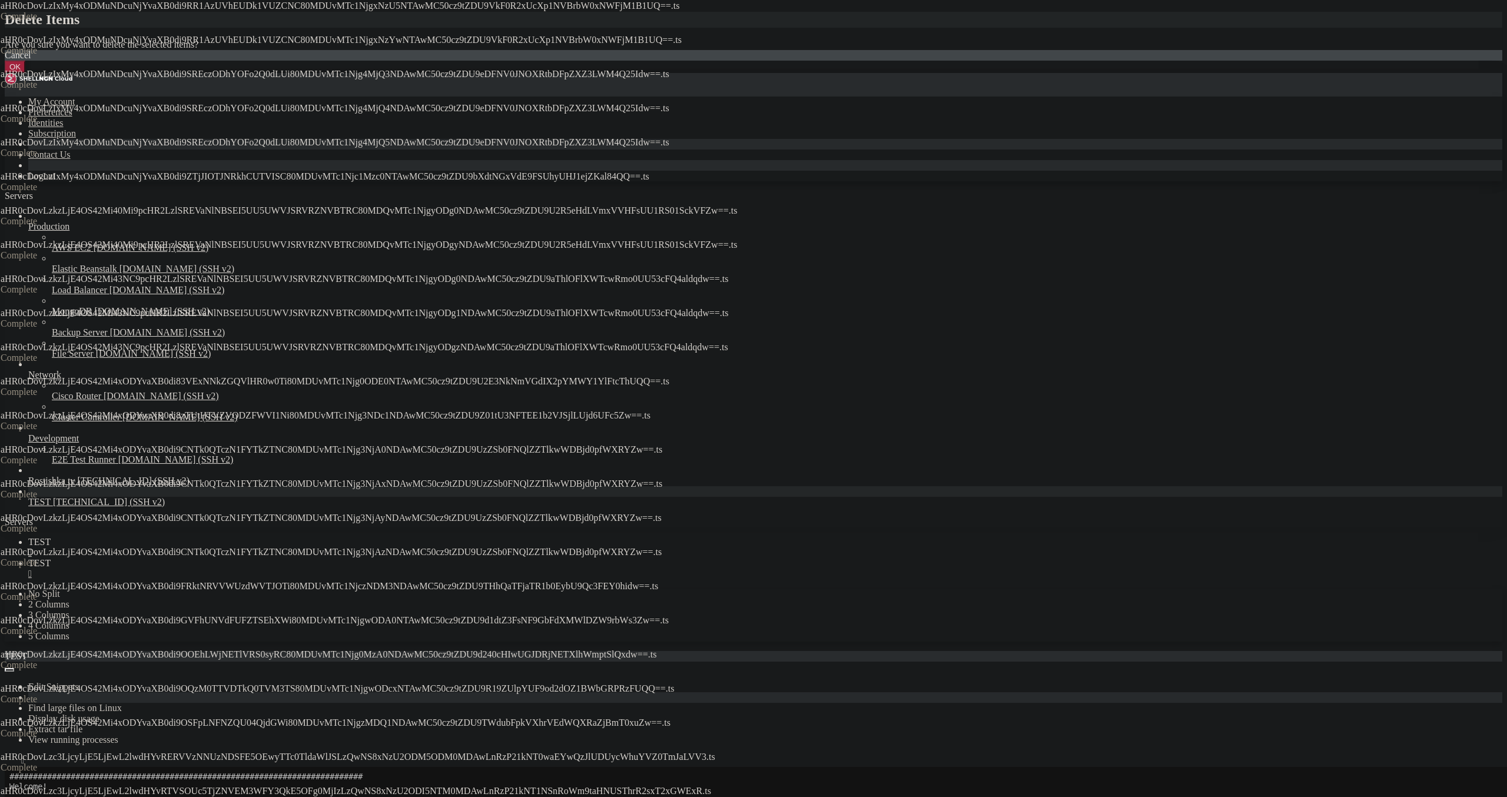
click at [25, 73] on button "OK" at bounding box center [15, 67] width 21 height 12
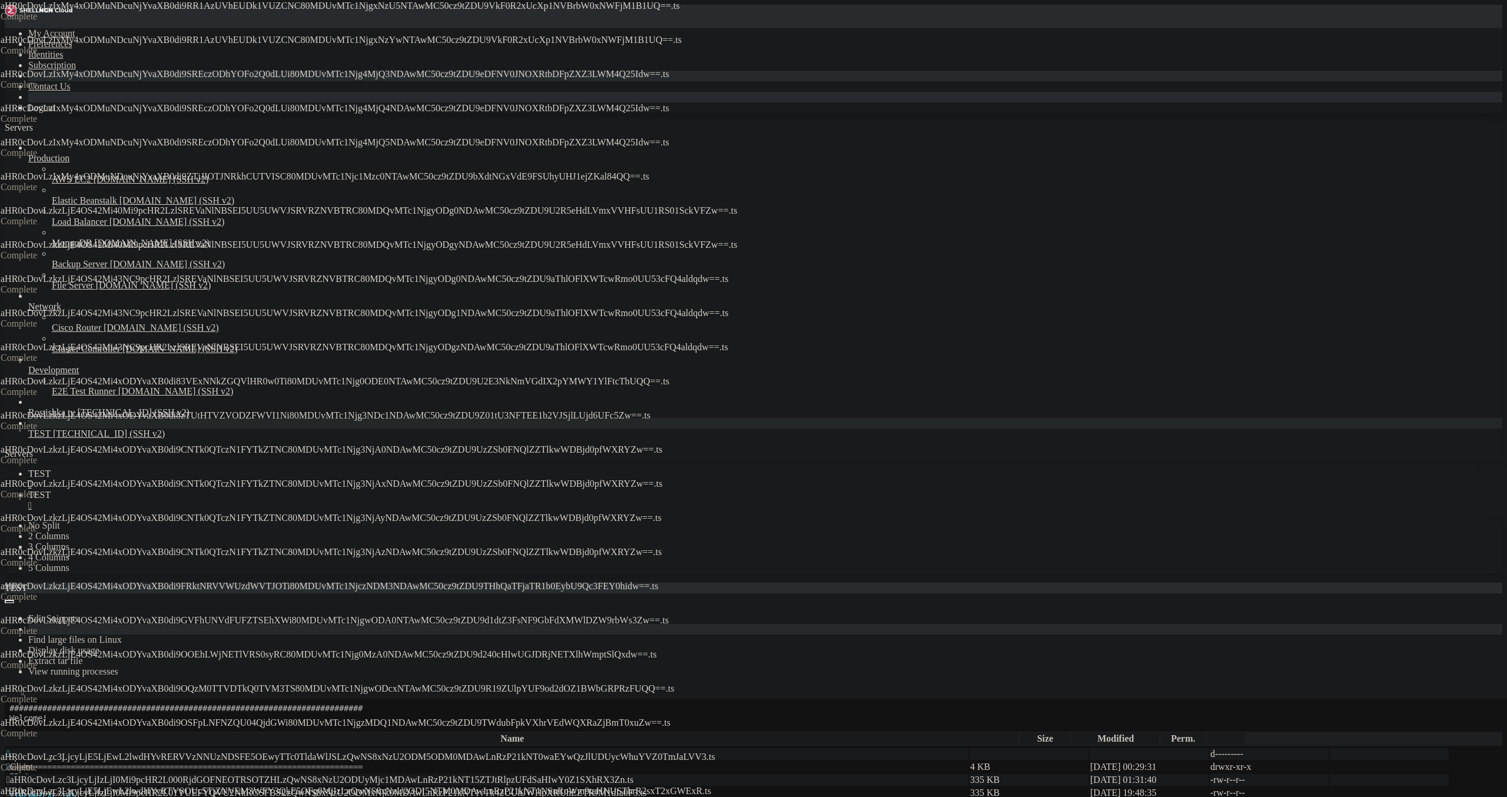
drag, startPoint x: 446, startPoint y: 409, endPoint x: 448, endPoint y: 395, distance: 14.2
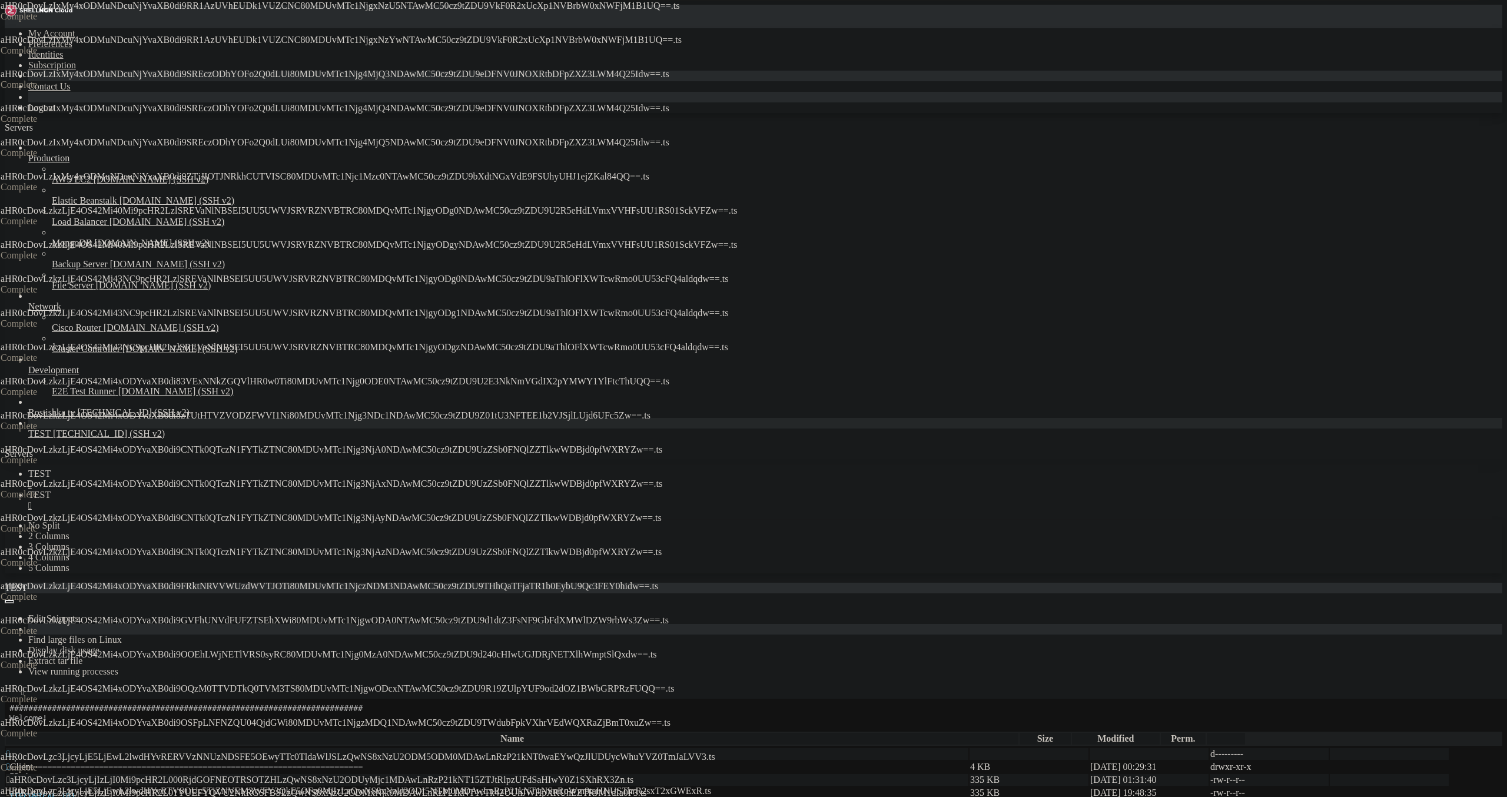
click at [477, 797] on span " aHR0cDovLzc3LjcyLjIzLjI0Mi9pcHR2L01YUEFYQVU2NkRGSFBSLzQwNS8xNzU2ODMxNjY0MDAwL…" at bounding box center [327, 806] width 642 height 10
click at [493, 788] on span " aHR0cDovLzc3LjcyLjIzLjI0Mi9pcHR2L01YUEFYQVU2NkRGSFBSLzQwNS8xNzU2ODMxNjk0MDAwL…" at bounding box center [326, 793] width 640 height 10
click at [499, 775] on span " aHR0cDovLzc3LjcyLjIzLjI0Mi9pcHR2L000RjdGOFNEOTRSOTZHLzQwNS8xNzU2ODUyMjc1MDAwL…" at bounding box center [319, 780] width 627 height 10
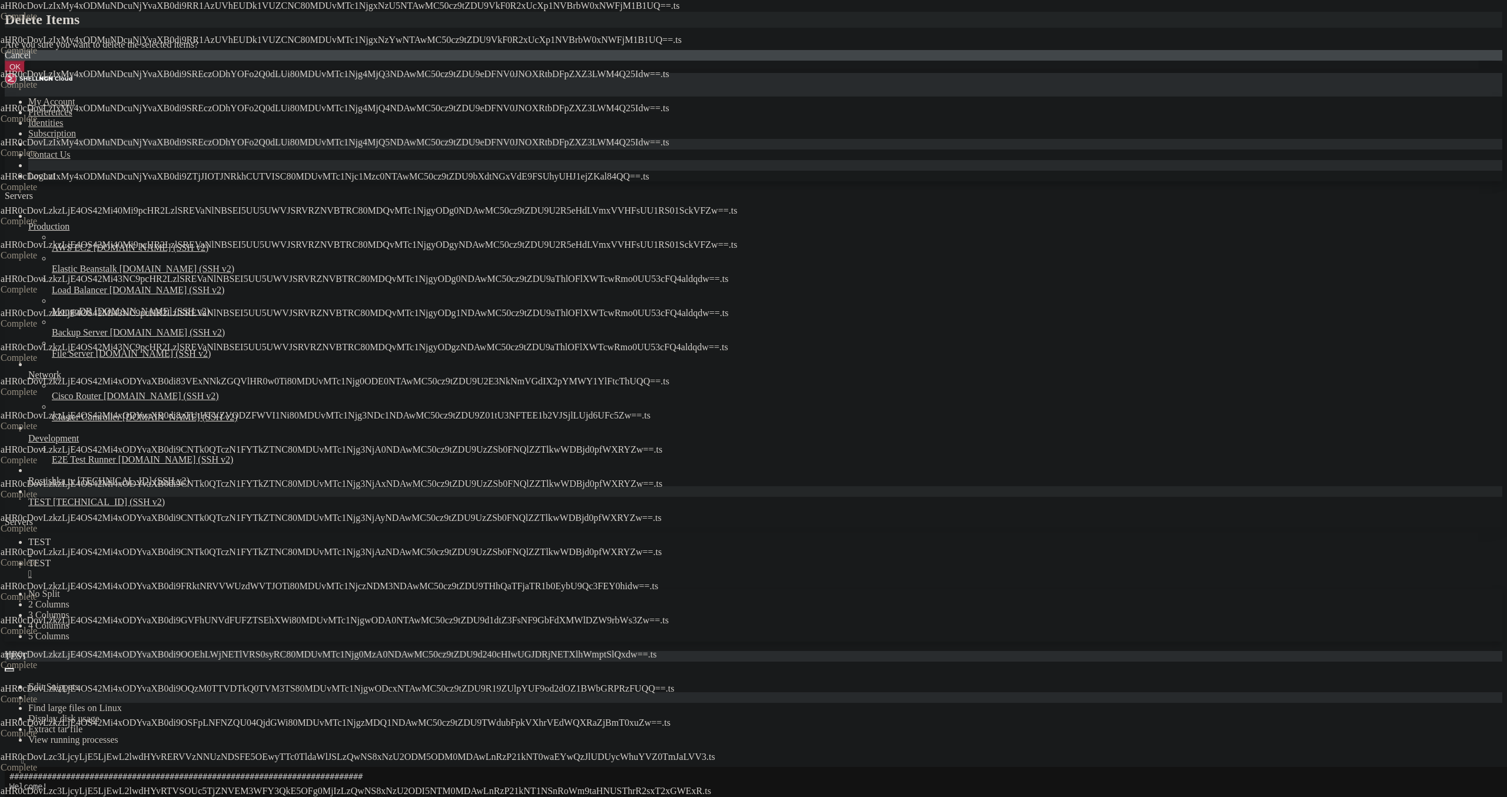
click at [25, 73] on button "OK" at bounding box center [15, 67] width 21 height 12
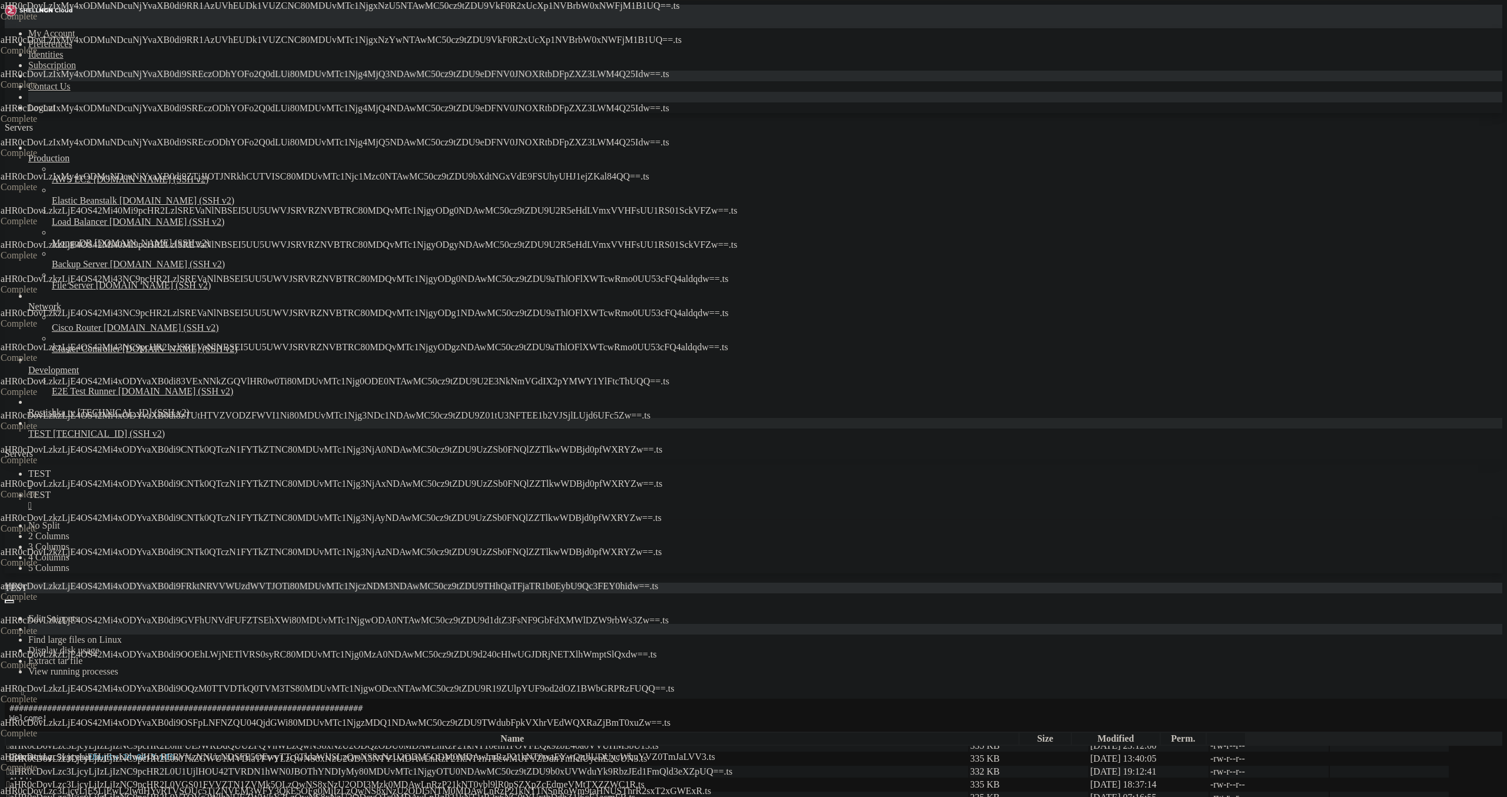
scroll to position [2288, 0]
drag, startPoint x: 743, startPoint y: 584, endPoint x: 745, endPoint y: 576, distance: 7.3
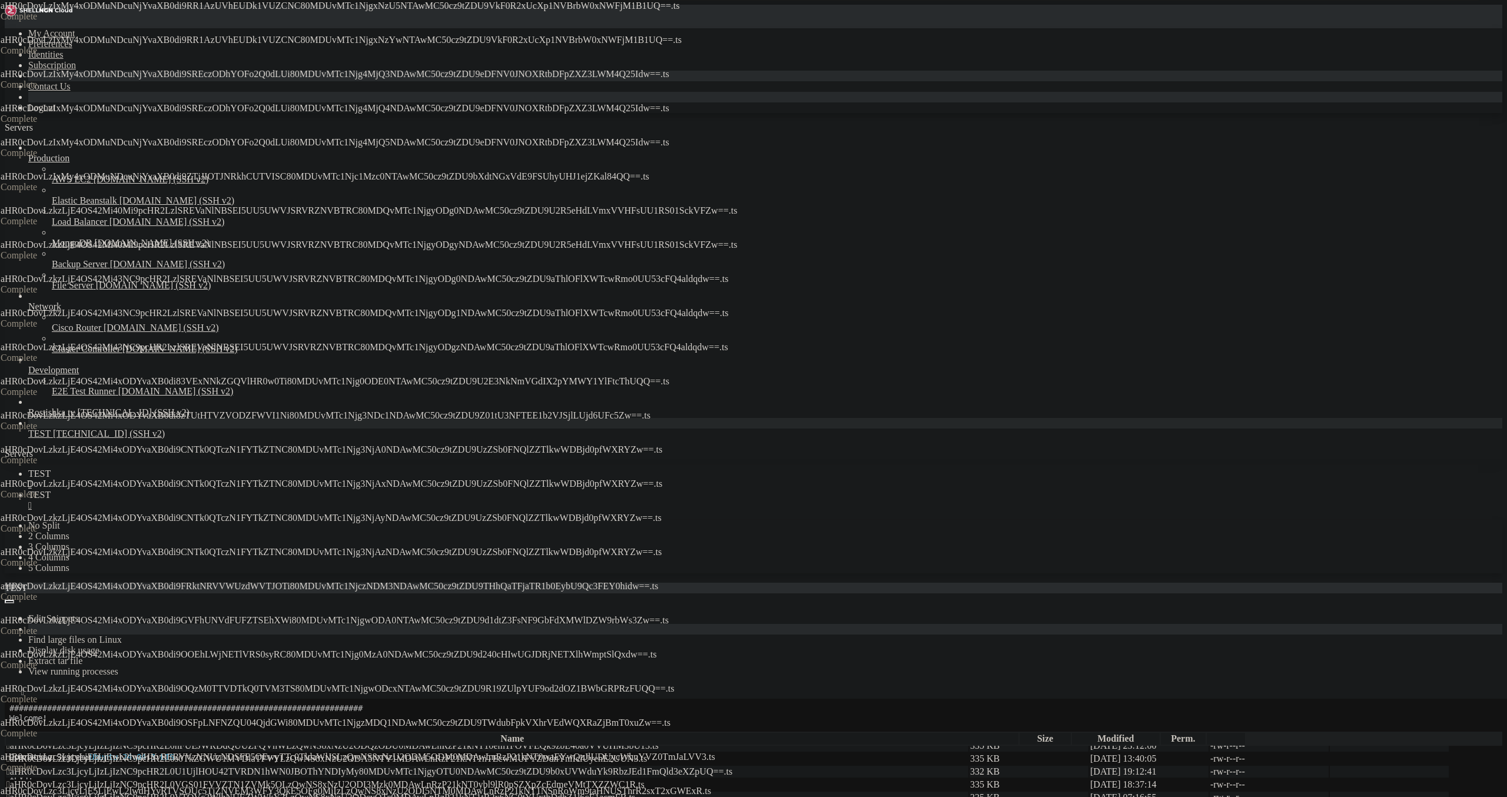
drag, startPoint x: 747, startPoint y: 560, endPoint x: 747, endPoint y: 538, distance: 22.4
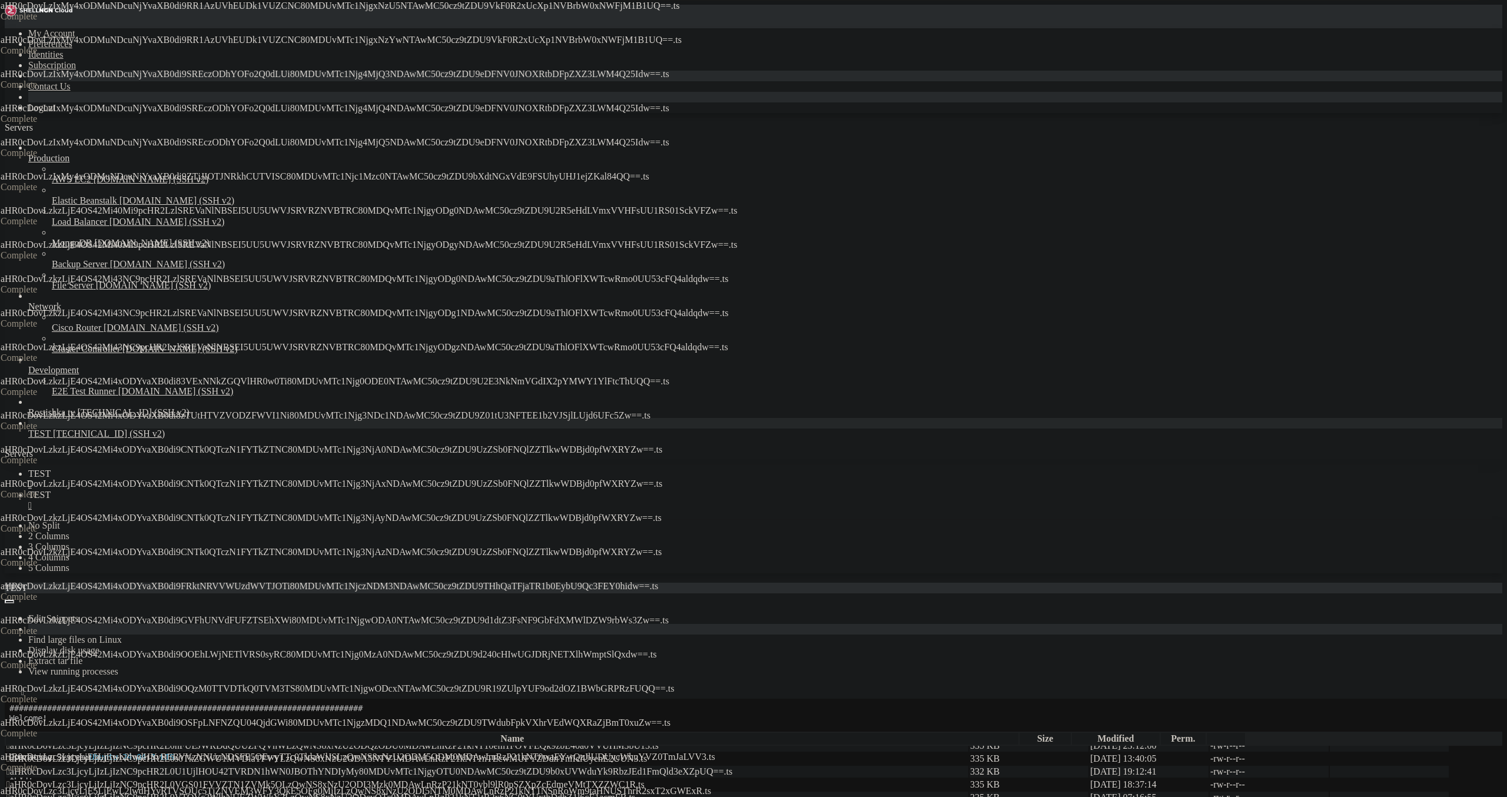
drag, startPoint x: 750, startPoint y: 408, endPoint x: 751, endPoint y: 391, distance: 17.1
drag, startPoint x: 752, startPoint y: 382, endPoint x: 755, endPoint y: 368, distance: 14.4
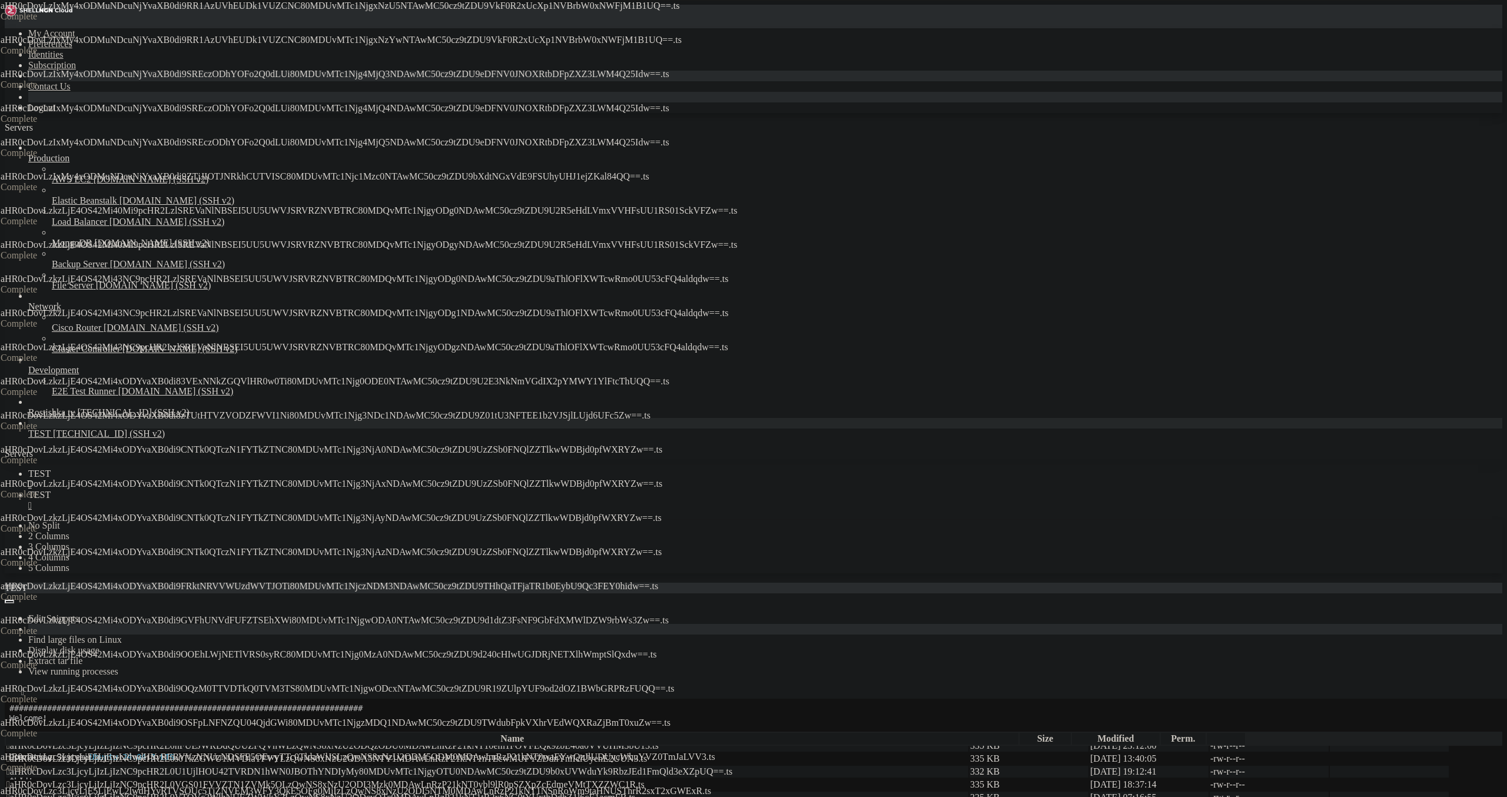
drag, startPoint x: 758, startPoint y: 304, endPoint x: 760, endPoint y: 292, distance: 12.5
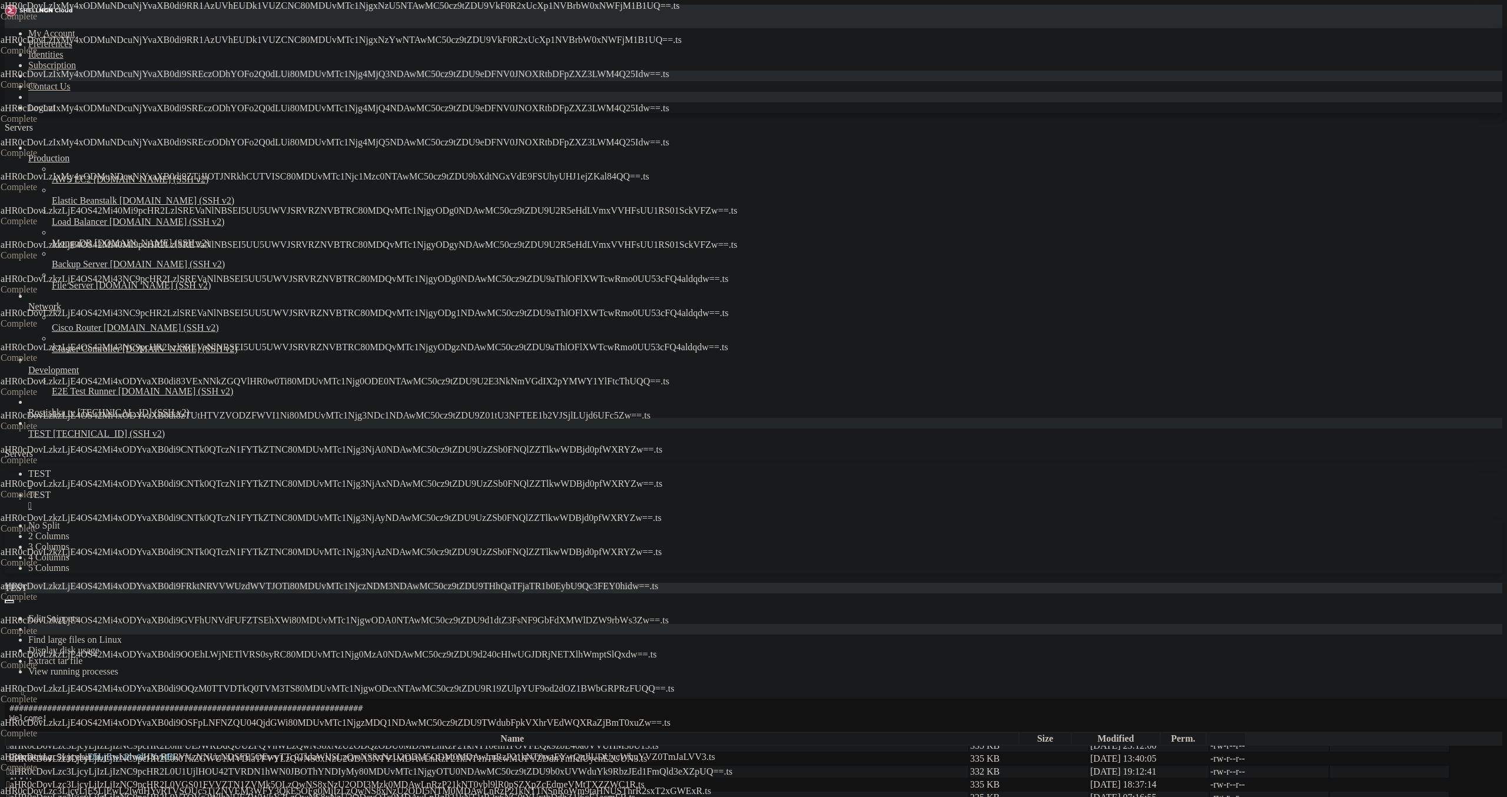
drag, startPoint x: 761, startPoint y: 257, endPoint x: 763, endPoint y: 241, distance: 15.4
drag, startPoint x: 763, startPoint y: 236, endPoint x: 765, endPoint y: 220, distance: 16.1
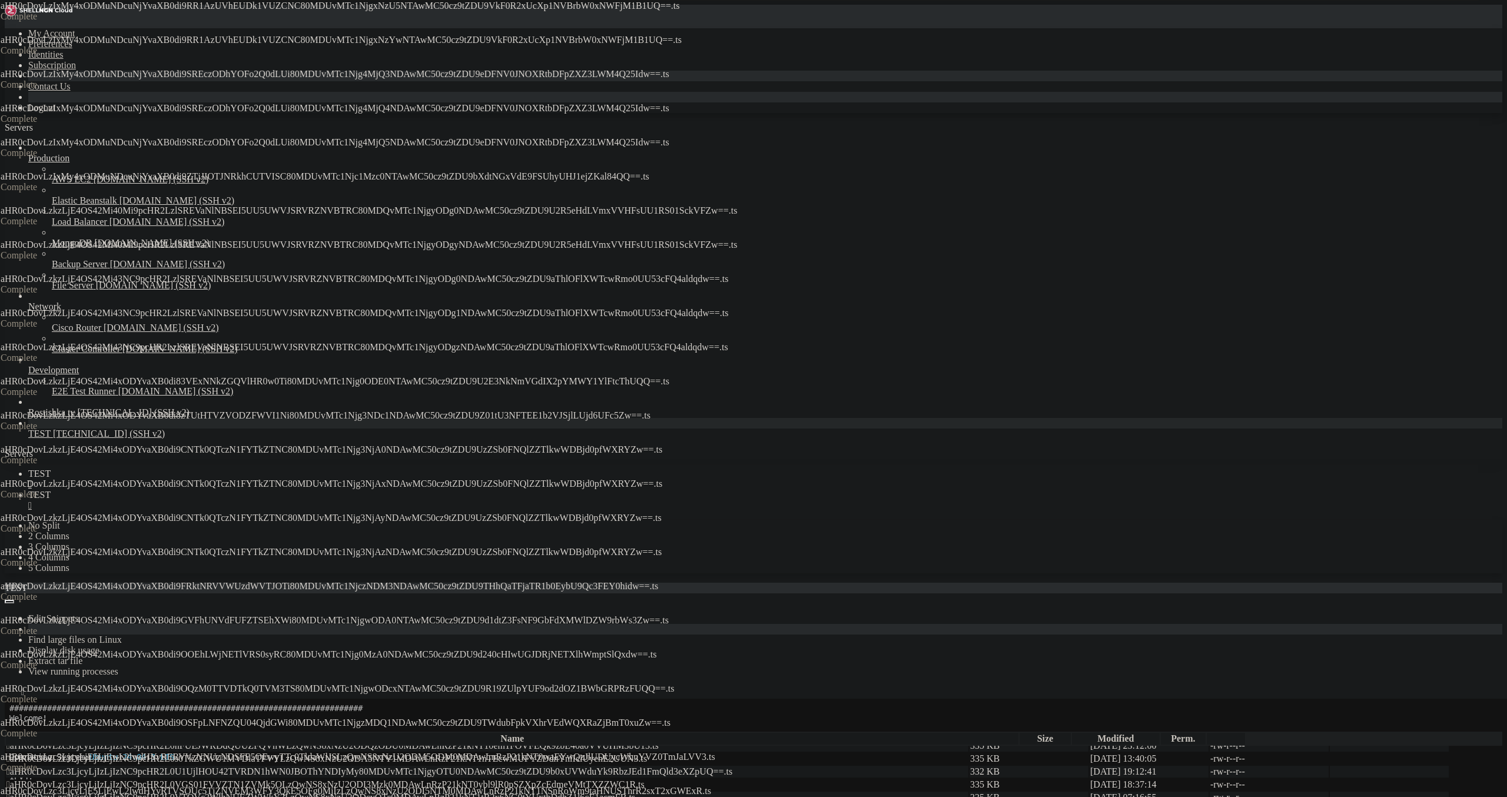
drag, startPoint x: 765, startPoint y: 216, endPoint x: 766, endPoint y: 210, distance: 6.0
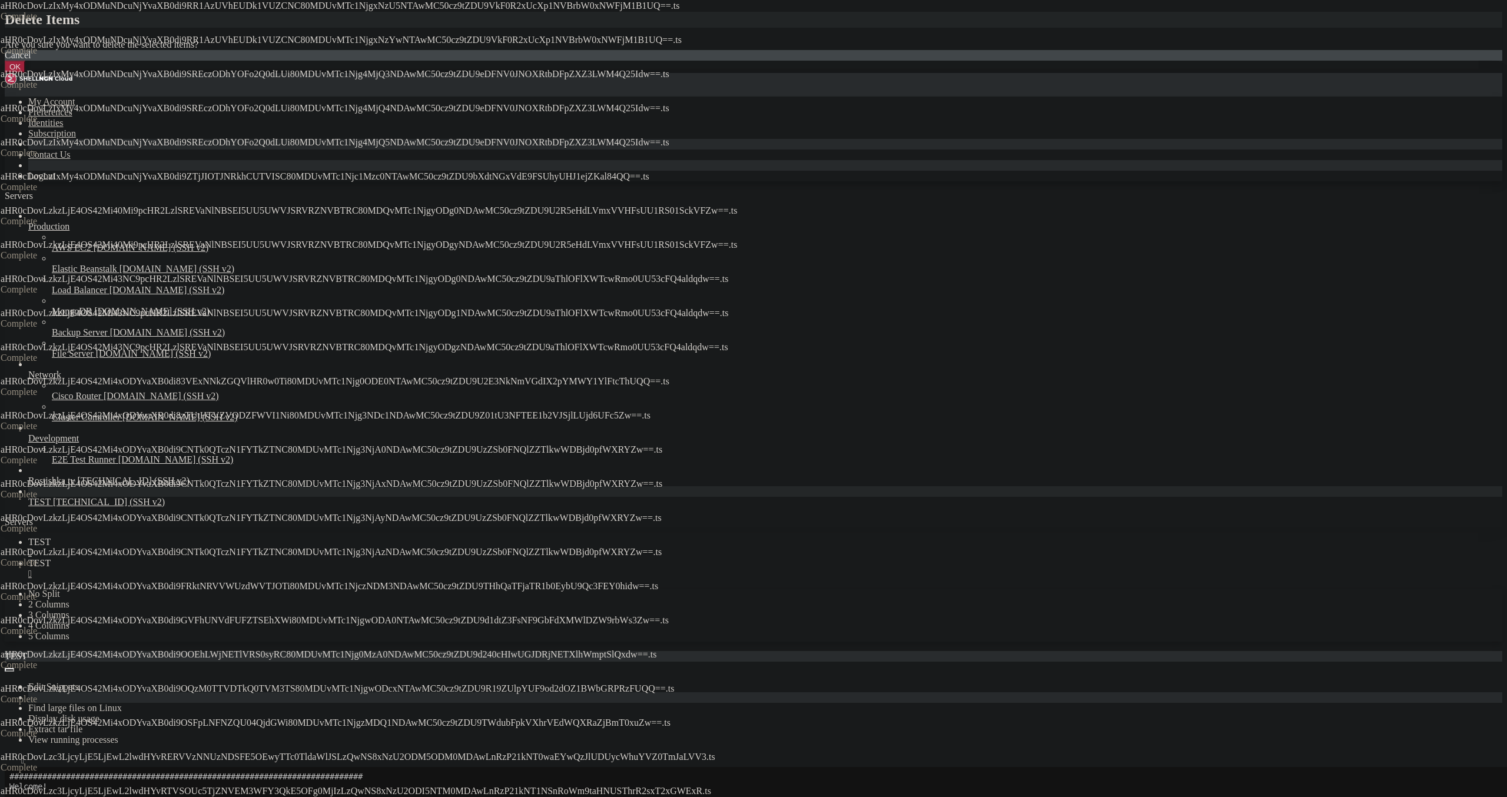
click at [25, 73] on button "OK" at bounding box center [15, 67] width 21 height 12
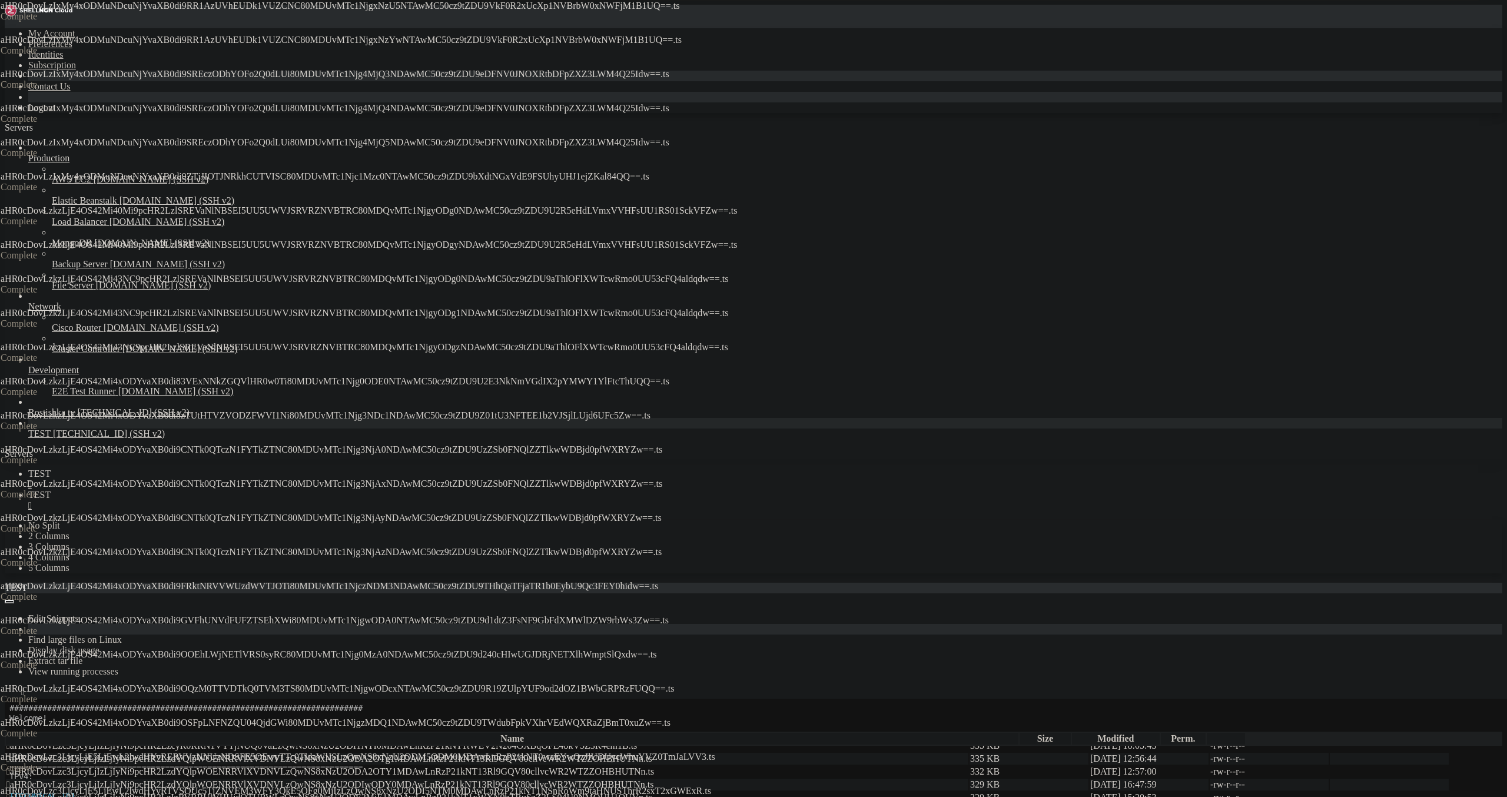
scroll to position [1731, 0]
drag, startPoint x: 288, startPoint y: 669, endPoint x: 382, endPoint y: 131, distance: 545.8
drag, startPoint x: 1073, startPoint y: 102, endPoint x: 1077, endPoint y: 192, distance: 90.2
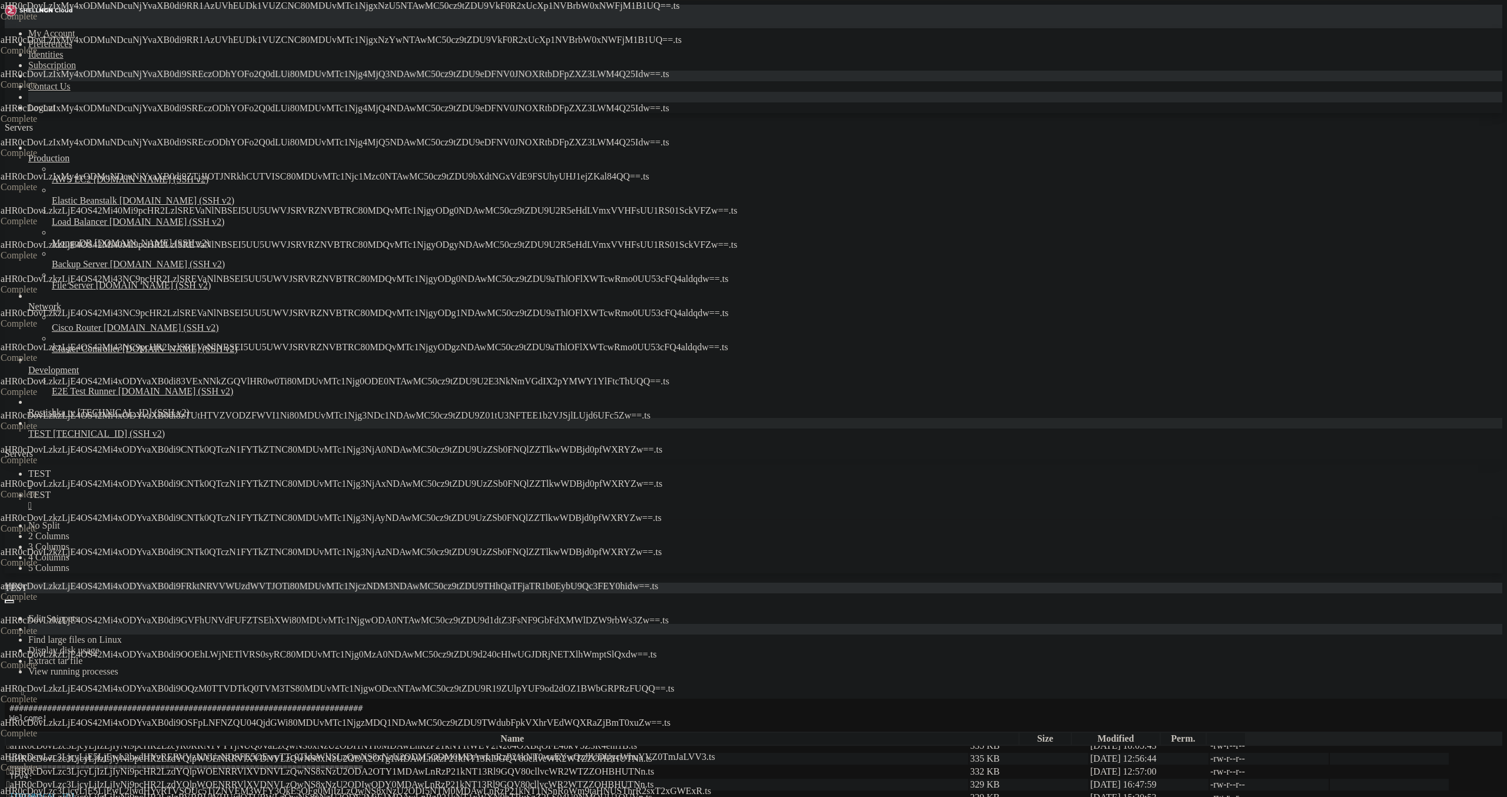
scroll to position [1731, 0]
drag, startPoint x: 148, startPoint y: 58, endPoint x: 167, endPoint y: 208, distance: 151.3
click at [5, 459] on div at bounding box center [5, 459] width 1 height 0
drag, startPoint x: 1324, startPoint y: 720, endPoint x: 1228, endPoint y: 357, distance: 375.2
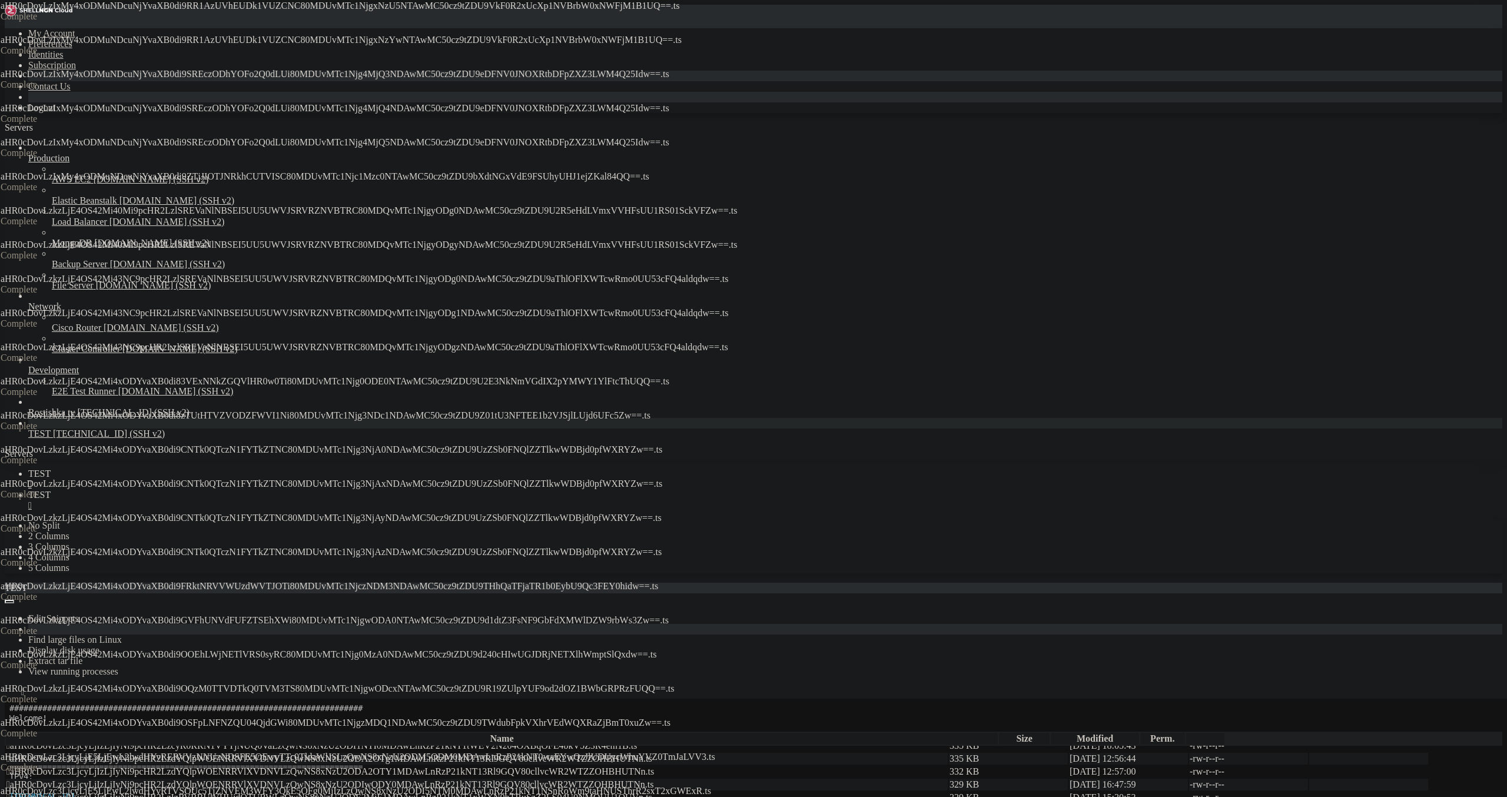
drag, startPoint x: 1225, startPoint y: 354, endPoint x: 1225, endPoint y: 380, distance: 25.9
drag, startPoint x: 1225, startPoint y: 380, endPoint x: 1224, endPoint y: 402, distance: 21.8
drag, startPoint x: 1224, startPoint y: 428, endPoint x: 1223, endPoint y: 499, distance: 71.8
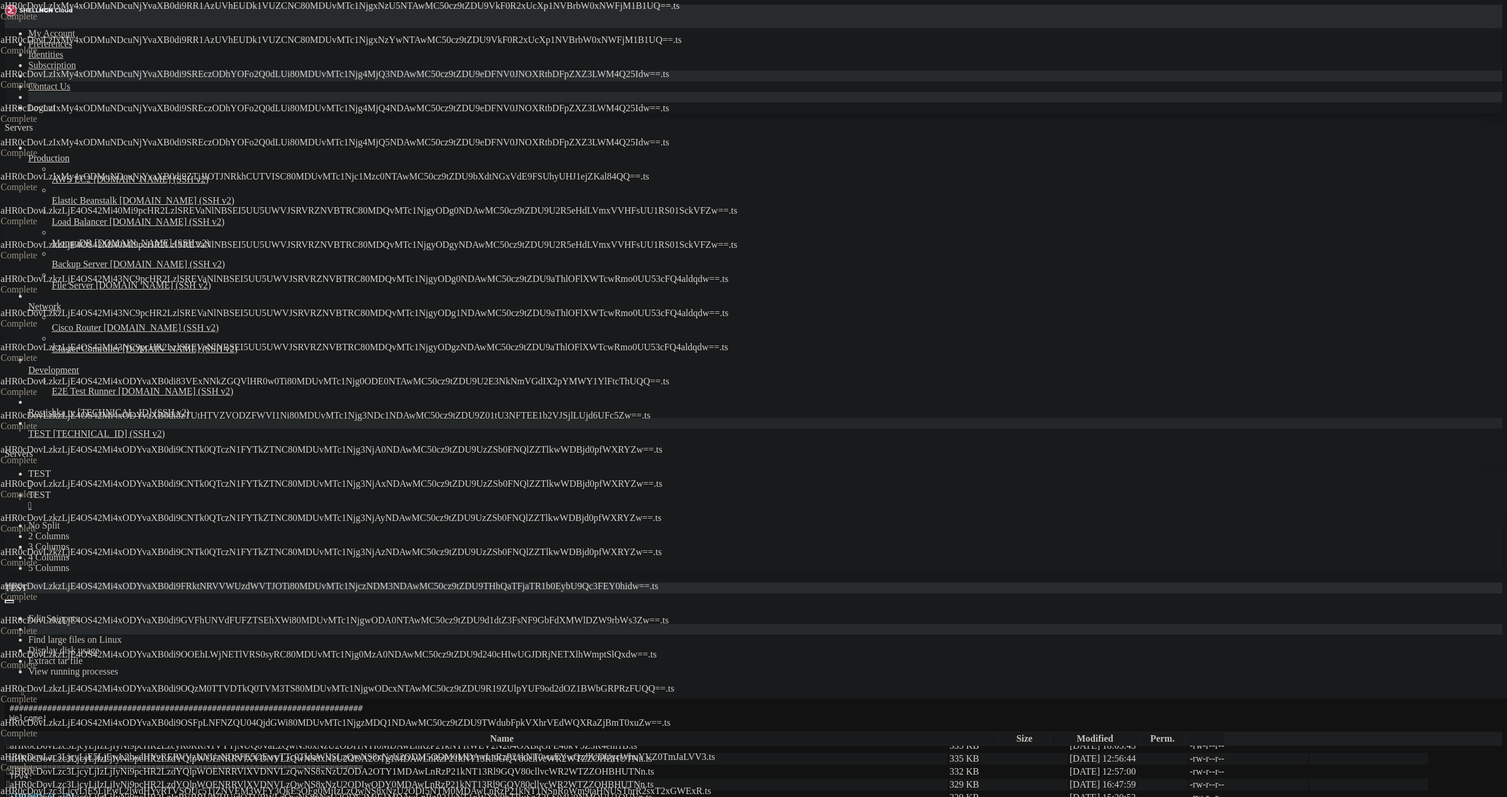
drag, startPoint x: 1223, startPoint y: 499, endPoint x: 1215, endPoint y: 562, distance: 63.5
drag, startPoint x: 1154, startPoint y: 651, endPoint x: 1091, endPoint y: 575, distance: 98.3
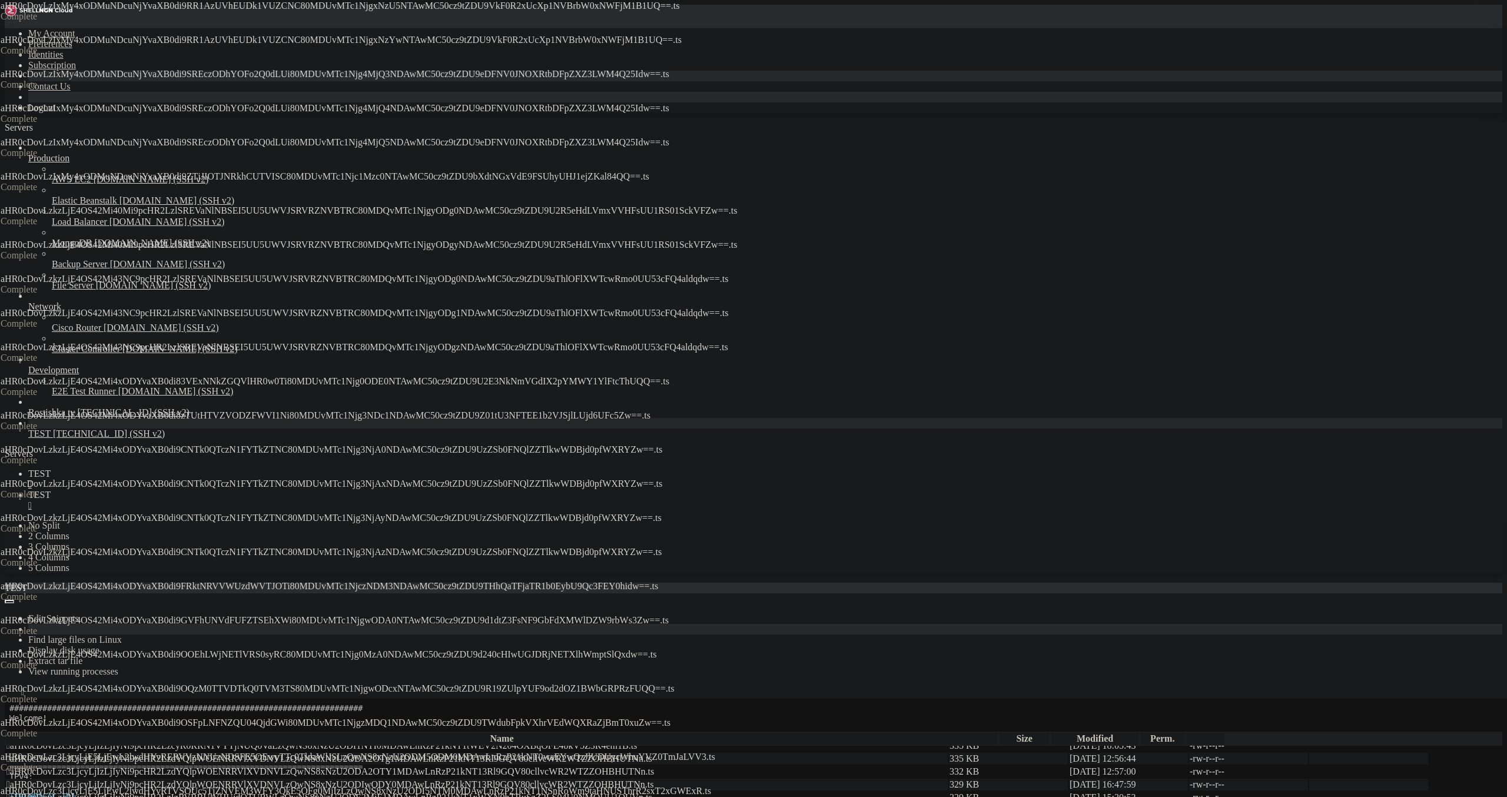
drag, startPoint x: 1091, startPoint y: 575, endPoint x: 1069, endPoint y: 536, distance: 44.0
drag, startPoint x: 1069, startPoint y: 536, endPoint x: 1059, endPoint y: 503, distance: 35.2
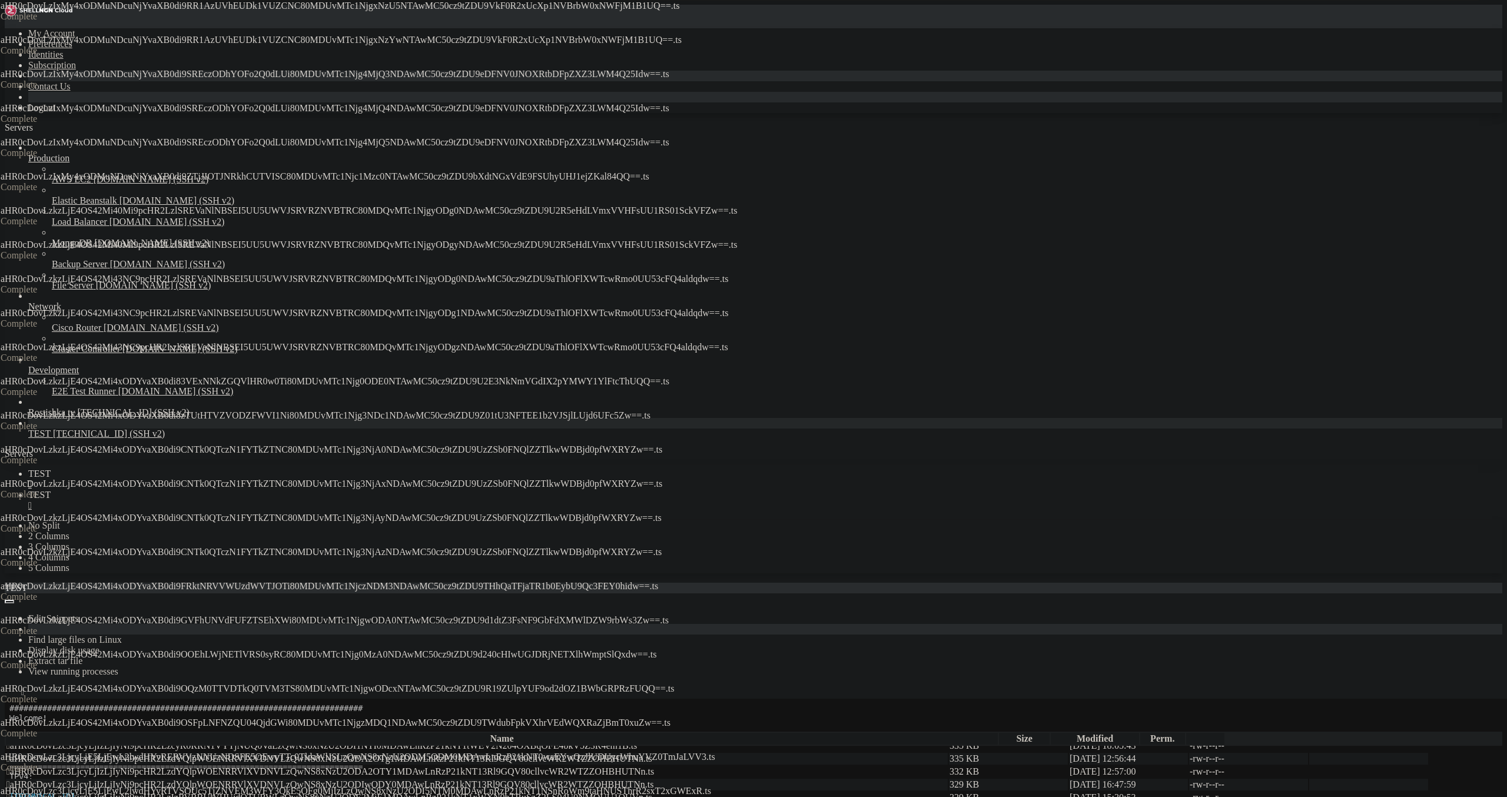
drag, startPoint x: 1059, startPoint y: 503, endPoint x: 1049, endPoint y: 462, distance: 41.7
drag, startPoint x: 1042, startPoint y: 421, endPoint x: 1039, endPoint y: 382, distance: 39.5
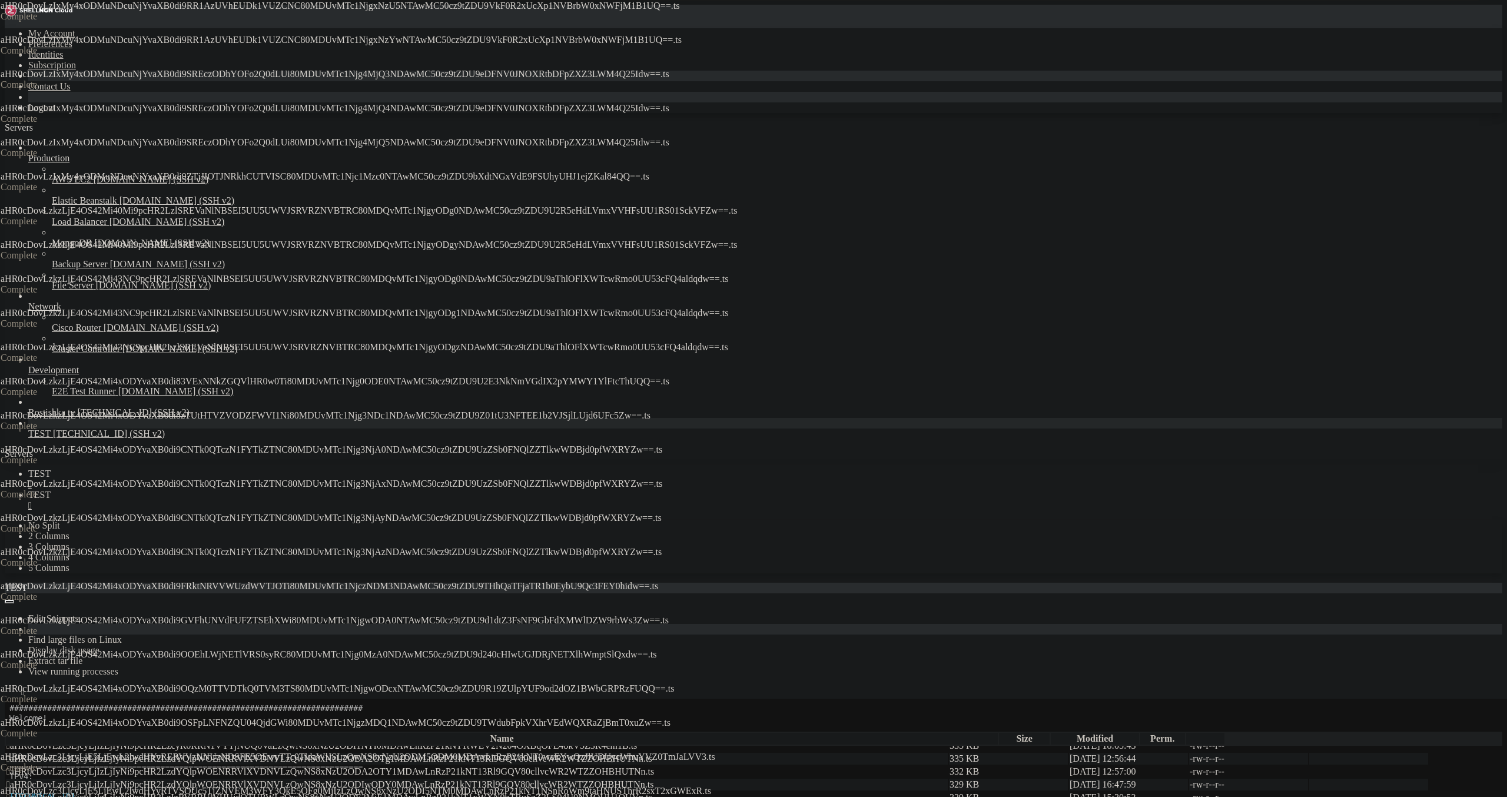
drag, startPoint x: 982, startPoint y: 476, endPoint x: 977, endPoint y: 506, distance: 30.3
drag, startPoint x: 972, startPoint y: 515, endPoint x: 970, endPoint y: 530, distance: 14.8
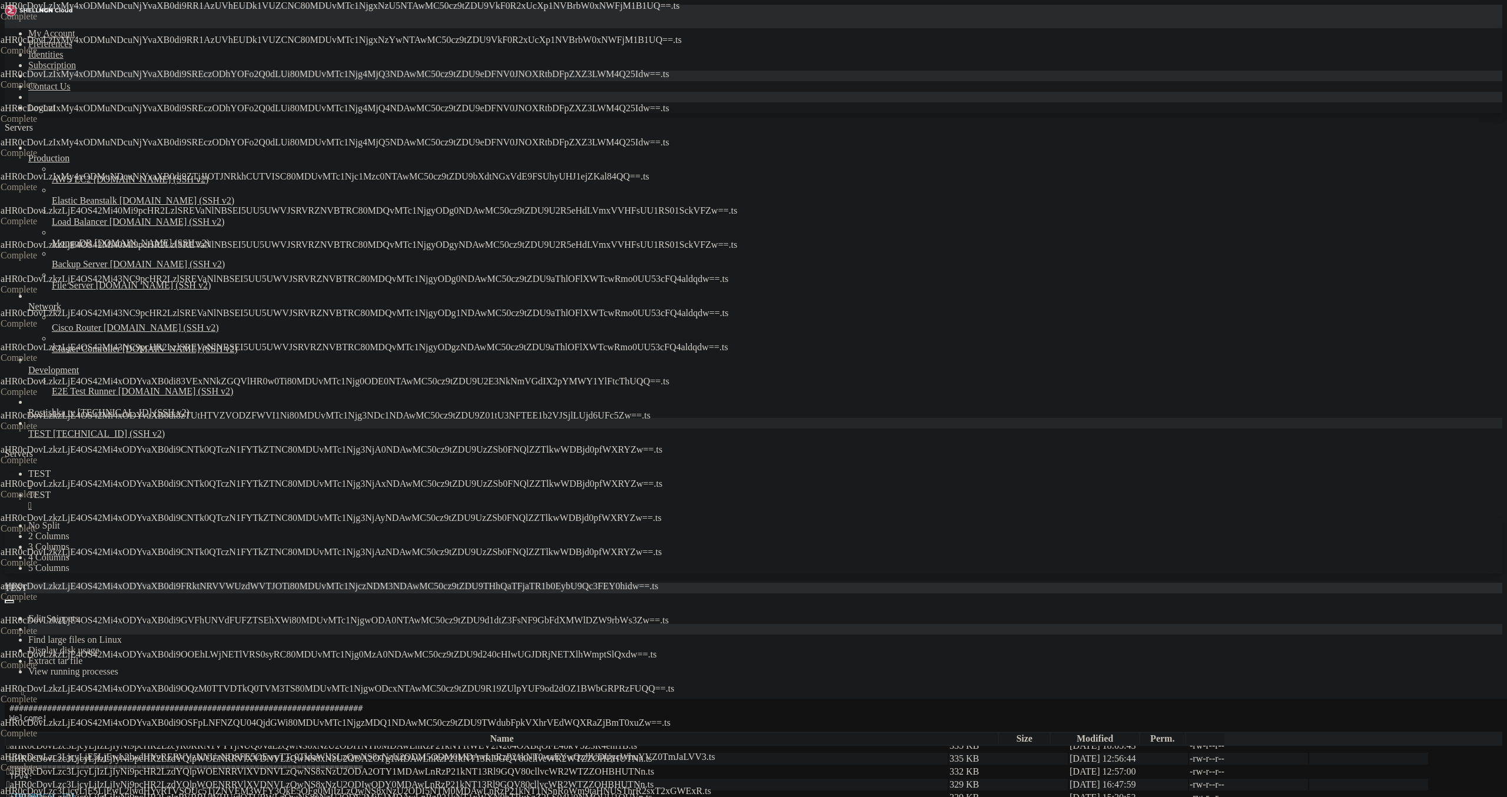
drag, startPoint x: 965, startPoint y: 562, endPoint x: 967, endPoint y: 590, distance: 27.8
drag, startPoint x: 968, startPoint y: 604, endPoint x: 972, endPoint y: 614, distance: 10.6
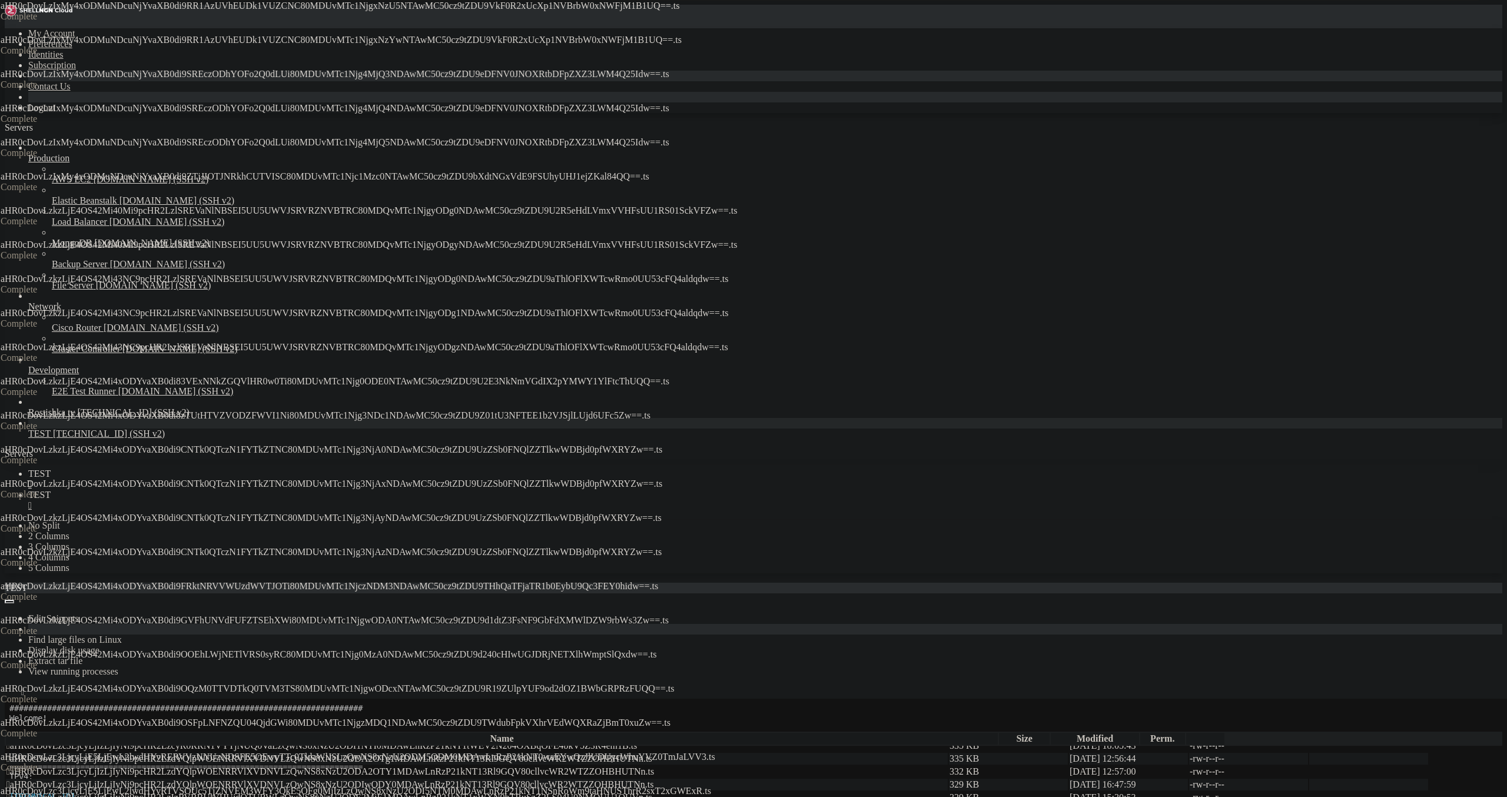
drag, startPoint x: 925, startPoint y: 267, endPoint x: 923, endPoint y: 253, distance: 14.2
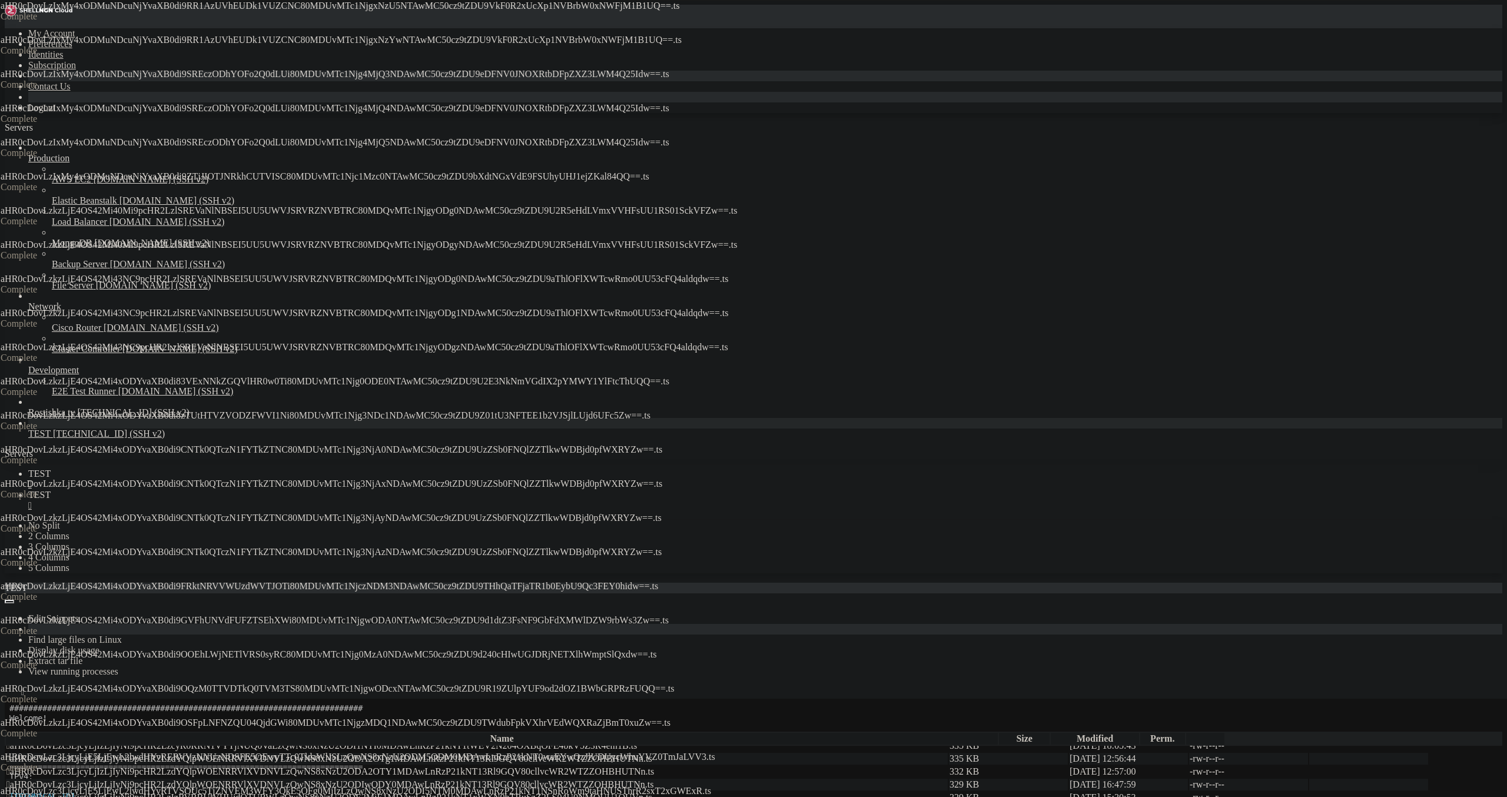
drag, startPoint x: 901, startPoint y: 126, endPoint x: 899, endPoint y: 111, distance: 15.4
click at [898, 733] on th "Name" at bounding box center [502, 739] width 992 height 12
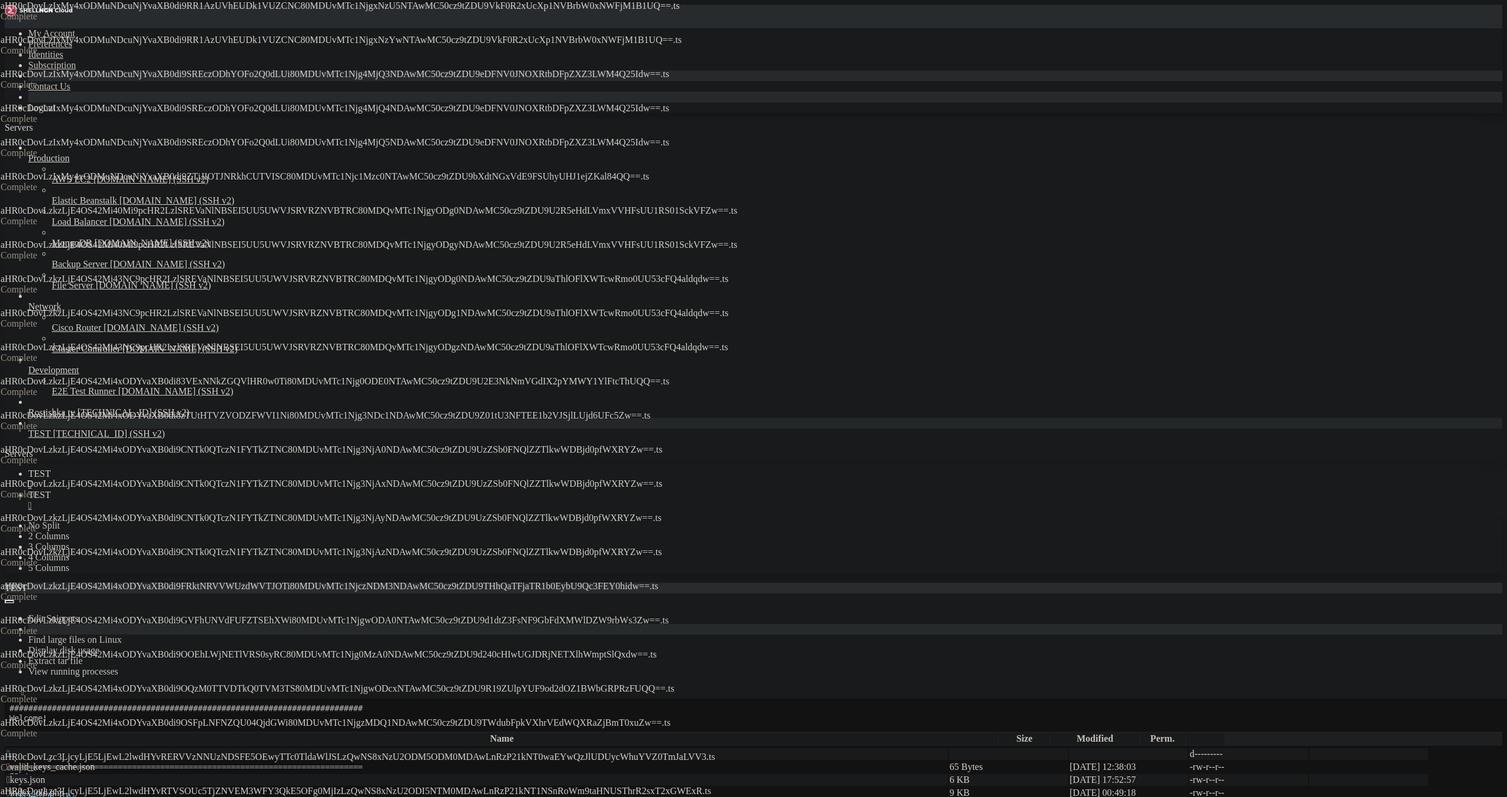
drag, startPoint x: 883, startPoint y: 322, endPoint x: 882, endPoint y: 349, distance: 27.7
drag, startPoint x: 878, startPoint y: 371, endPoint x: 877, endPoint y: 381, distance: 10.0
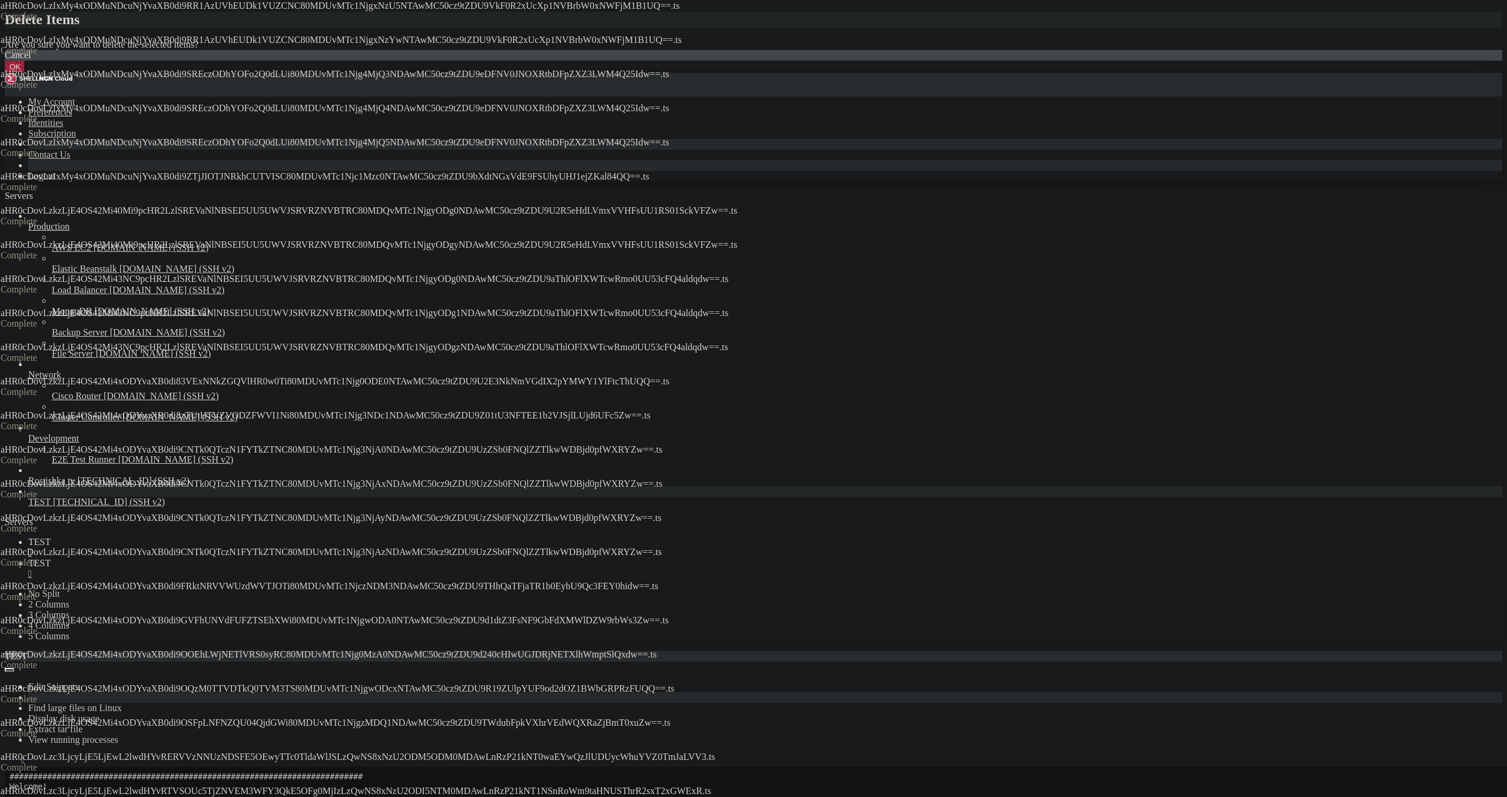
click at [25, 73] on button "OK" at bounding box center [15, 67] width 21 height 12
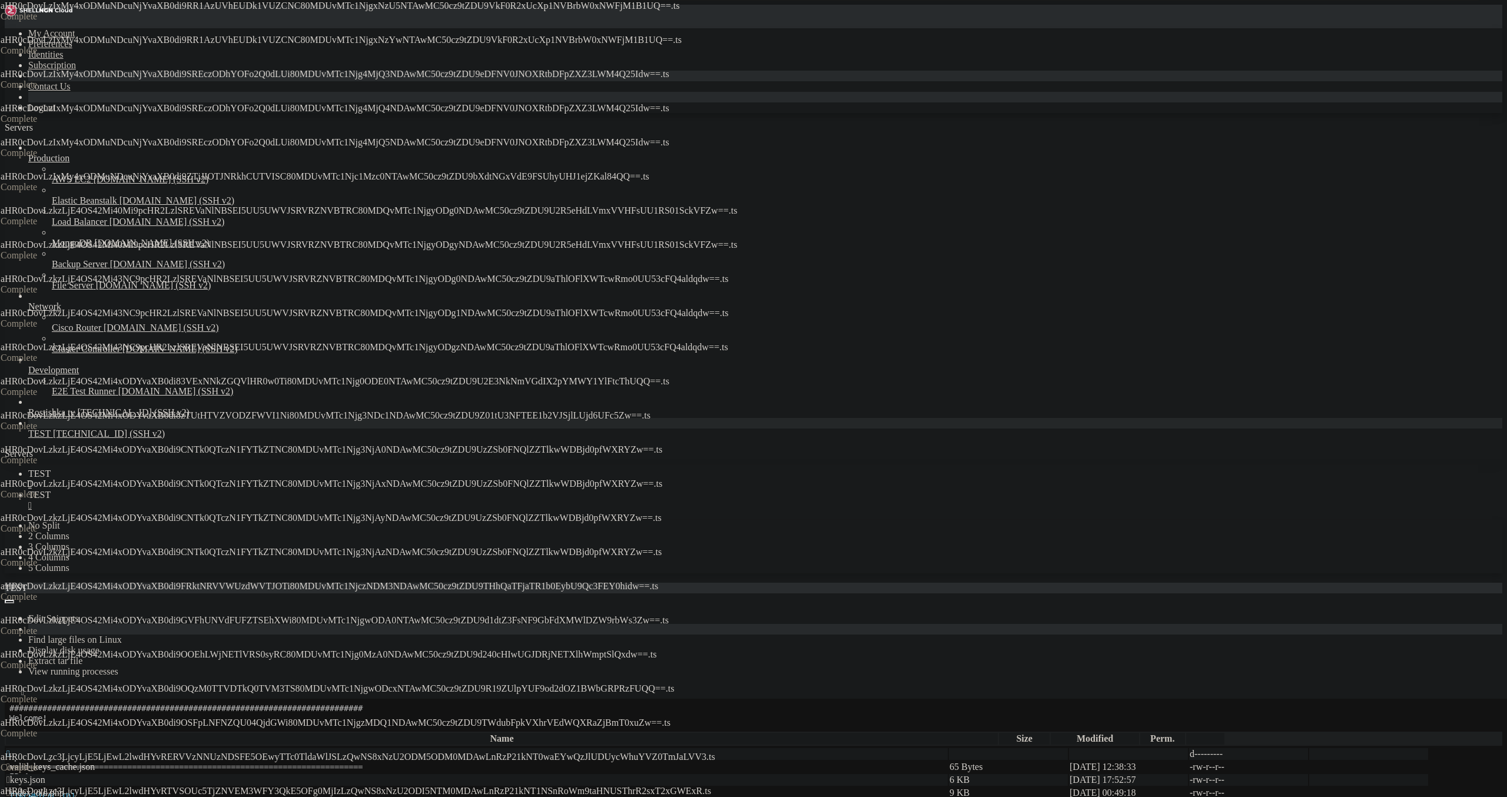
drag, startPoint x: 255, startPoint y: 340, endPoint x: 256, endPoint y: 355, distance: 15.3
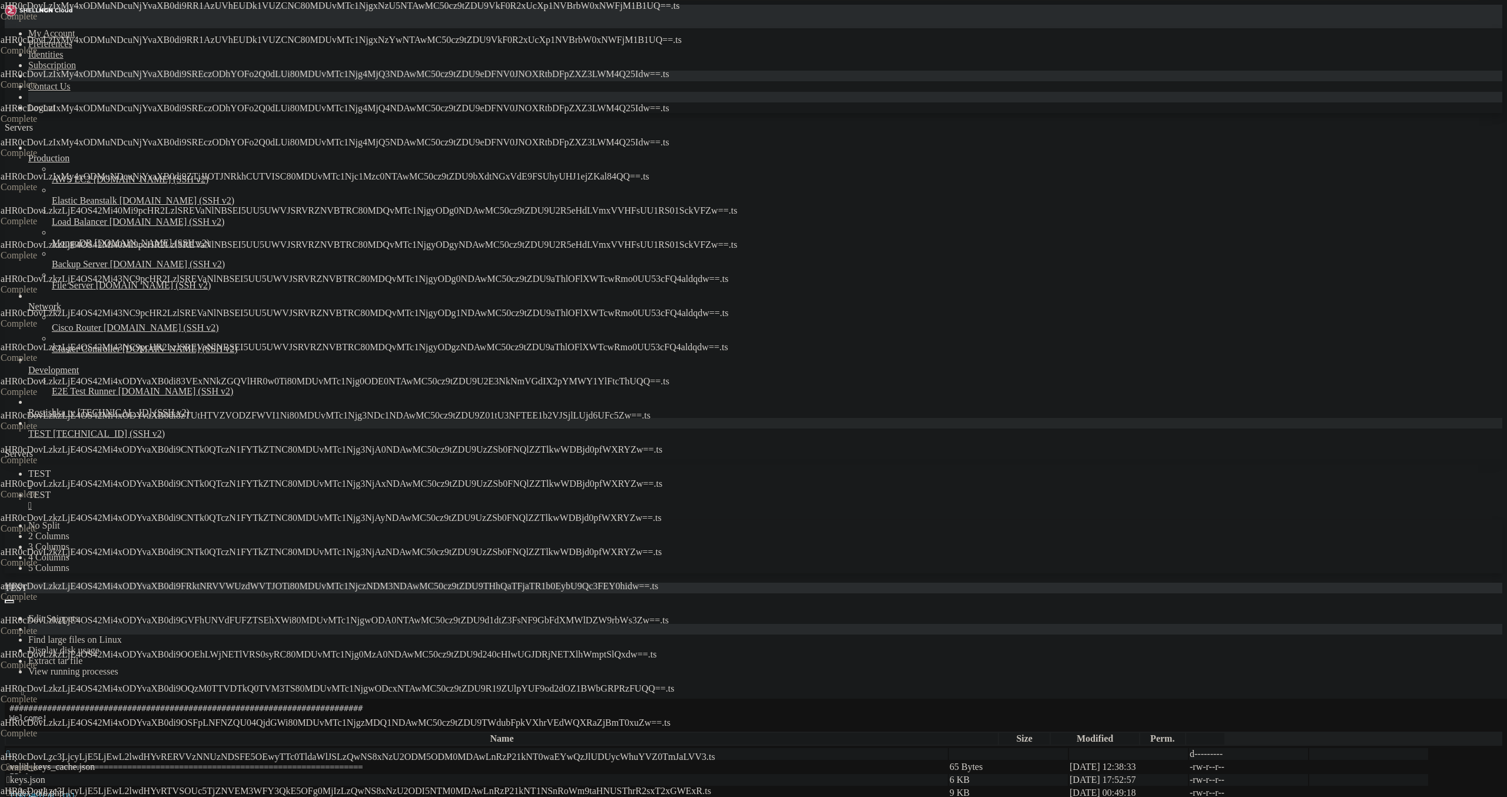
drag, startPoint x: 257, startPoint y: 389, endPoint x: 253, endPoint y: 408, distance: 19.8
drag, startPoint x: 250, startPoint y: 409, endPoint x: 245, endPoint y: 430, distance: 21.9
